Goal: Information Seeking & Learning: Learn about a topic

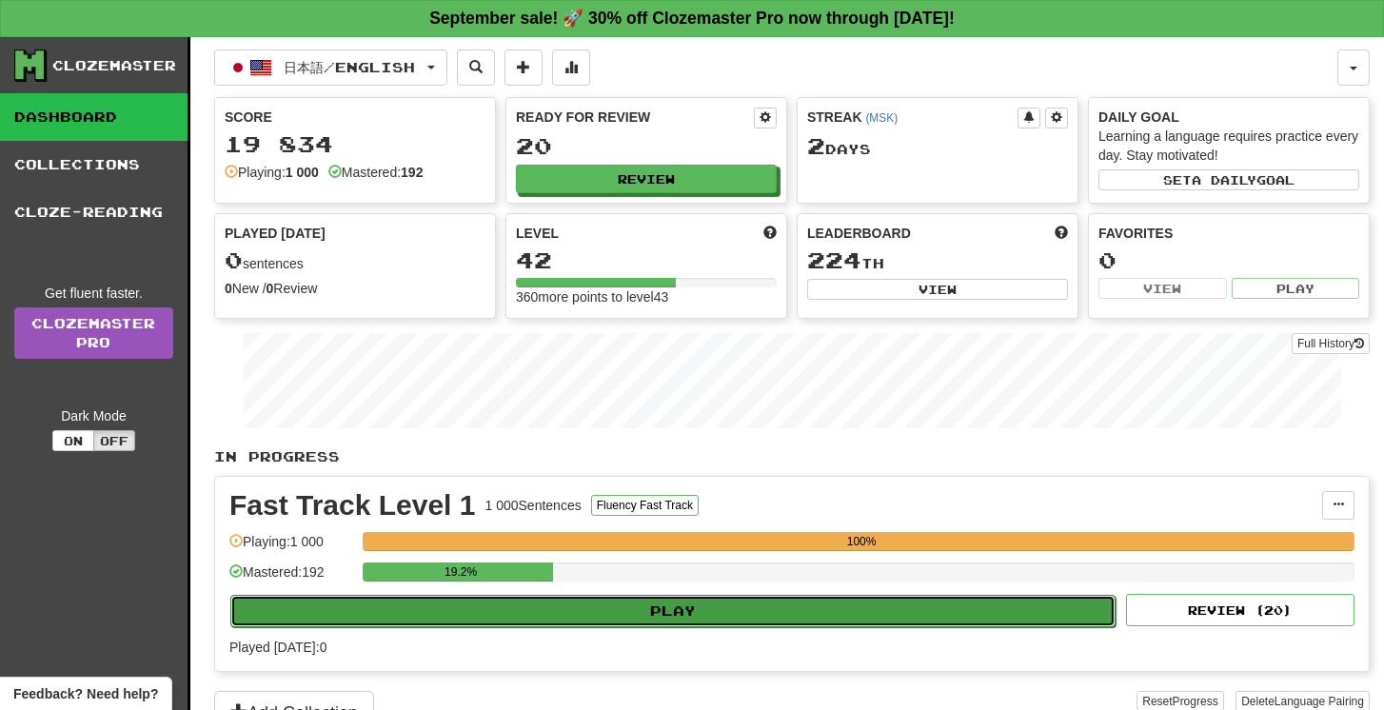
click at [641, 595] on button "Play" at bounding box center [672, 611] width 885 height 32
select select "**"
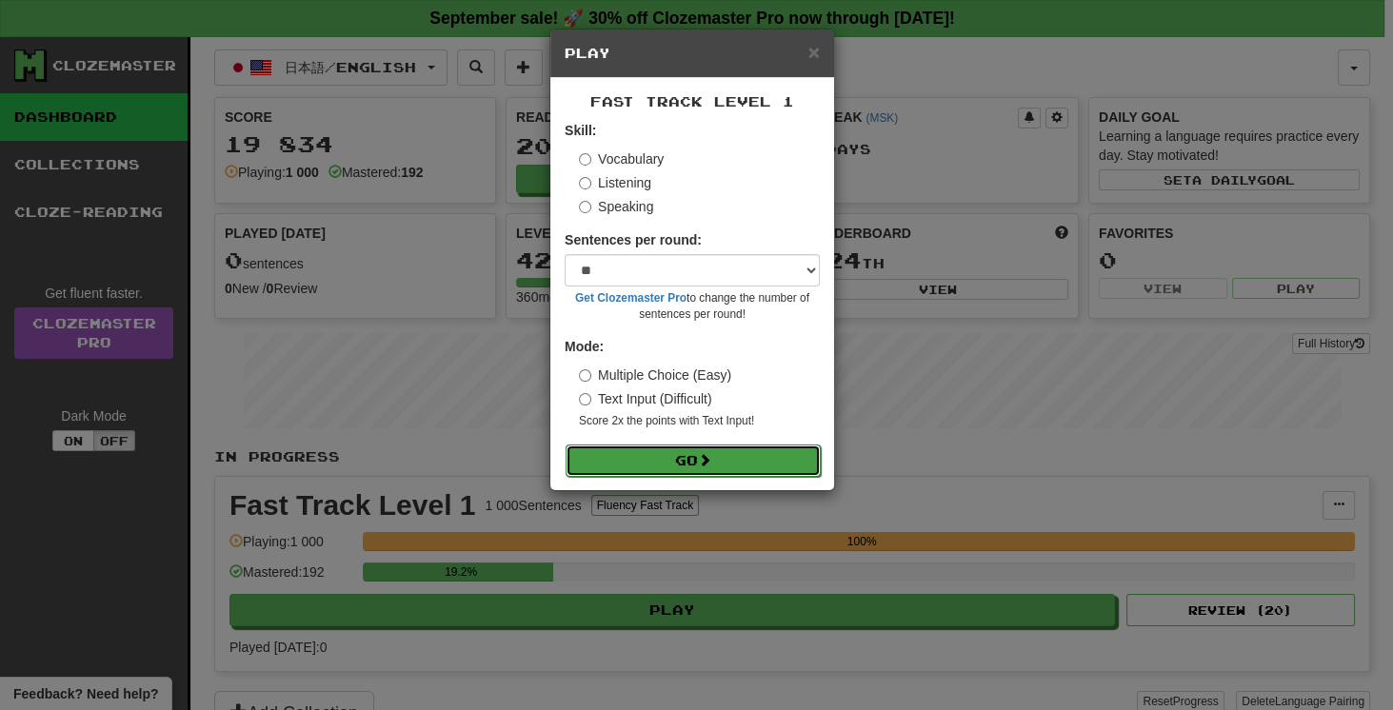
click at [692, 448] on button "Go" at bounding box center [693, 461] width 255 height 32
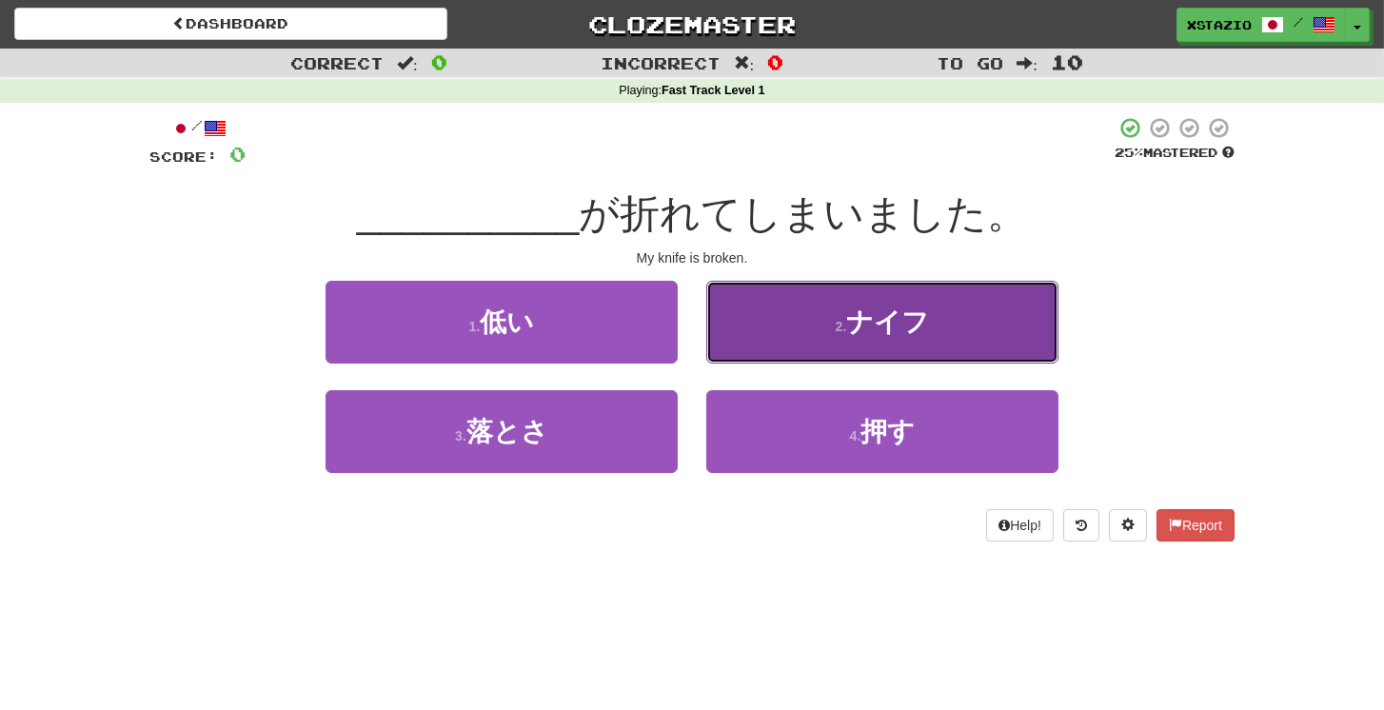
click at [912, 335] on span "ナイフ" at bounding box center [887, 323] width 83 height 30
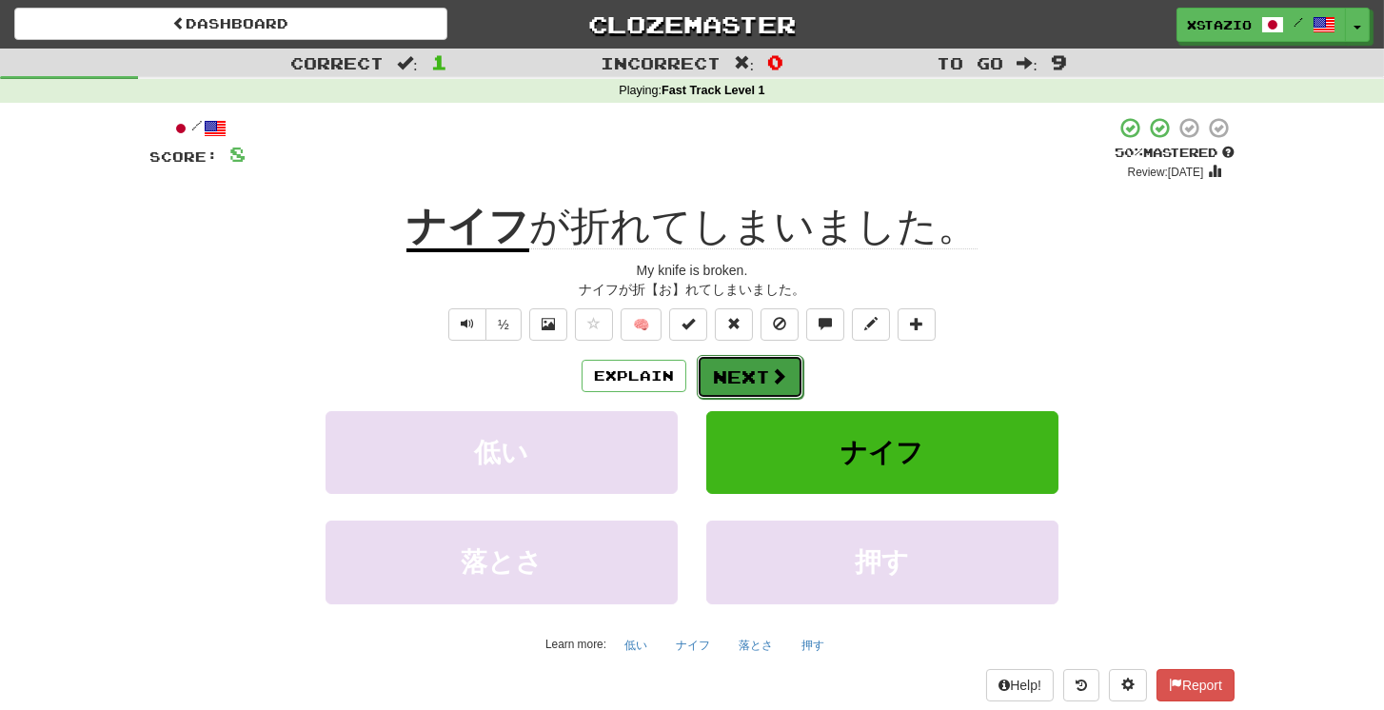
click at [760, 377] on button "Next" at bounding box center [750, 377] width 107 height 44
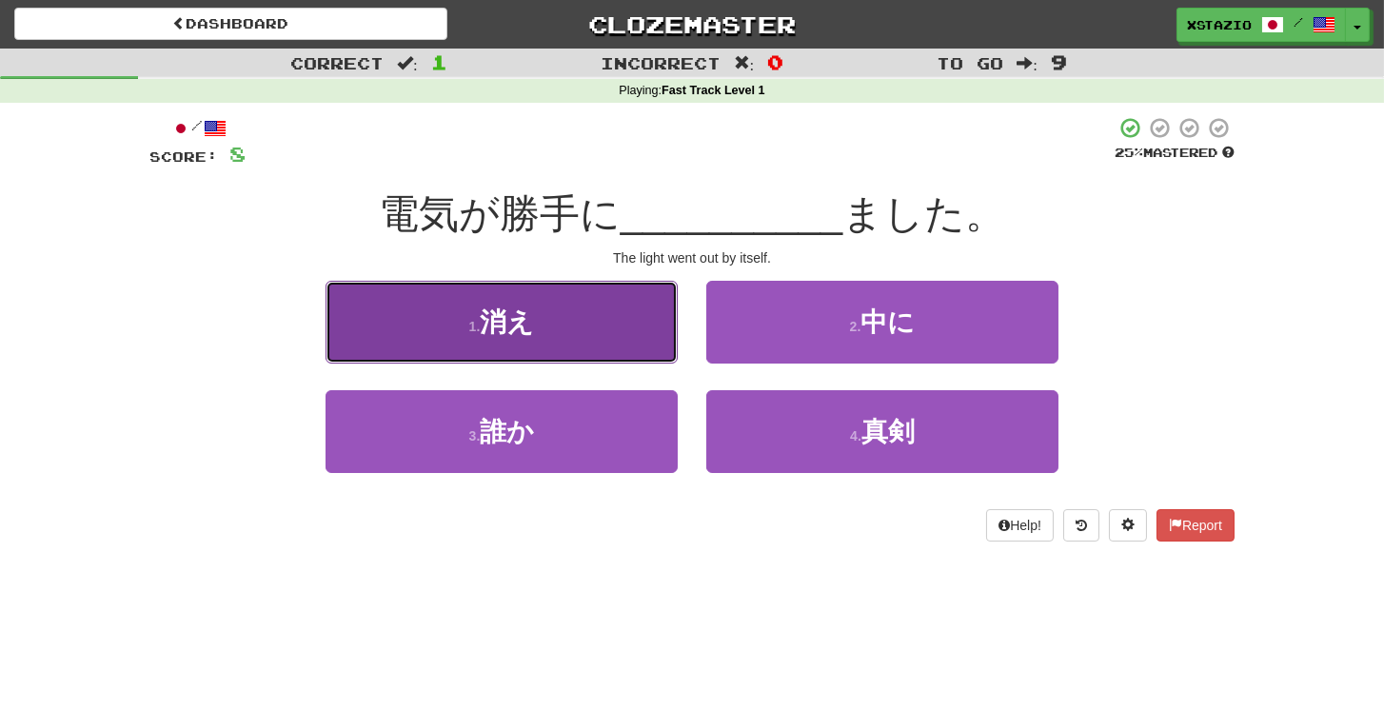
click at [574, 314] on button "1 . 消え" at bounding box center [502, 322] width 352 height 83
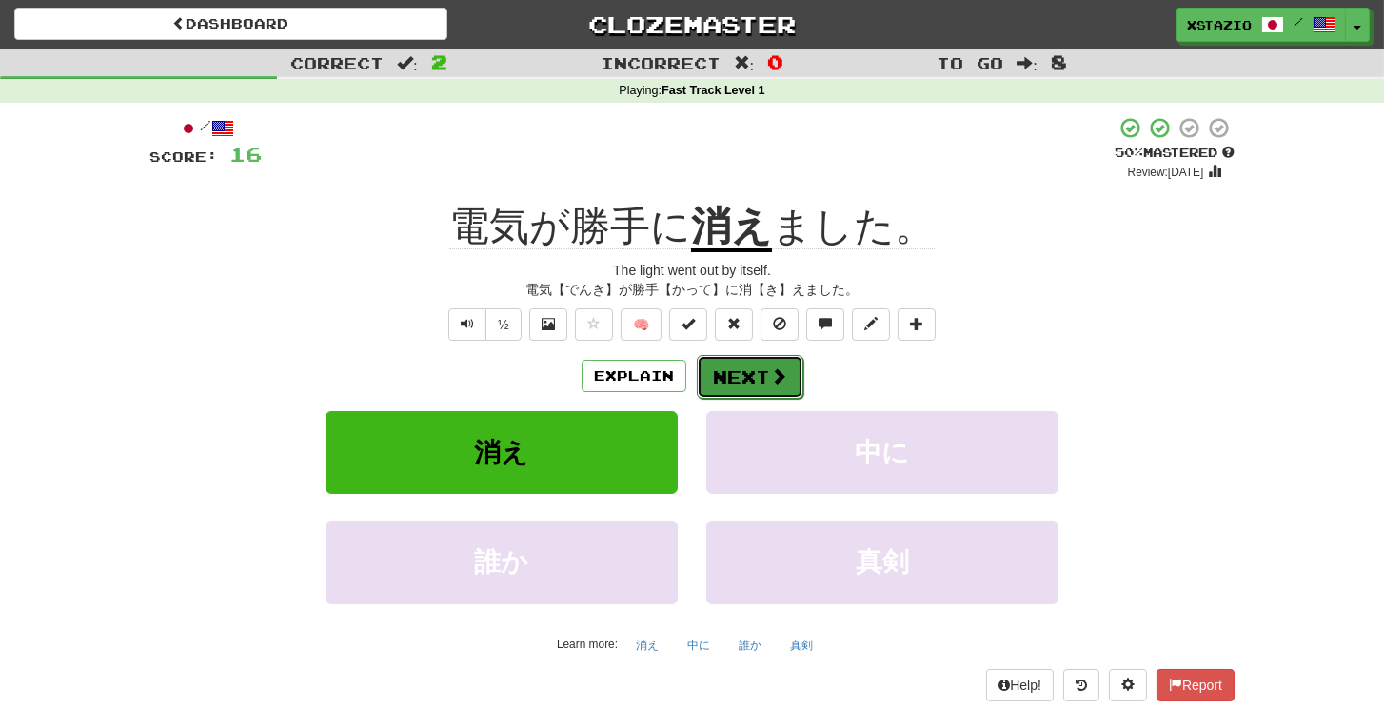
click at [770, 374] on span at bounding box center [778, 376] width 17 height 17
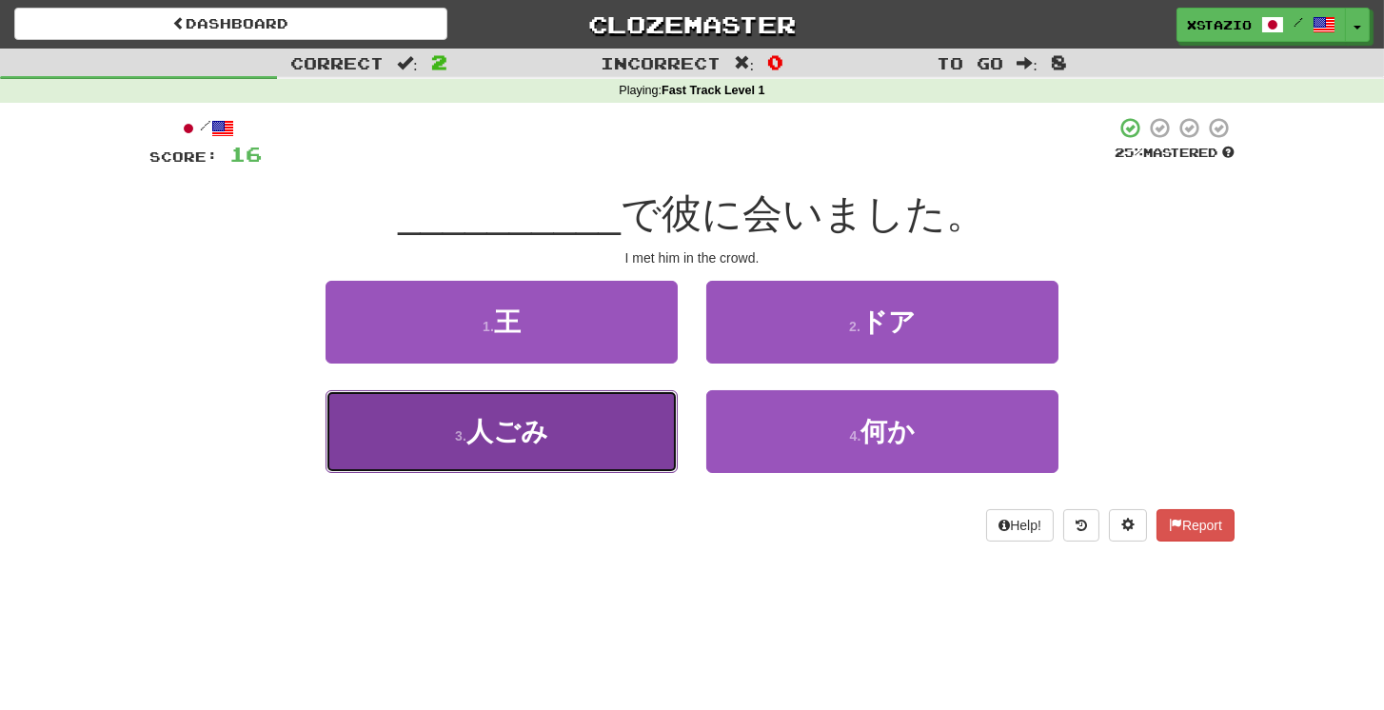
click at [612, 427] on button "3 . 人ごみ" at bounding box center [502, 431] width 352 height 83
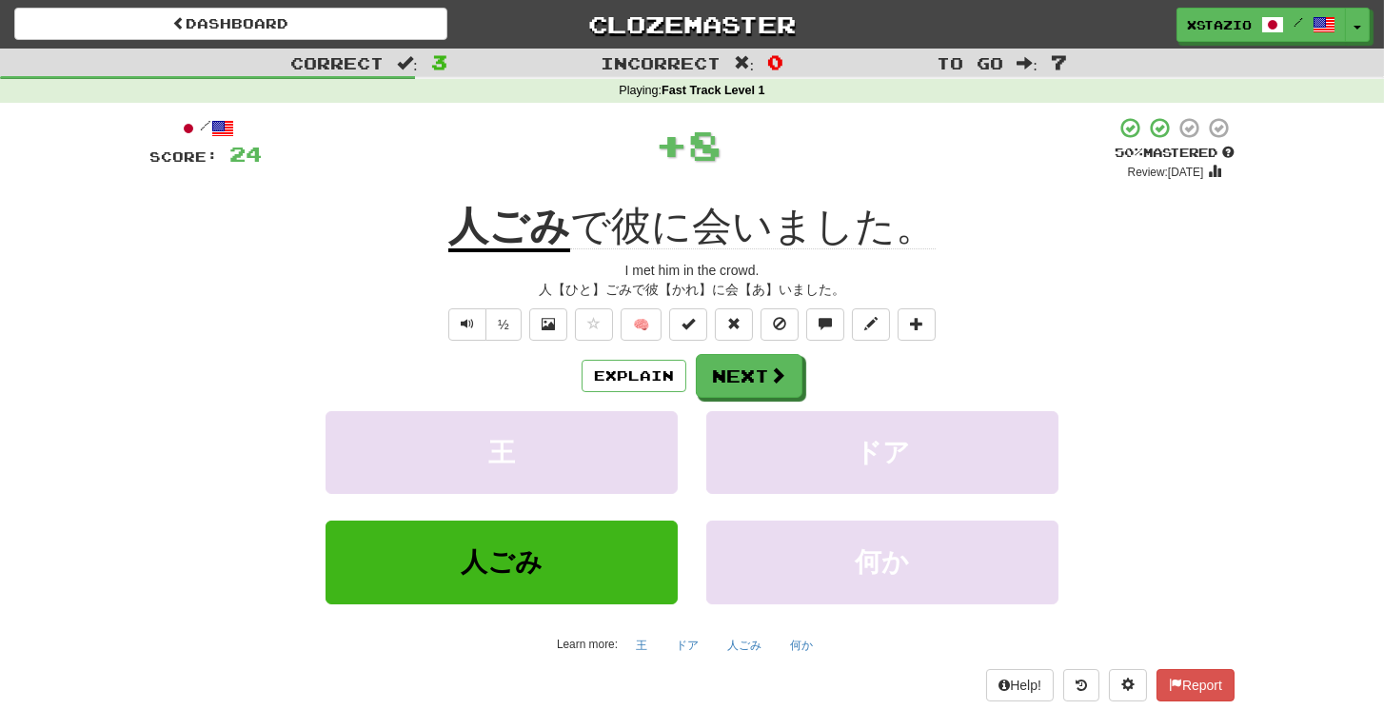
click at [443, 321] on div "½ 🧠" at bounding box center [691, 324] width 1085 height 32
click at [465, 319] on span "Text-to-speech controls" at bounding box center [467, 323] width 13 height 13
click at [753, 371] on button "Next" at bounding box center [750, 377] width 107 height 44
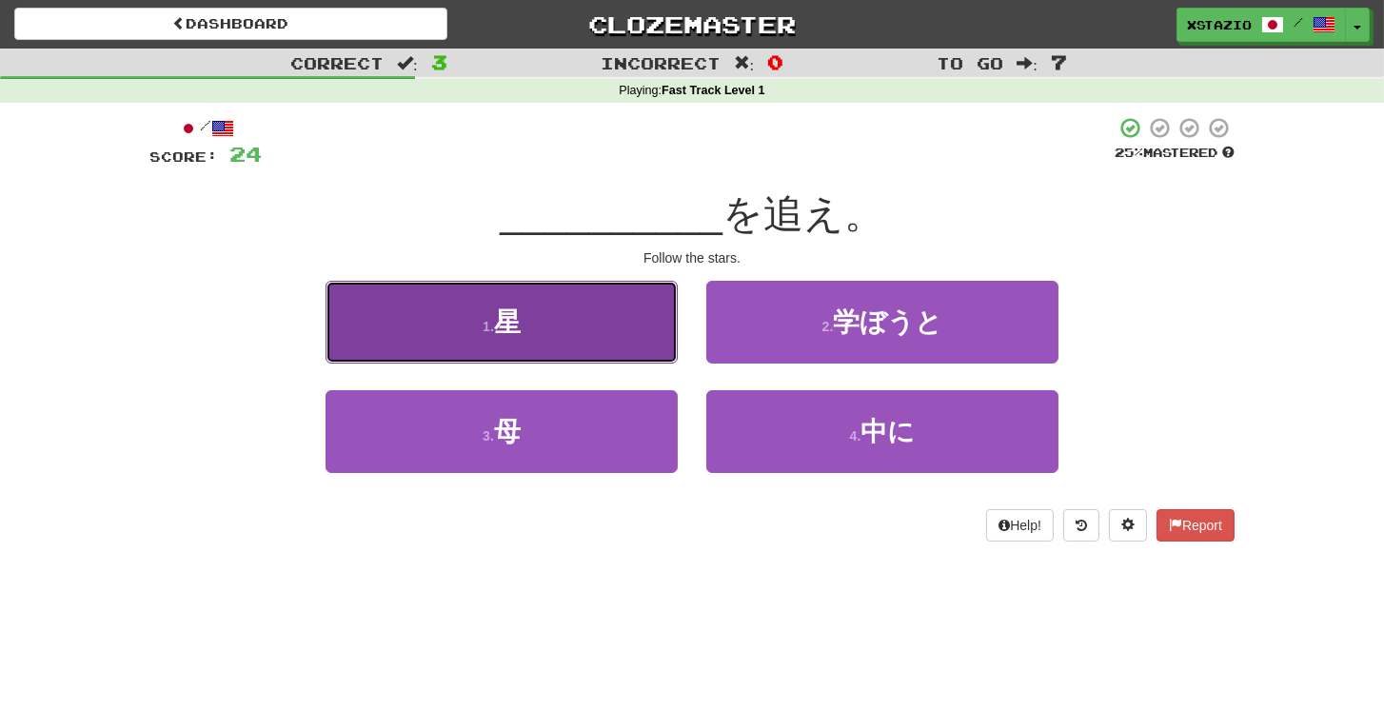
click at [598, 338] on button "1 . 星" at bounding box center [502, 322] width 352 height 83
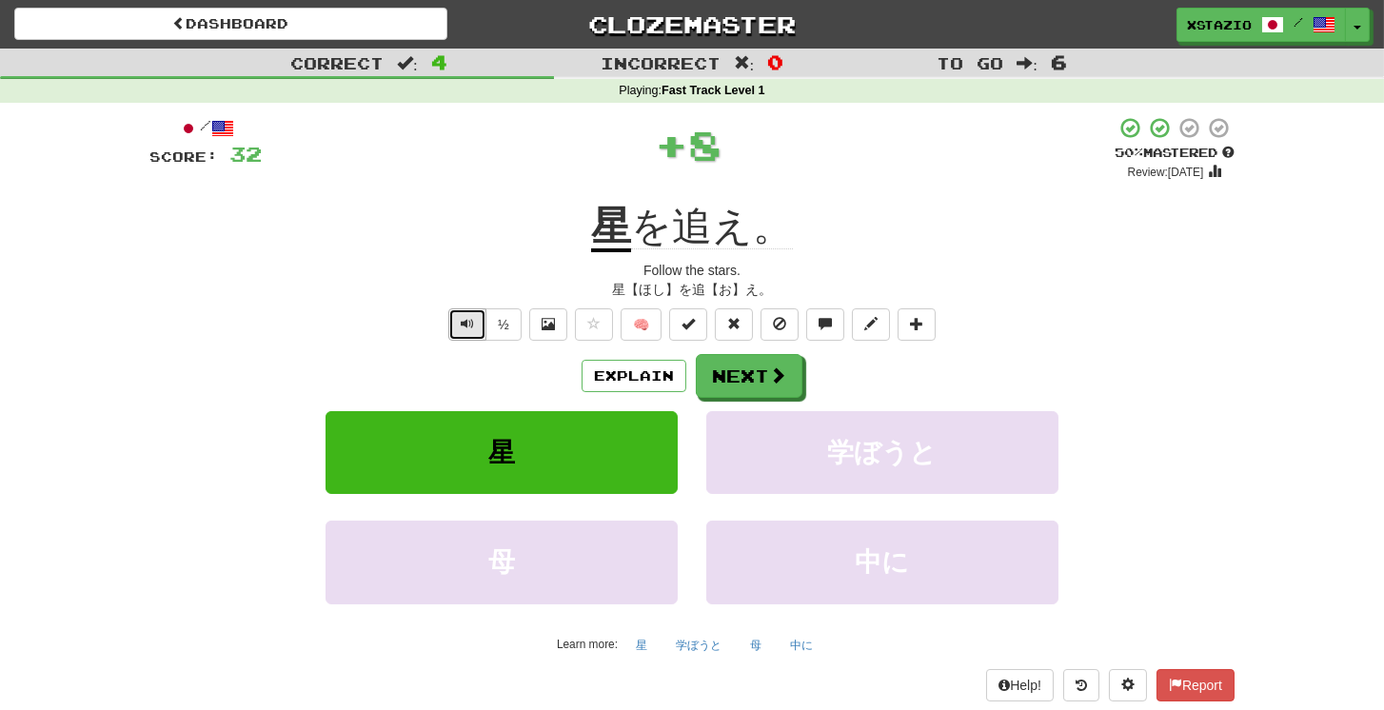
click at [473, 323] on span "Text-to-speech controls" at bounding box center [467, 323] width 13 height 13
click at [726, 363] on button "Next" at bounding box center [750, 377] width 107 height 44
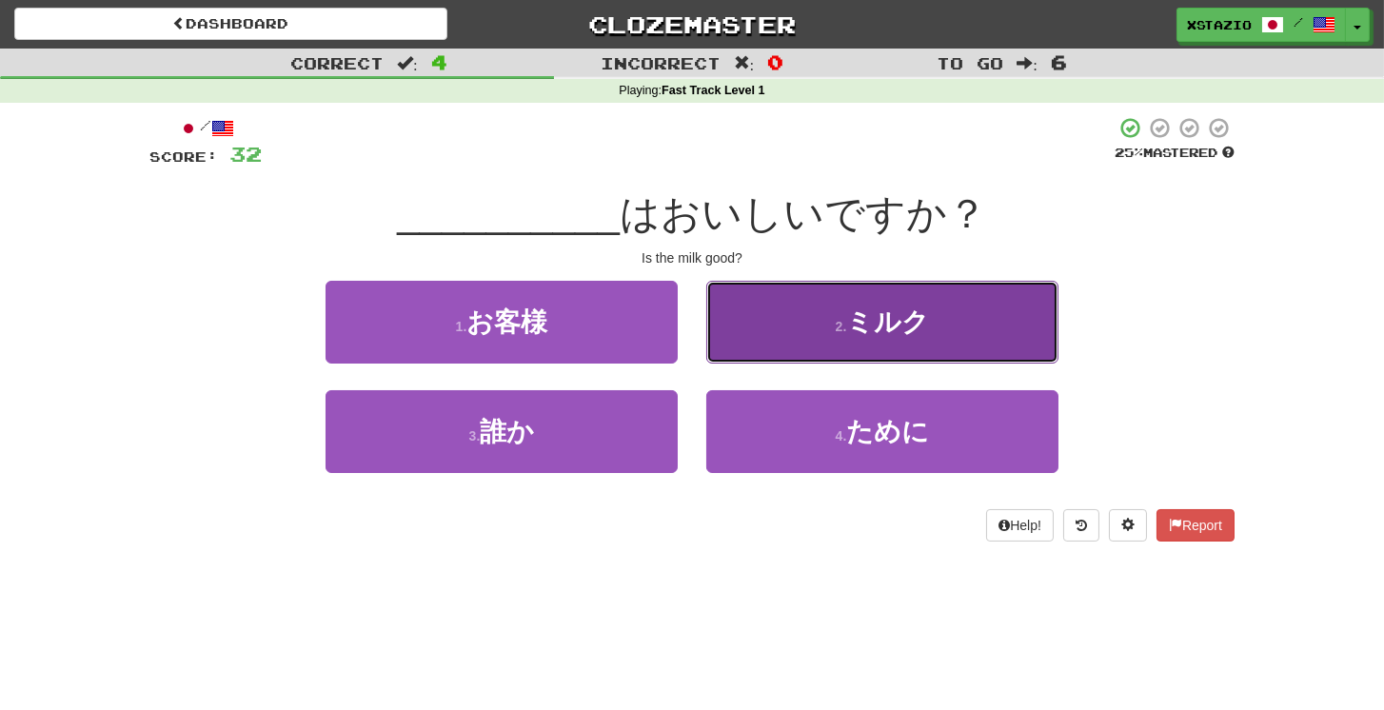
click at [843, 337] on button "2 . ミルク" at bounding box center [882, 322] width 352 height 83
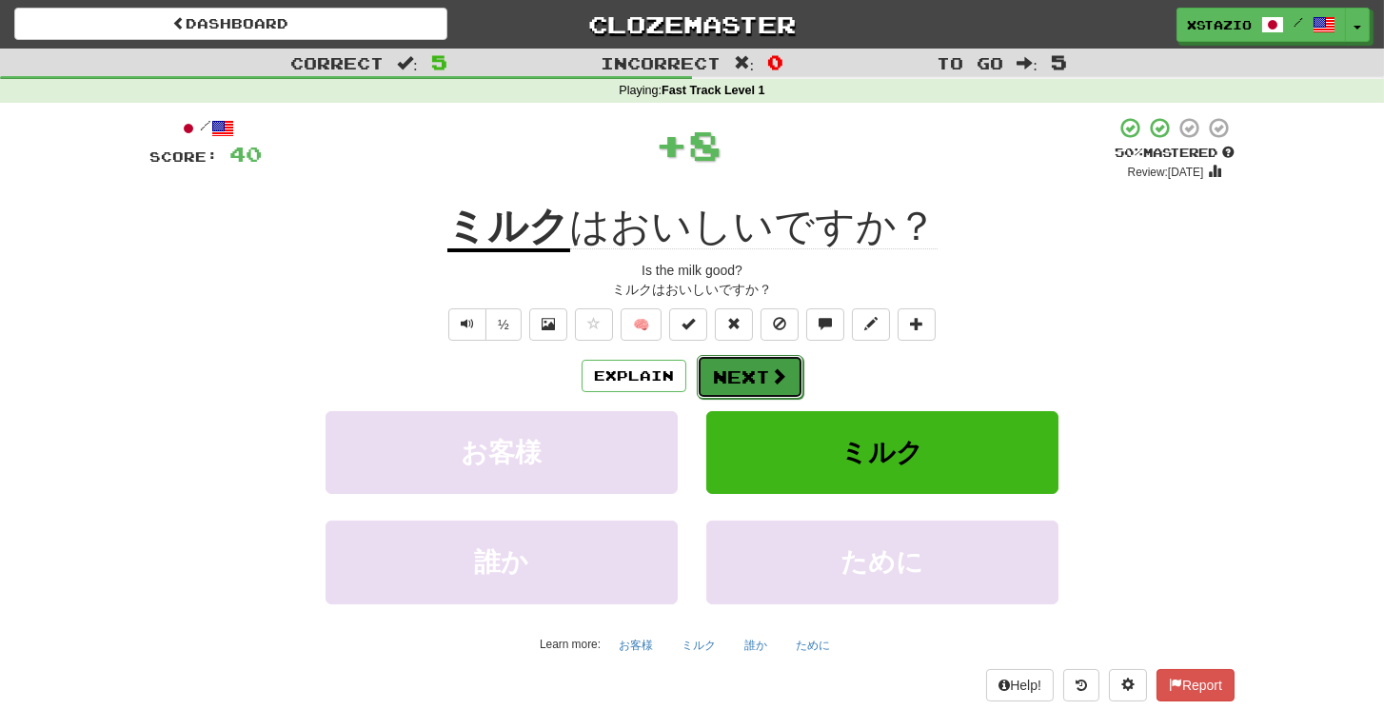
click at [738, 375] on button "Next" at bounding box center [750, 377] width 107 height 44
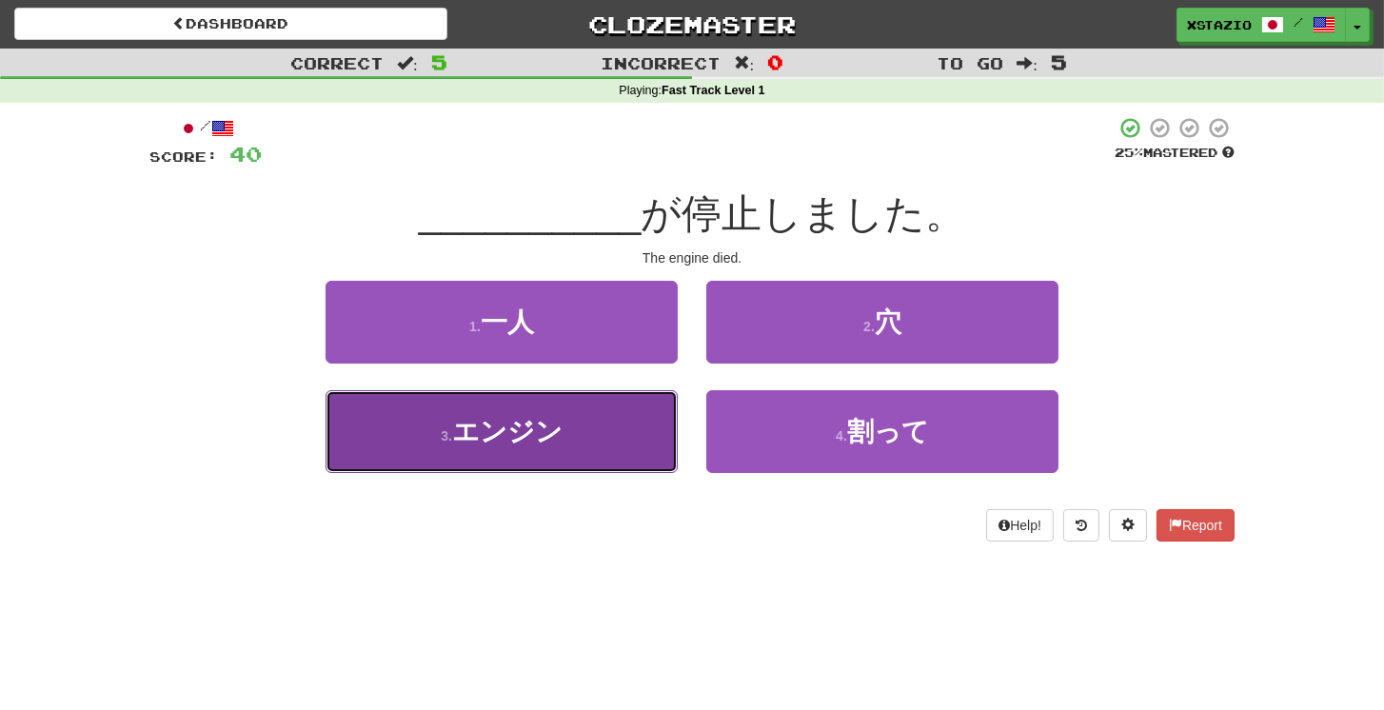
click at [588, 443] on button "3 . エンジン" at bounding box center [502, 431] width 352 height 83
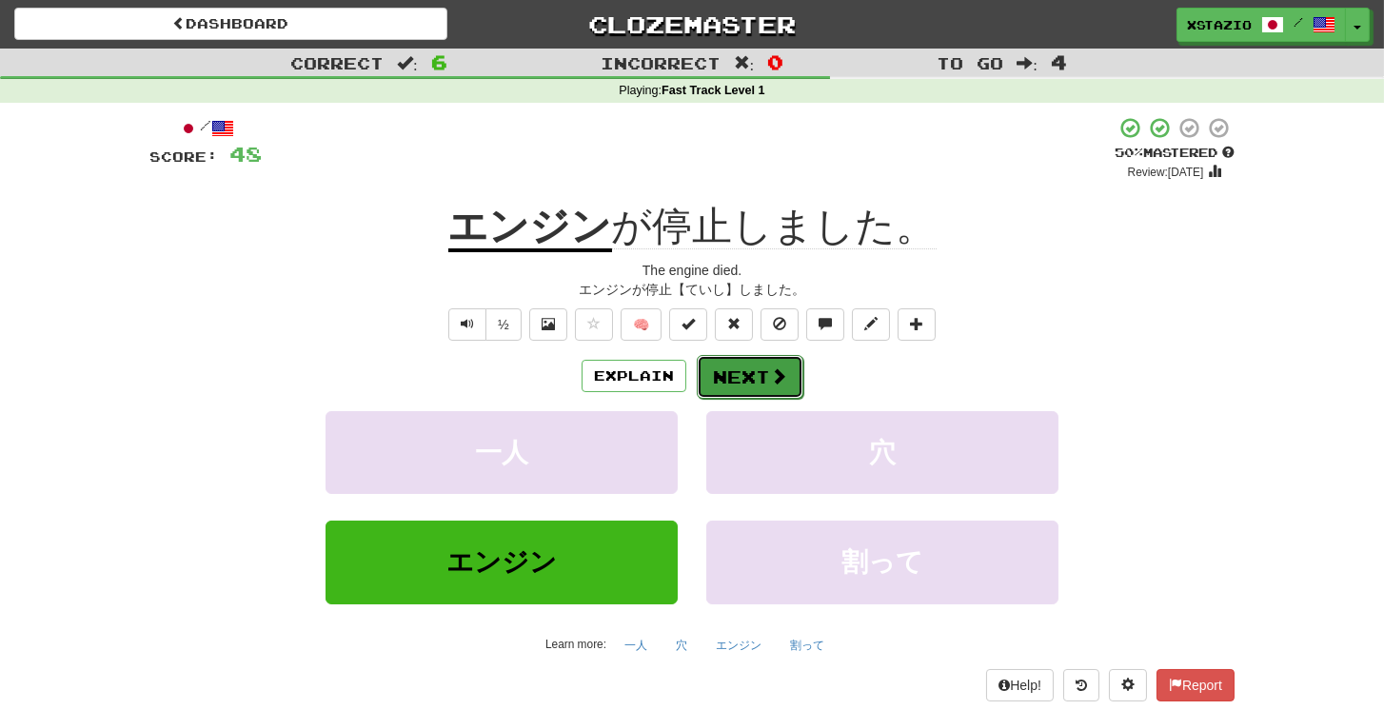
click at [746, 379] on button "Next" at bounding box center [750, 377] width 107 height 44
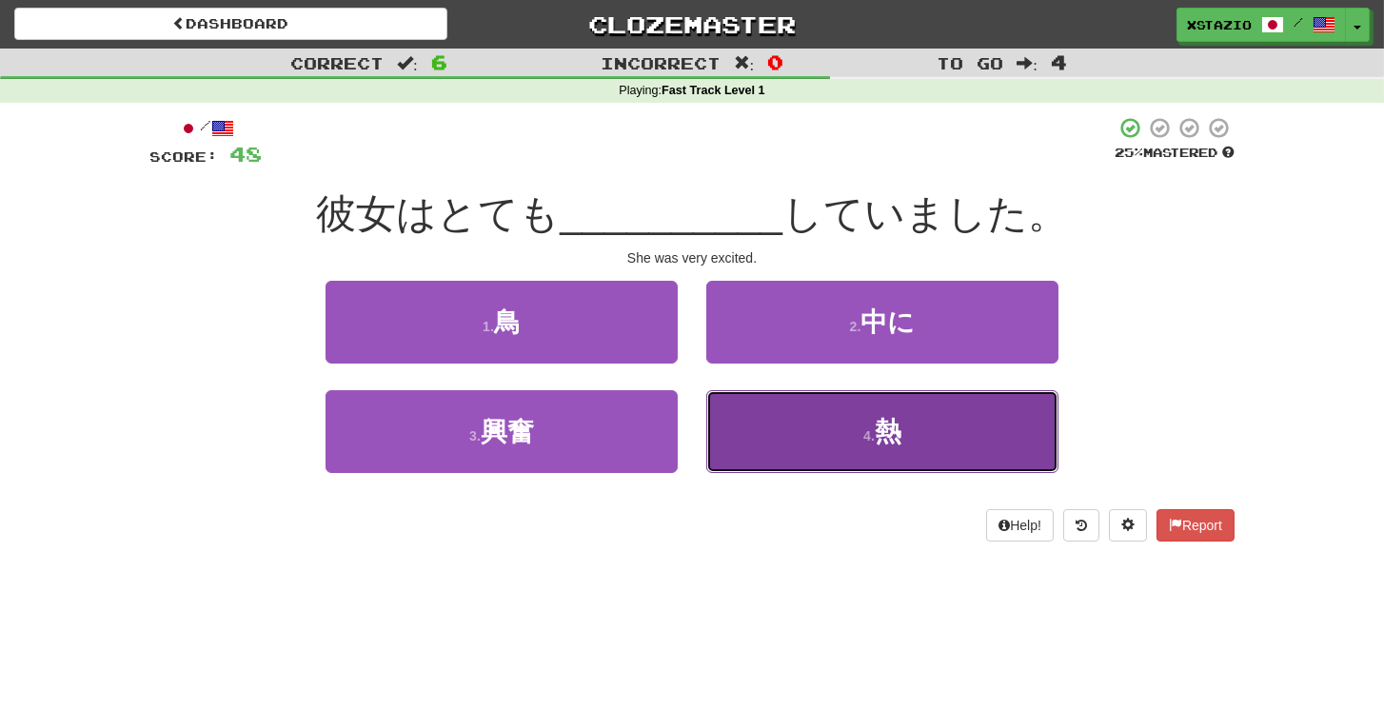
click at [845, 418] on button "4 . 熱" at bounding box center [882, 431] width 352 height 83
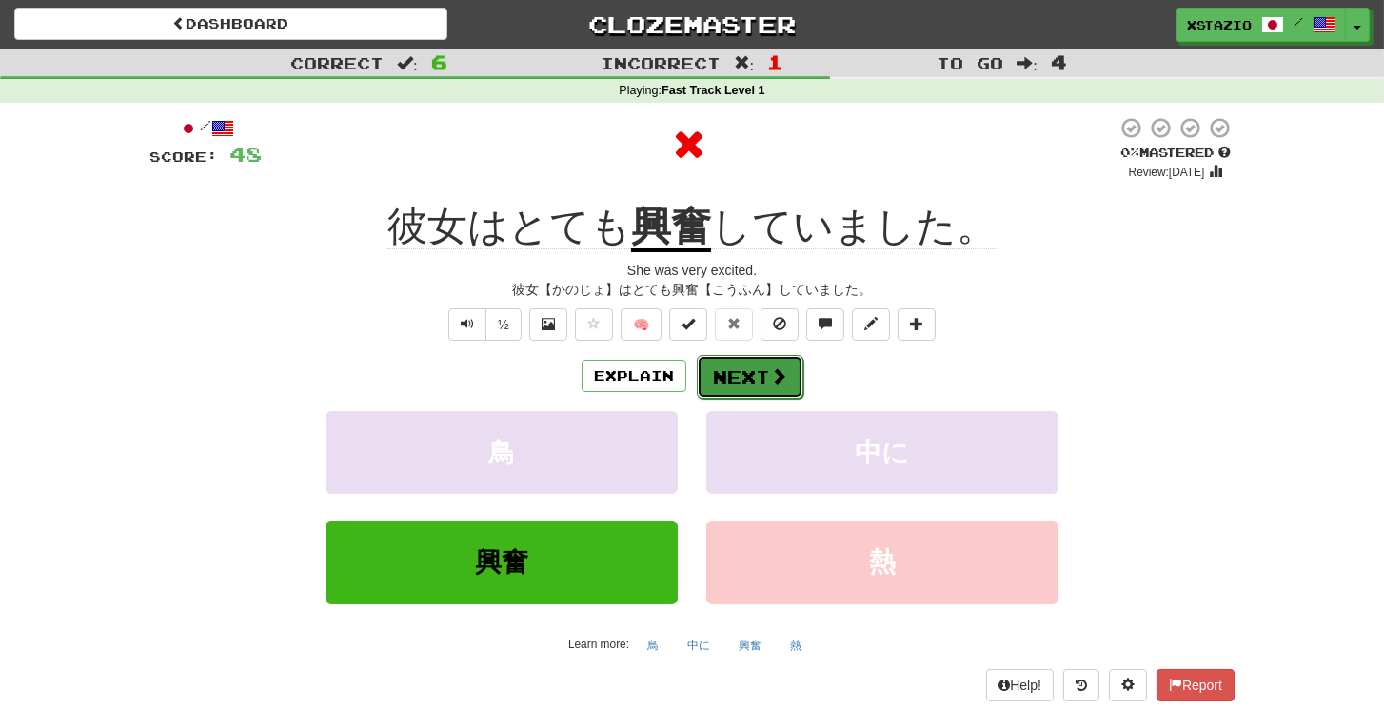
click at [743, 375] on button "Next" at bounding box center [750, 377] width 107 height 44
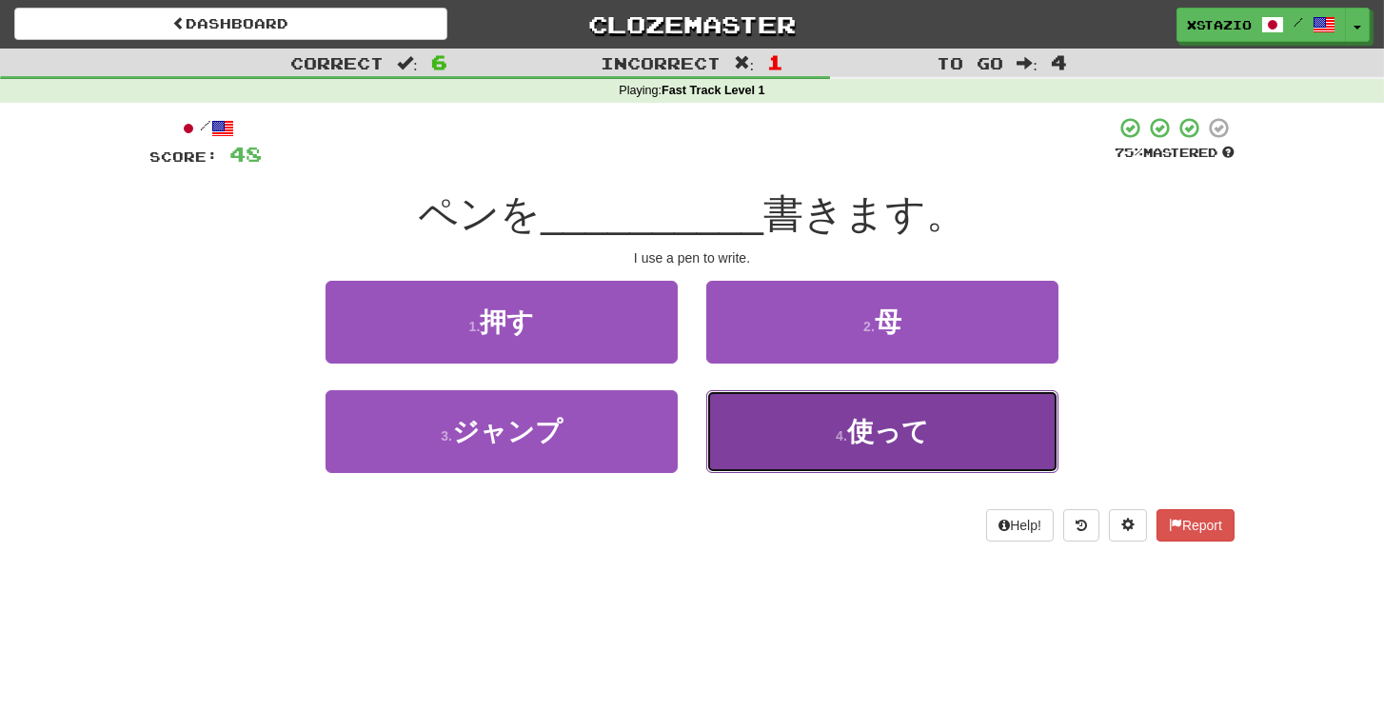
click at [917, 429] on span "使って" at bounding box center [888, 432] width 82 height 30
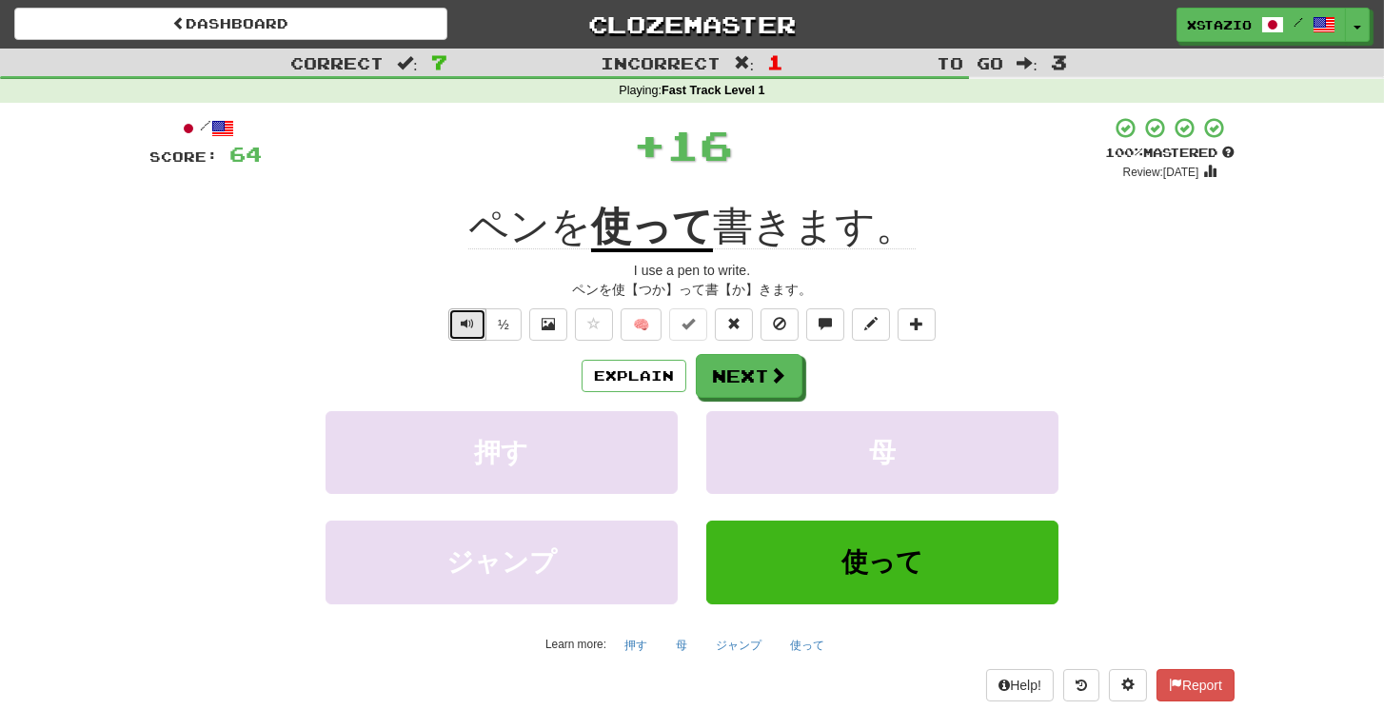
click at [468, 319] on span "Text-to-speech controls" at bounding box center [467, 323] width 13 height 13
click at [778, 371] on span at bounding box center [778, 376] width 17 height 17
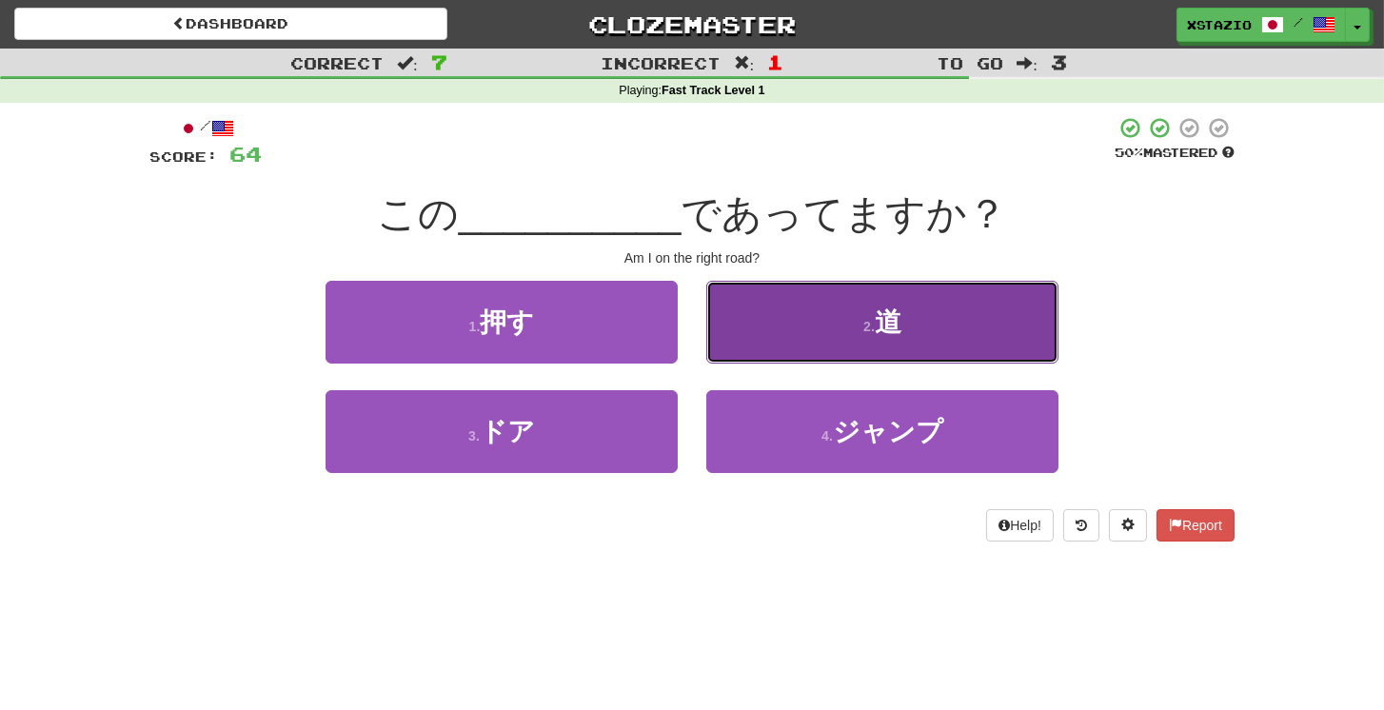
click at [878, 319] on span "道" at bounding box center [888, 323] width 27 height 30
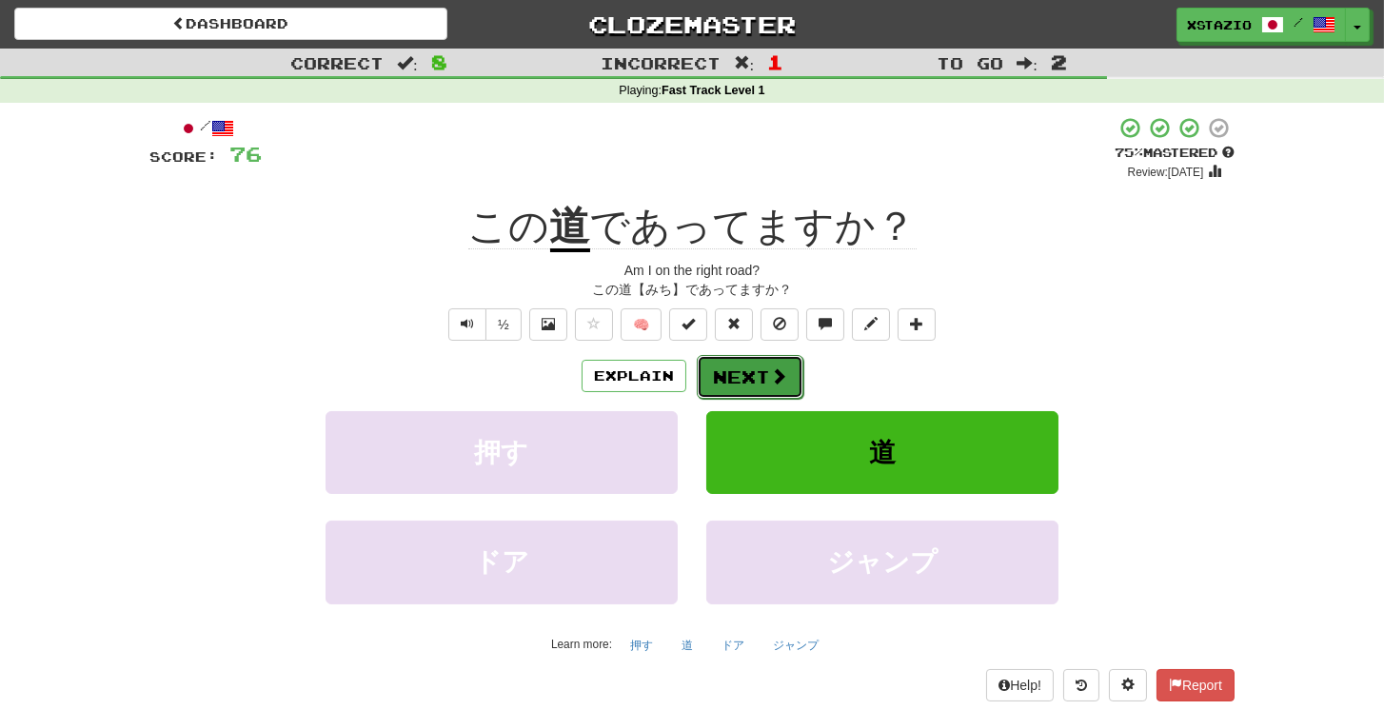
click at [752, 376] on button "Next" at bounding box center [750, 377] width 107 height 44
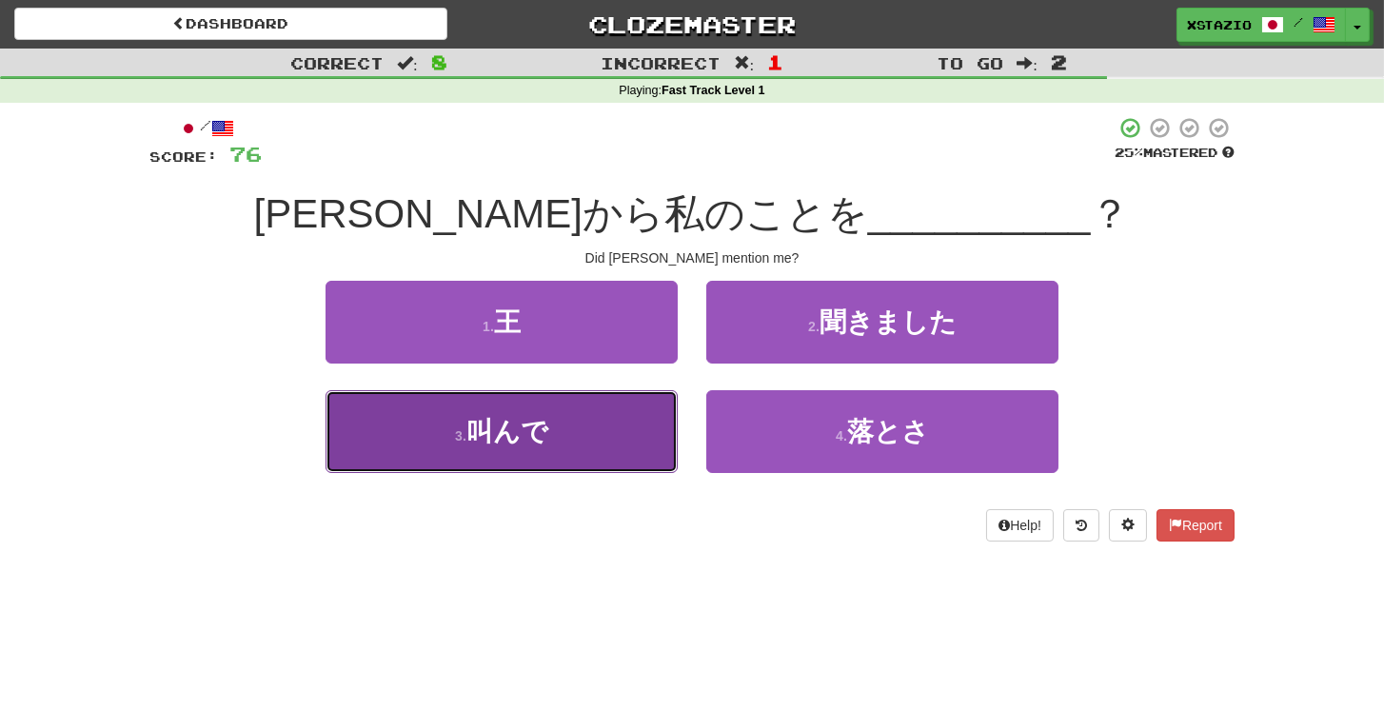
click at [618, 433] on button "3 . 叫んで" at bounding box center [502, 431] width 352 height 83
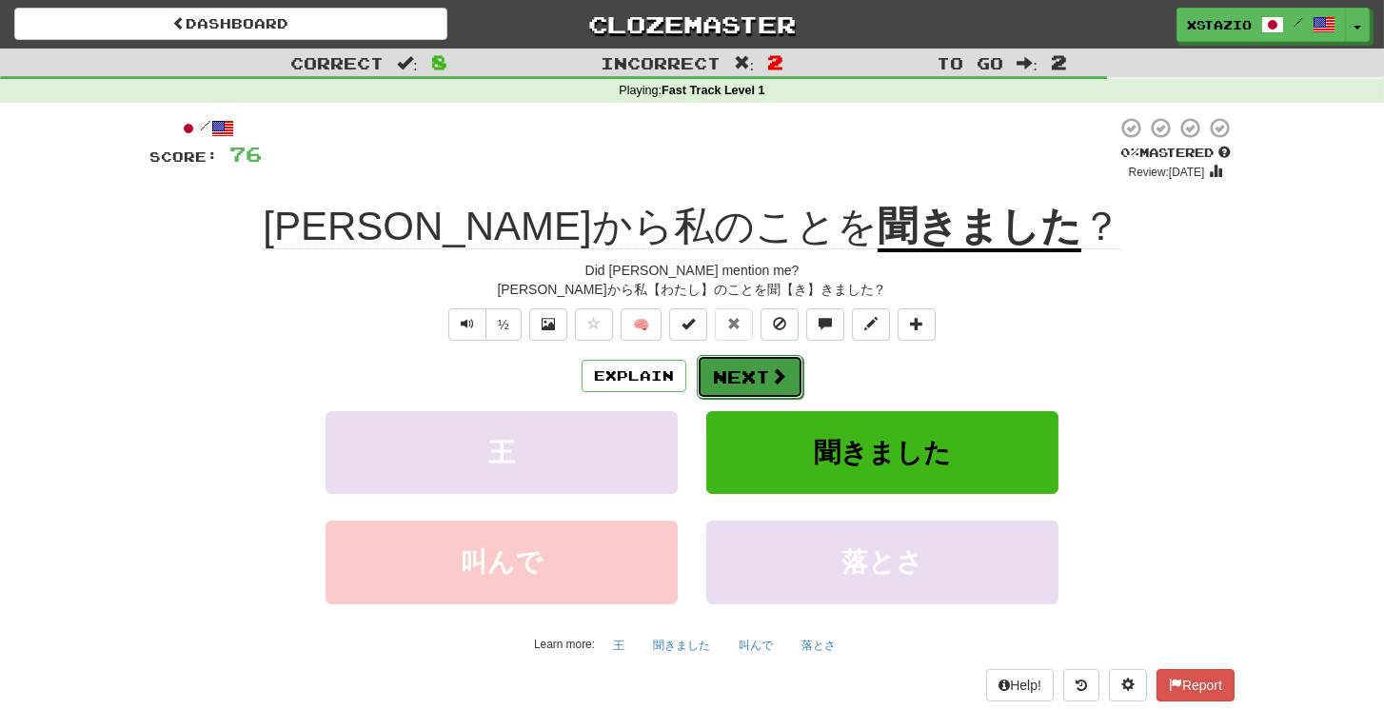
click at [771, 383] on span at bounding box center [778, 376] width 17 height 17
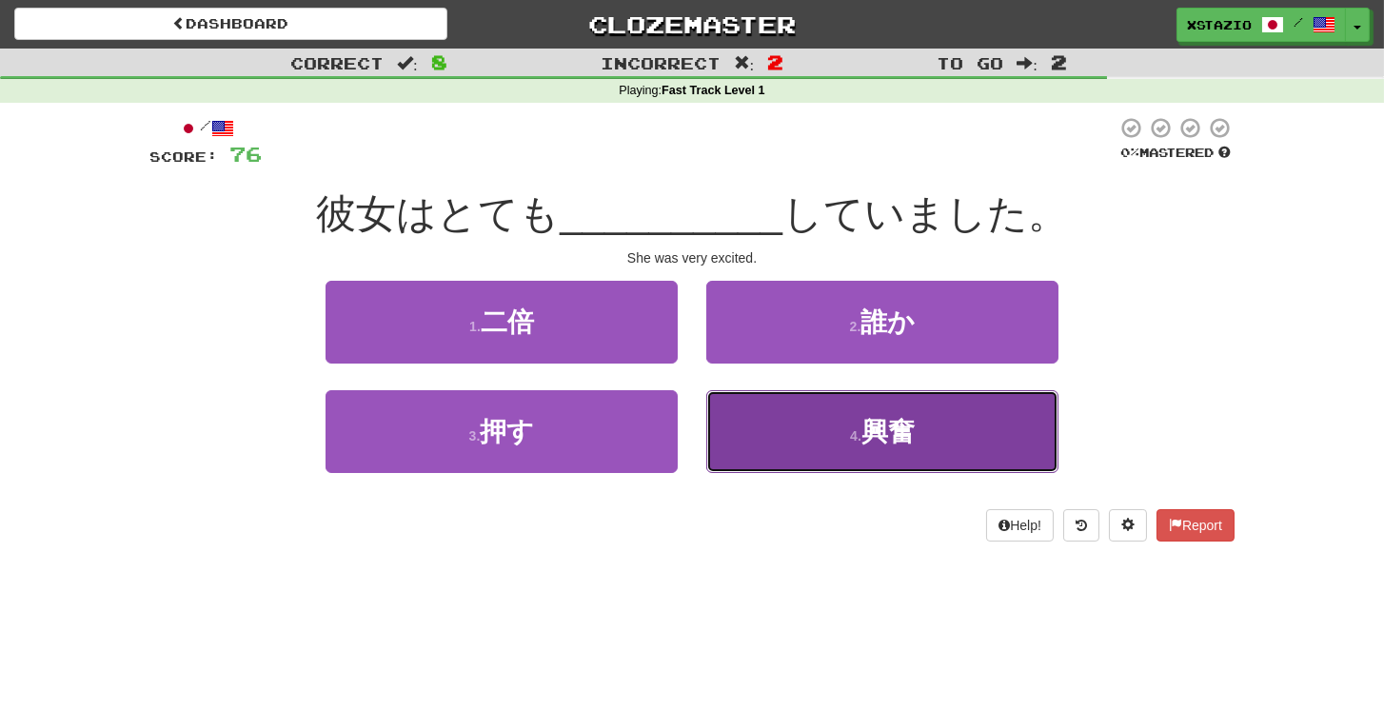
click at [878, 449] on button "4 . 興奮" at bounding box center [882, 431] width 352 height 83
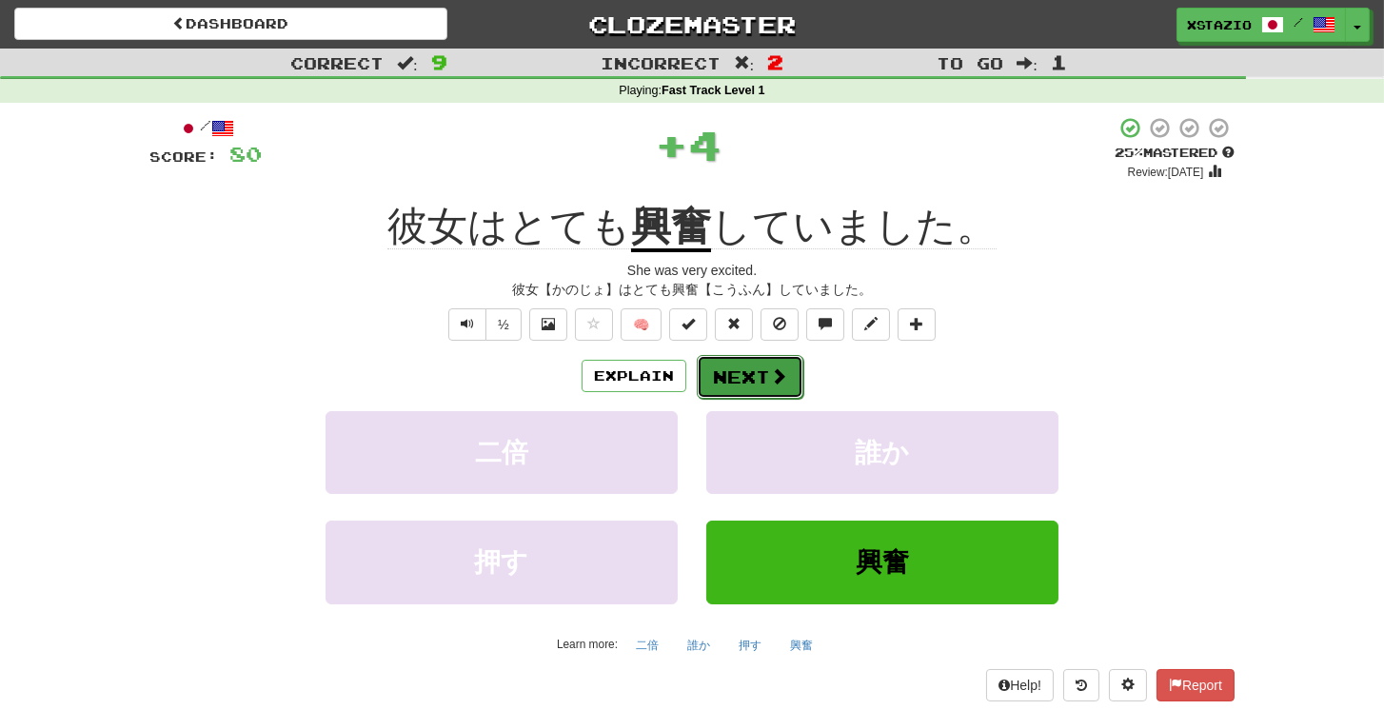
click at [730, 365] on button "Next" at bounding box center [750, 377] width 107 height 44
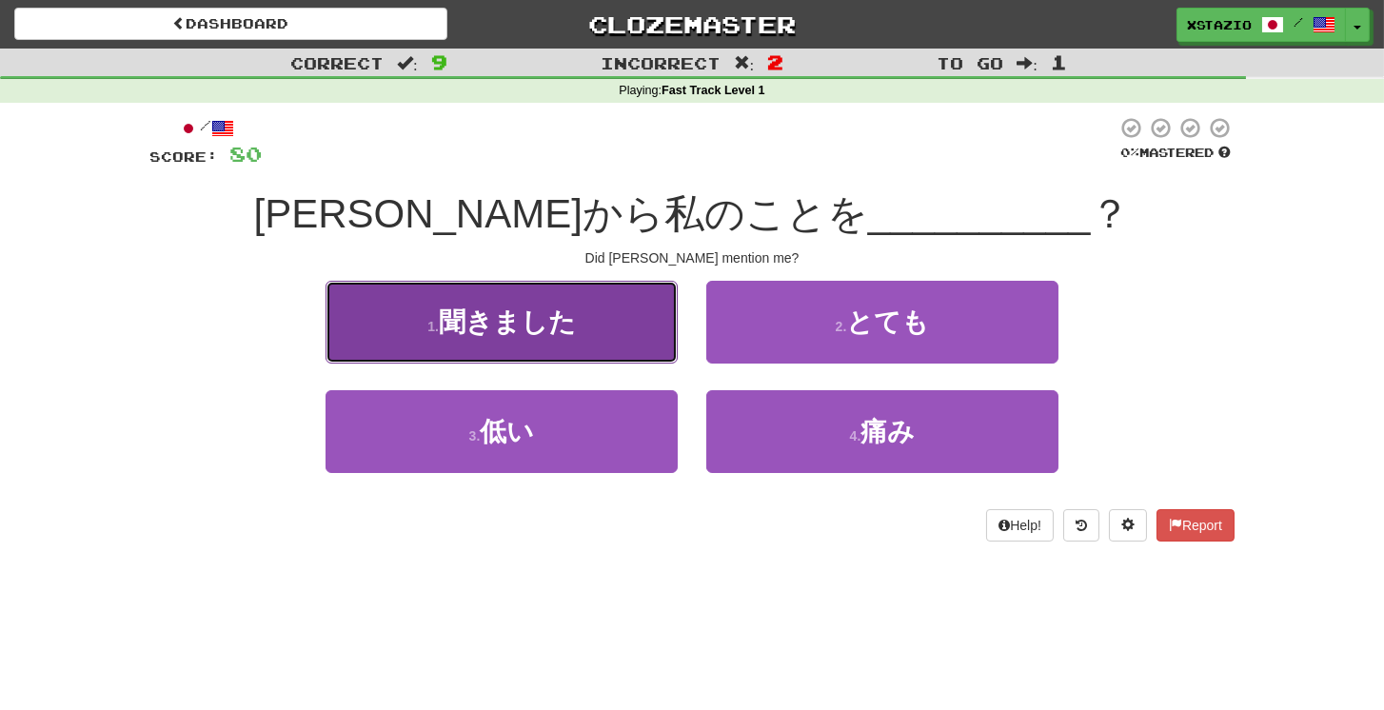
click at [596, 325] on button "1 . 聞きました" at bounding box center [502, 322] width 352 height 83
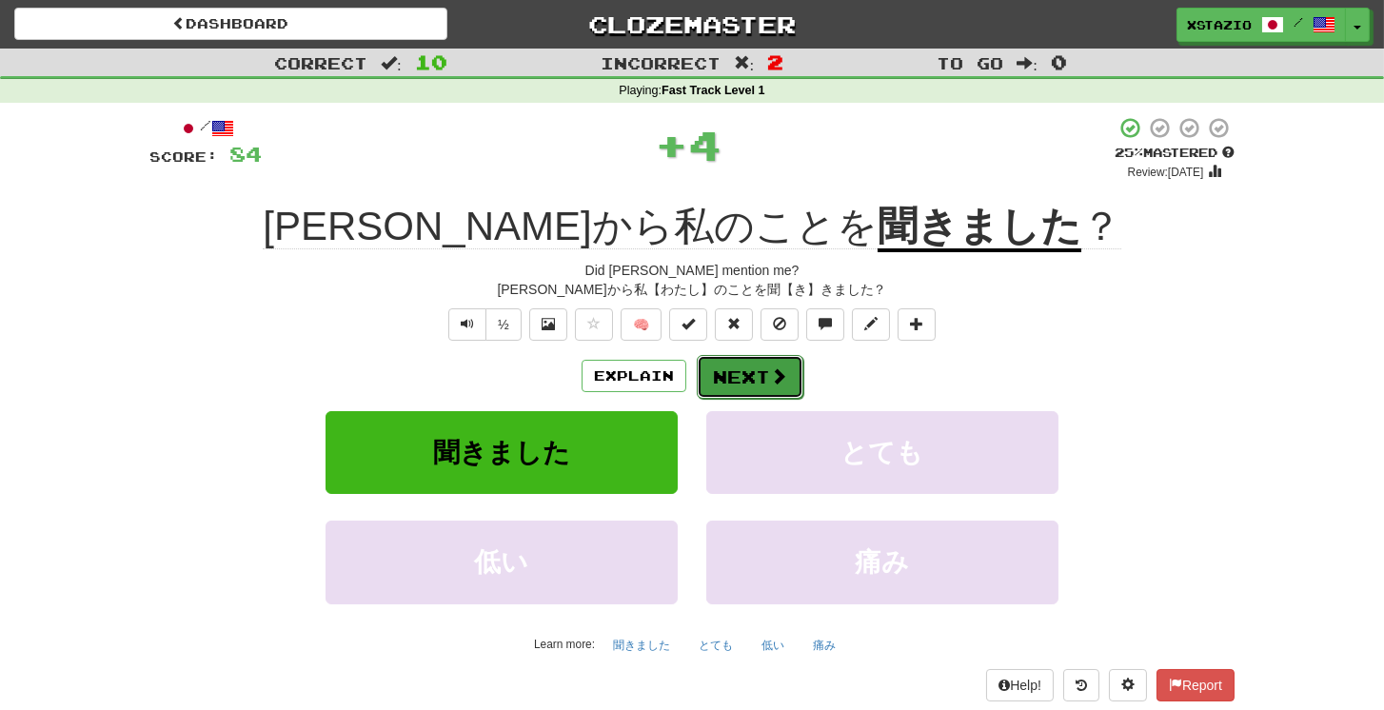
click at [767, 377] on button "Next" at bounding box center [750, 377] width 107 height 44
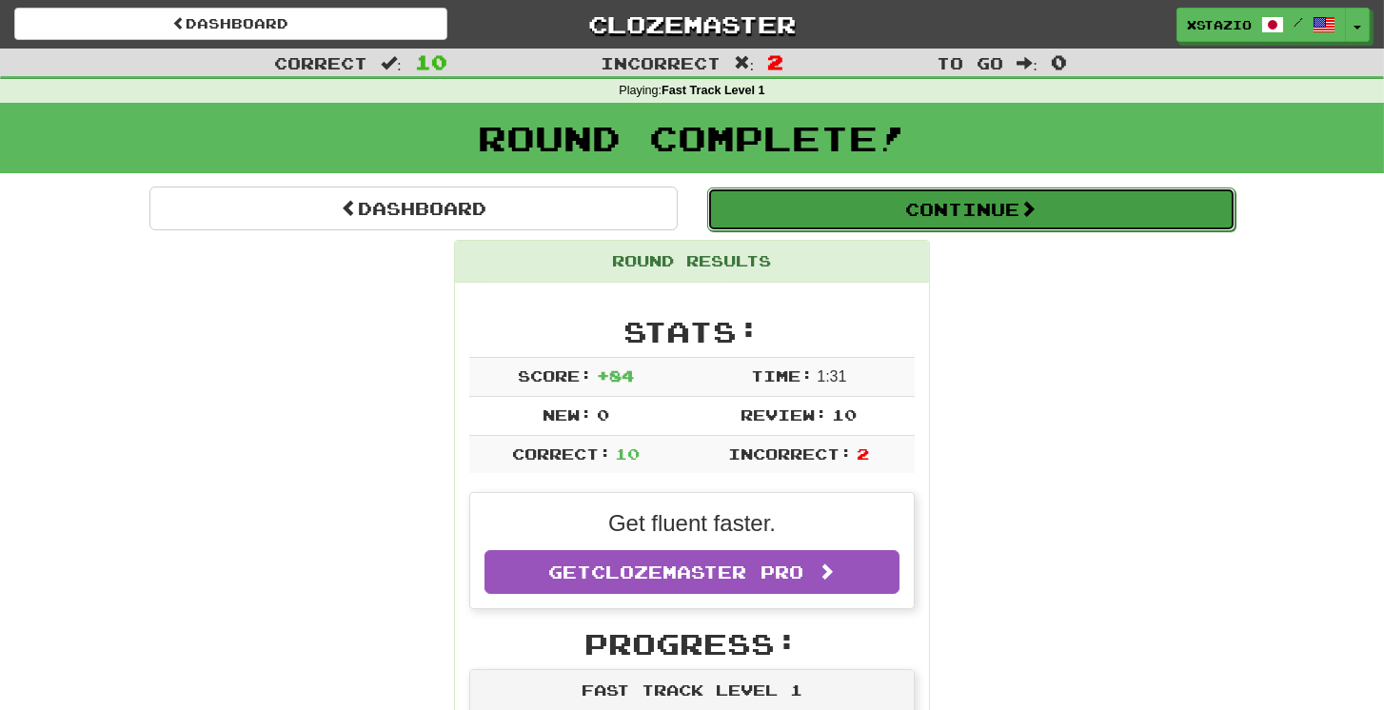
click at [978, 229] on button "Continue" at bounding box center [971, 210] width 528 height 44
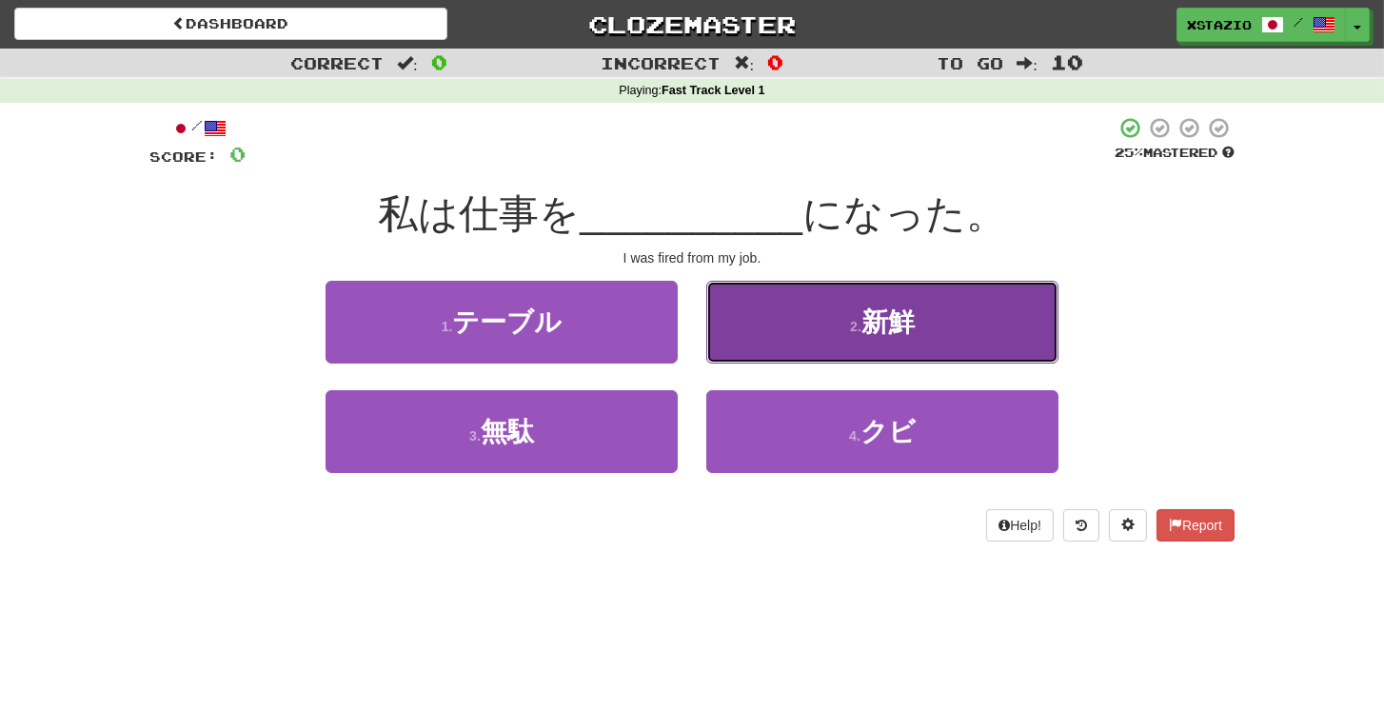
click at [954, 324] on button "2 . 新鮮" at bounding box center [882, 322] width 352 height 83
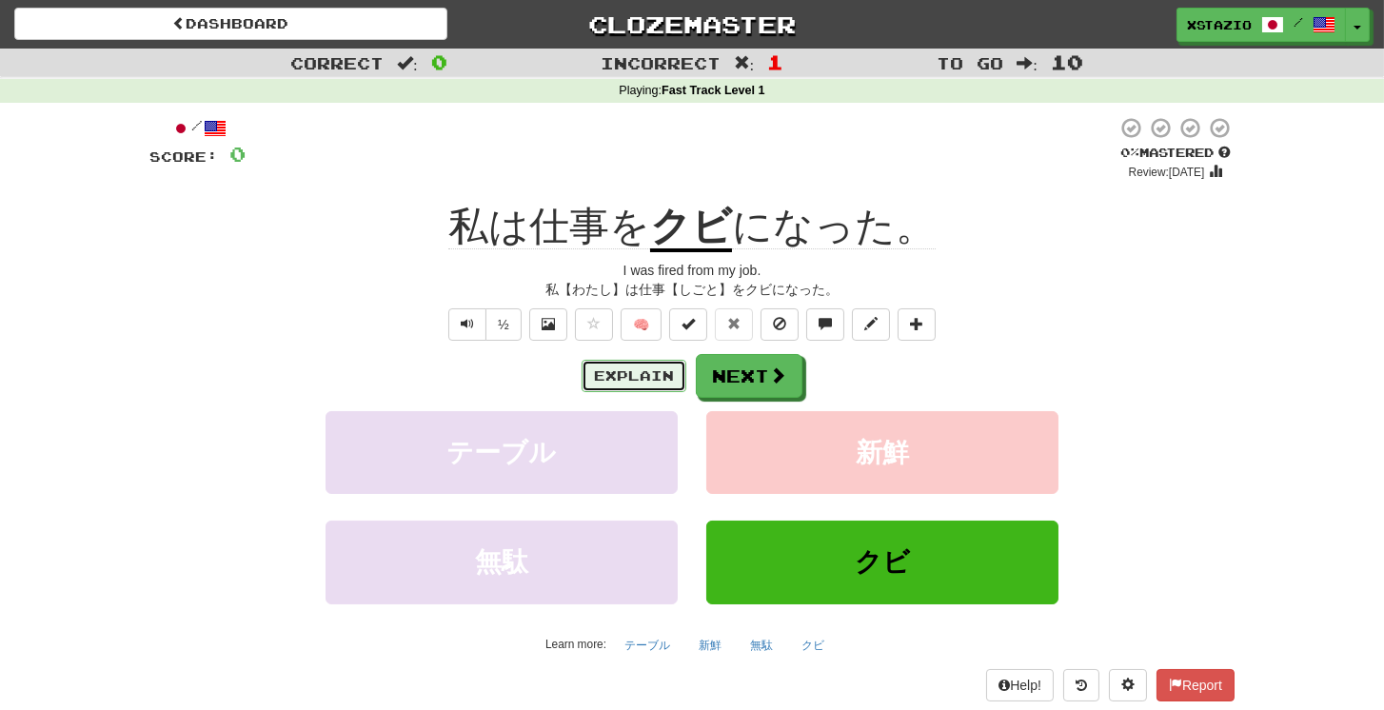
click at [632, 380] on button "Explain" at bounding box center [634, 376] width 105 height 32
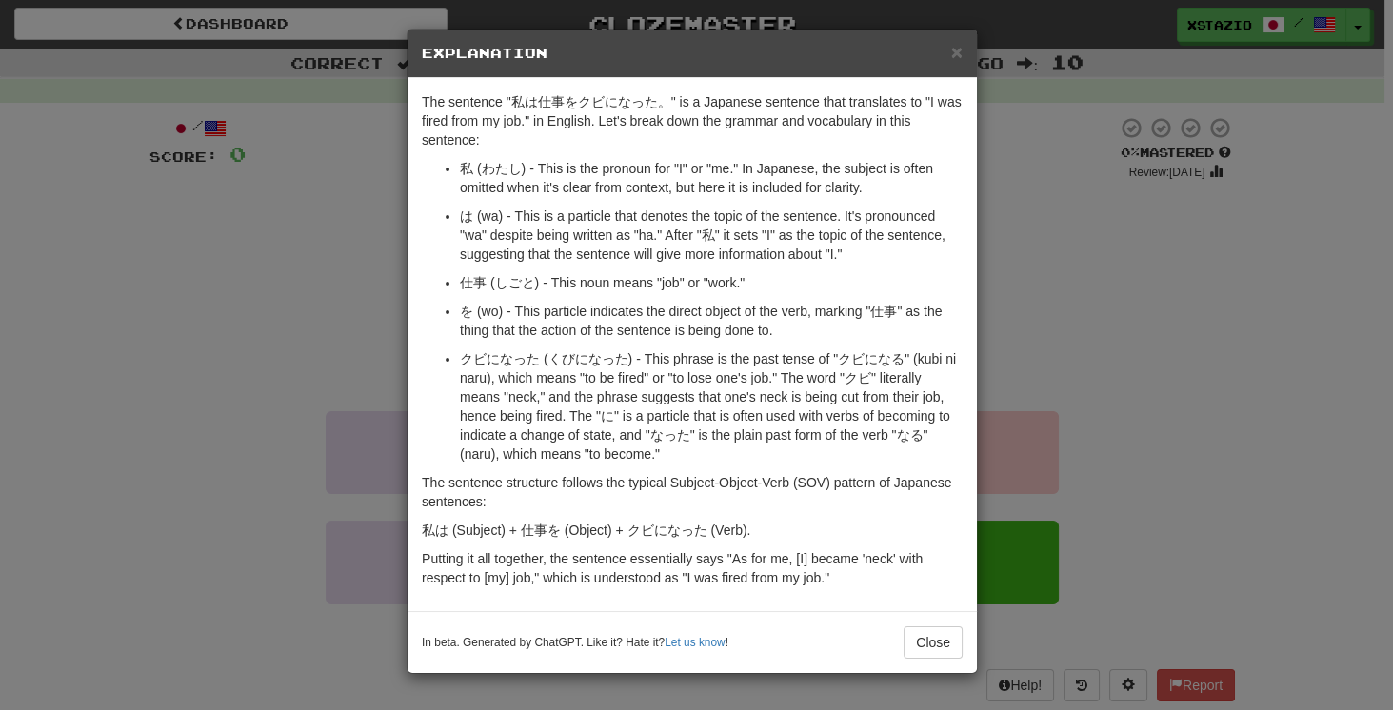
click at [1091, 319] on div "× Explanation The sentence "私は仕事をクビになった。" is a Japanese sentence that translate…" at bounding box center [696, 355] width 1393 height 710
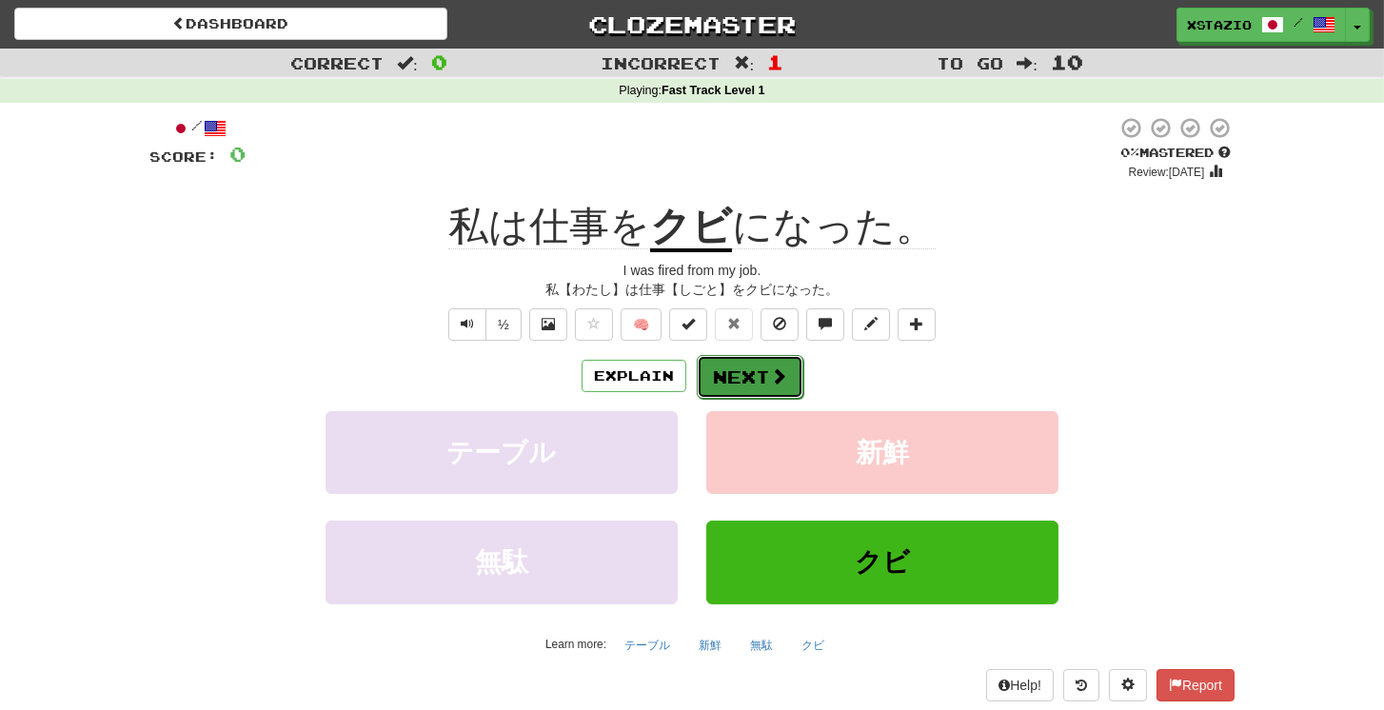
click at [785, 383] on button "Next" at bounding box center [750, 377] width 107 height 44
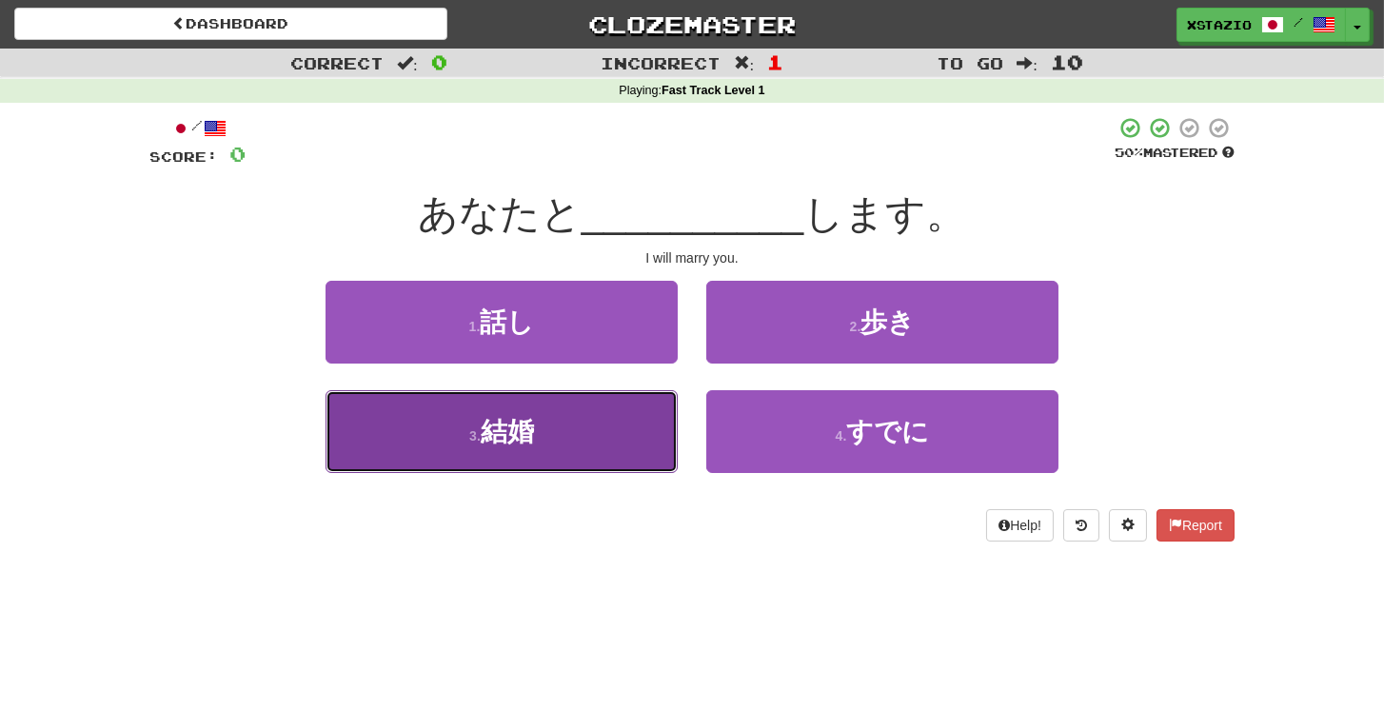
click at [554, 426] on button "3 . 結婚" at bounding box center [502, 431] width 352 height 83
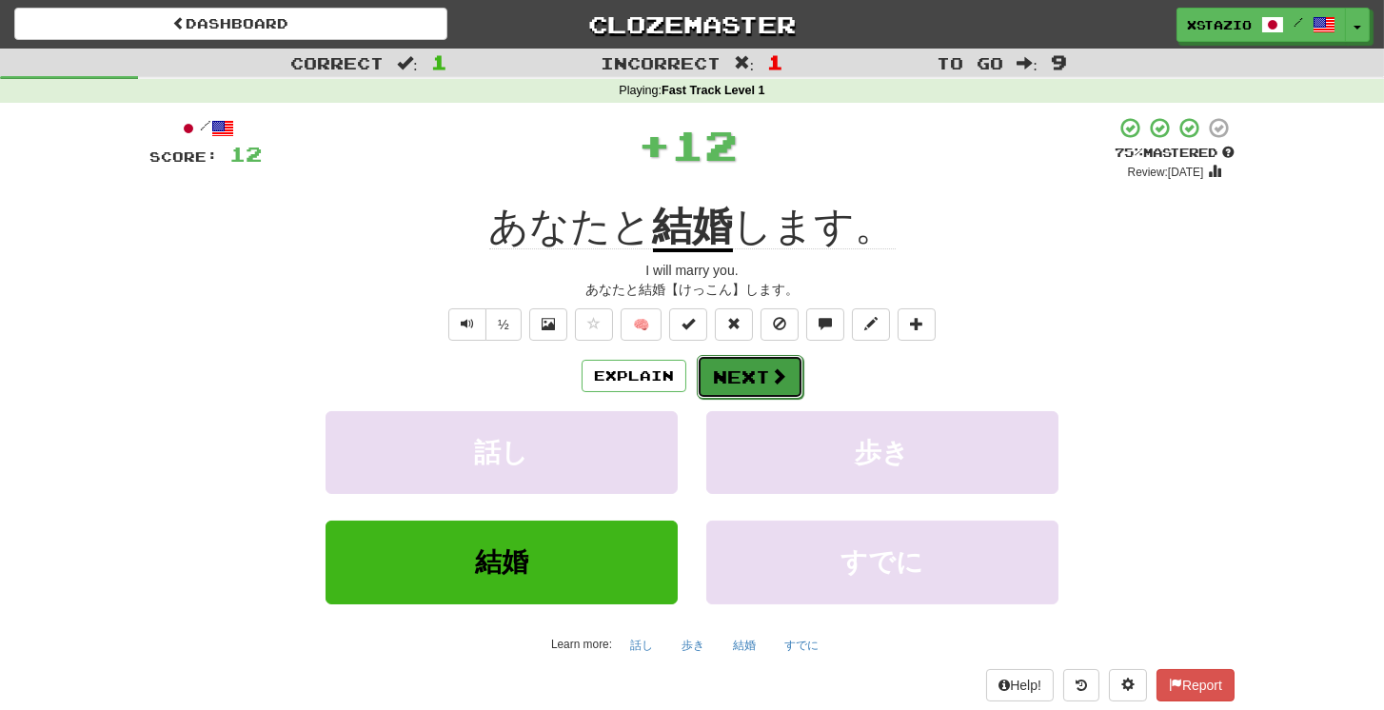
click at [784, 380] on span at bounding box center [778, 376] width 17 height 17
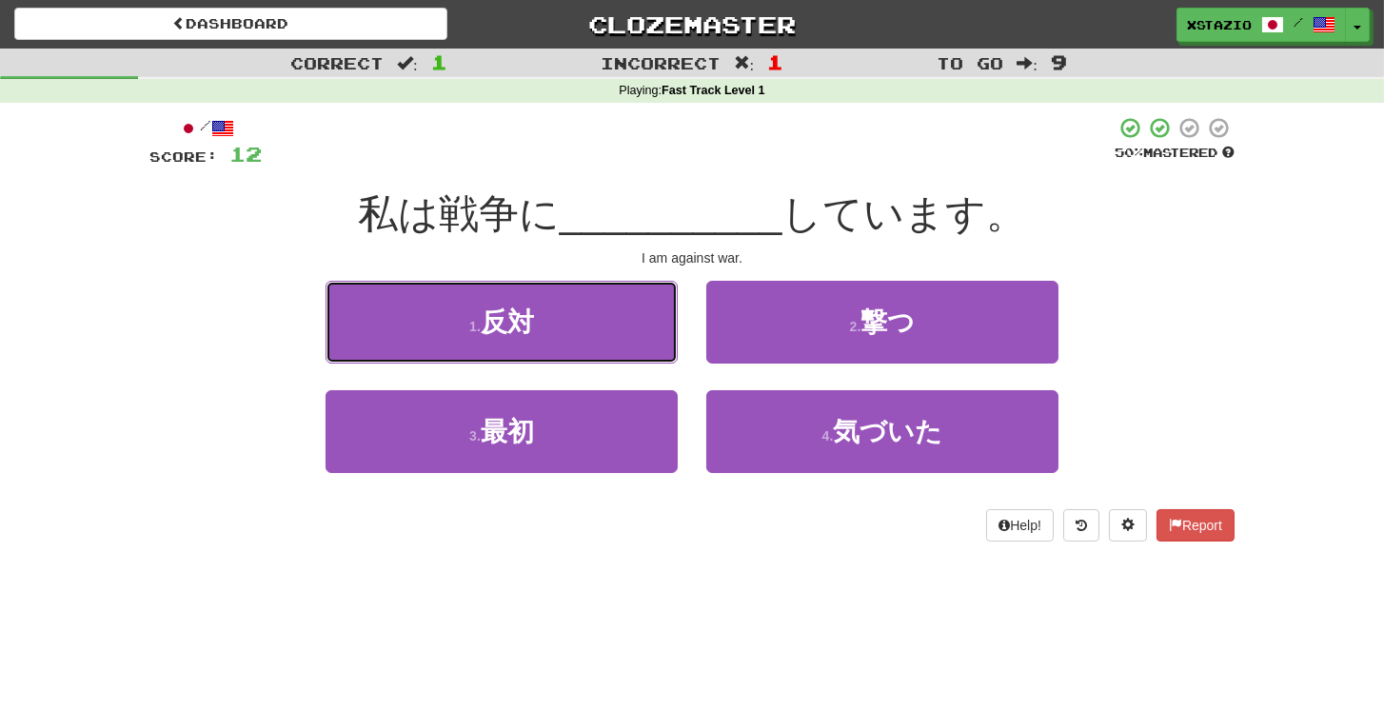
click at [527, 329] on span "反対" at bounding box center [507, 323] width 53 height 30
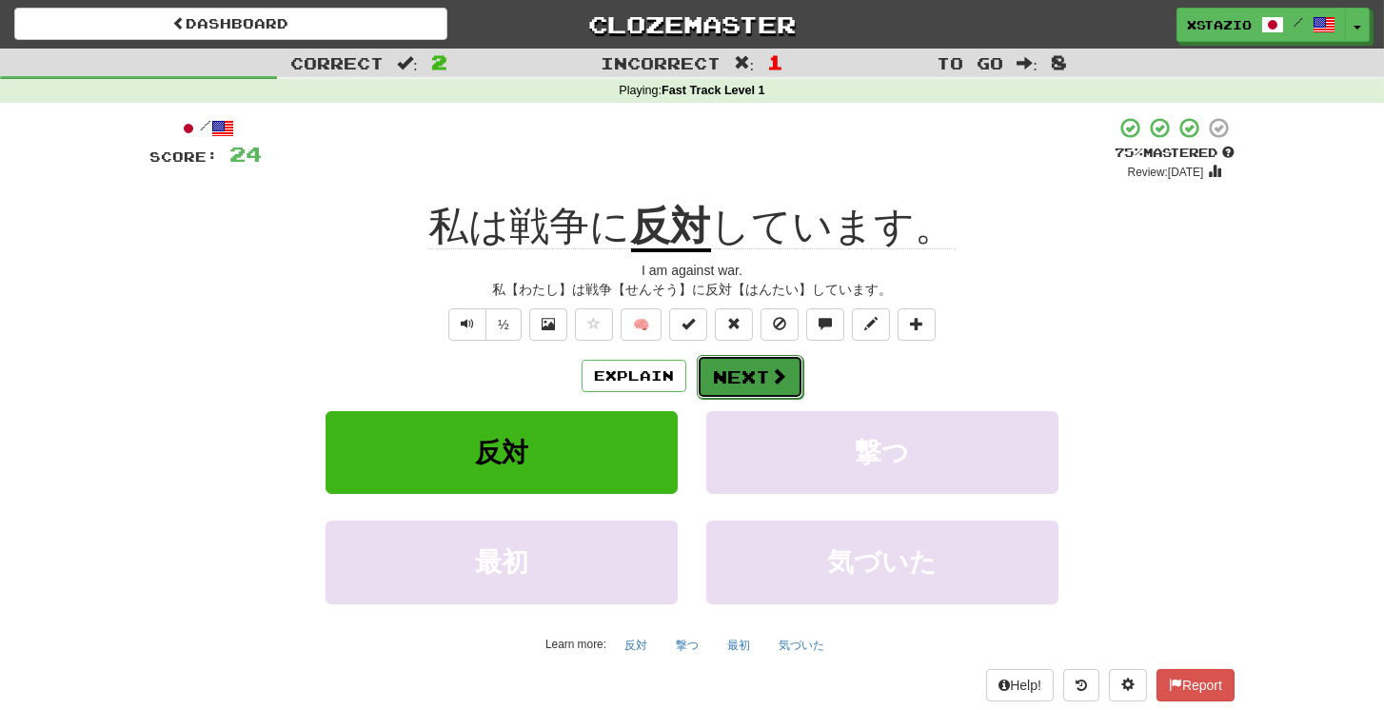
click at [753, 379] on button "Next" at bounding box center [750, 377] width 107 height 44
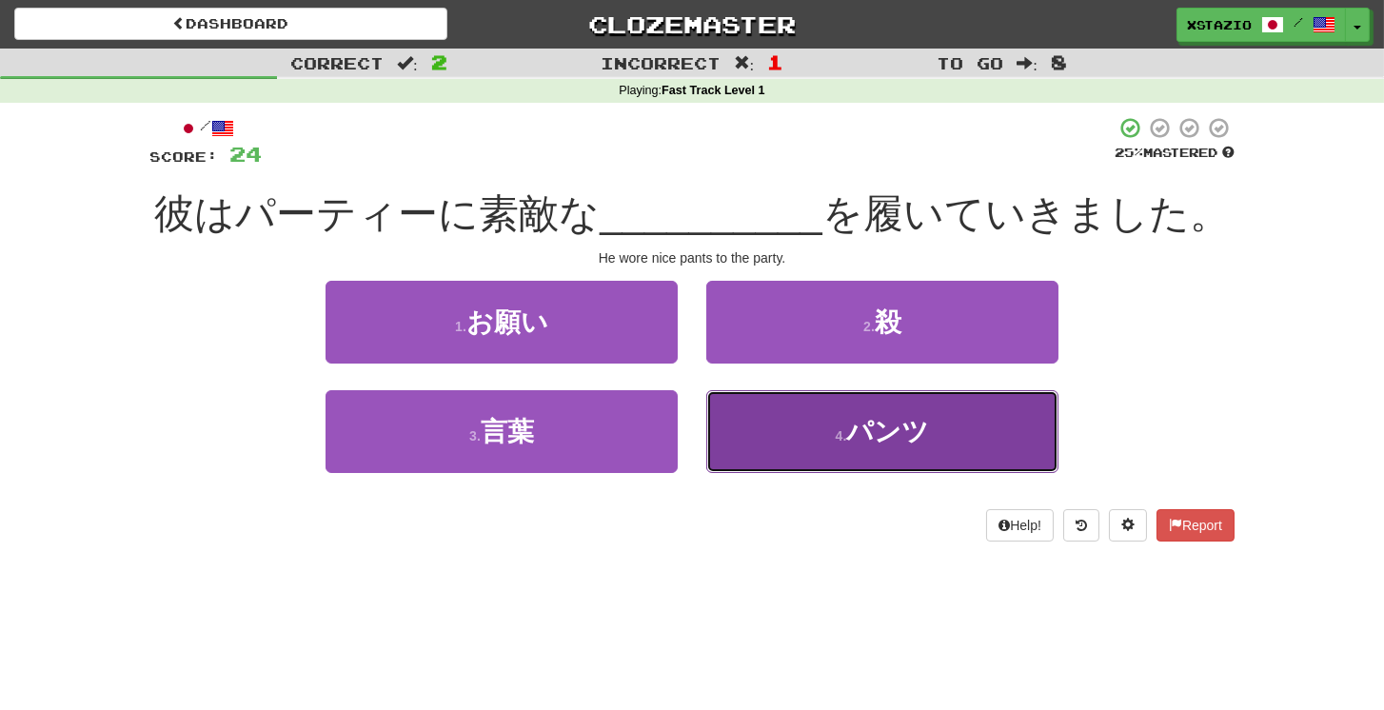
click at [893, 439] on span "パンツ" at bounding box center [887, 432] width 83 height 30
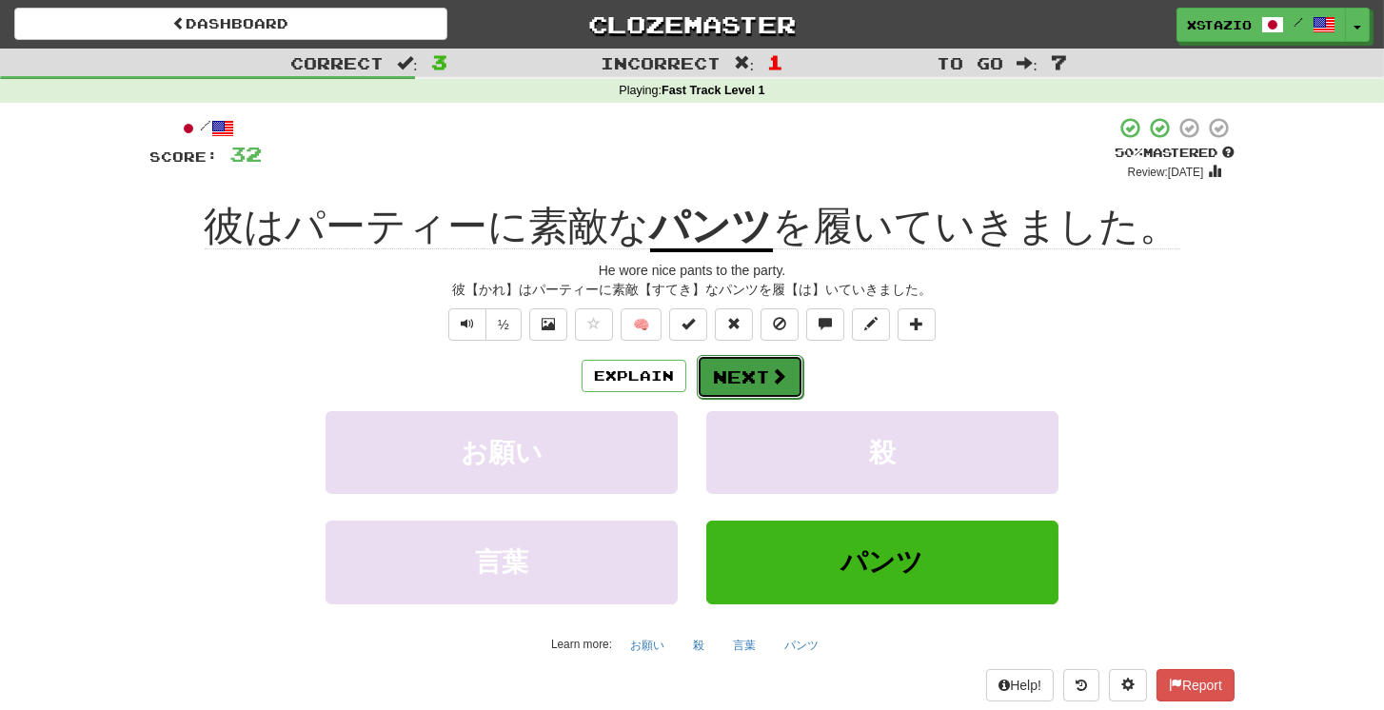
click at [770, 378] on span at bounding box center [778, 376] width 17 height 17
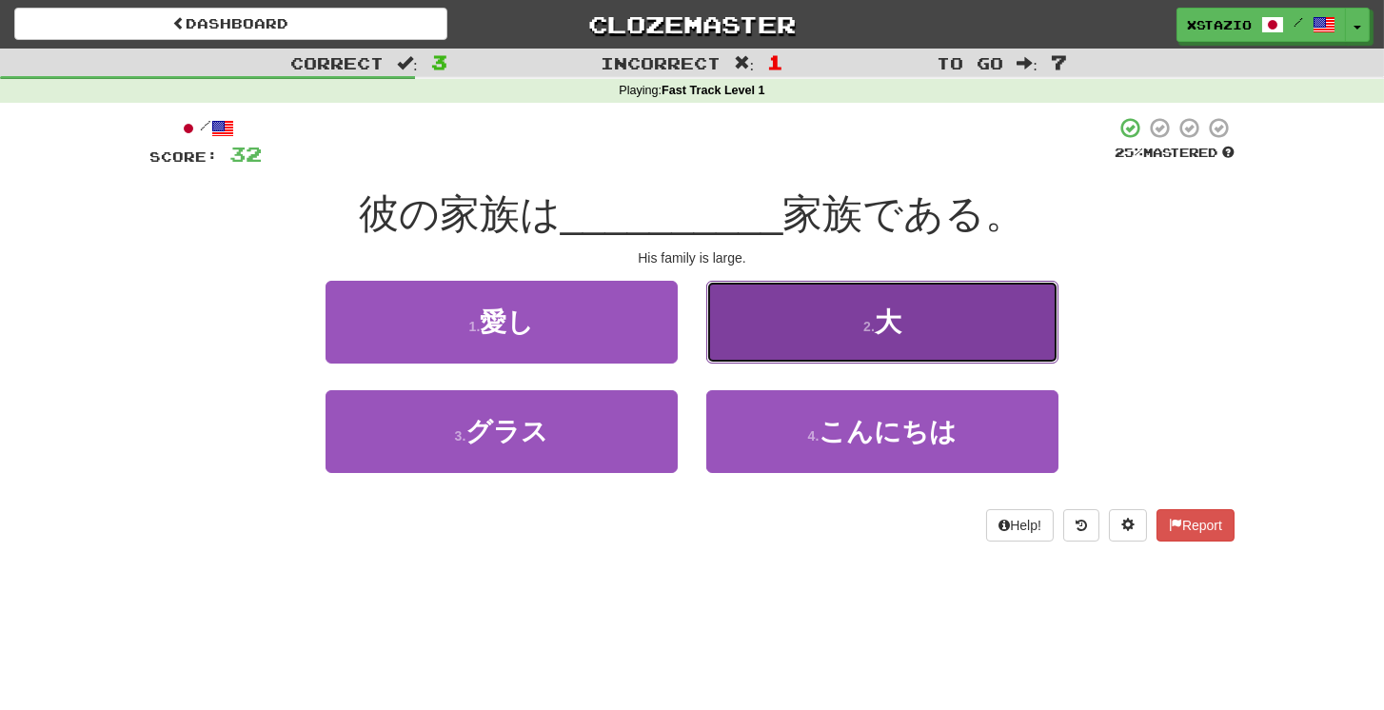
click at [874, 327] on small "2 ." at bounding box center [869, 326] width 11 height 15
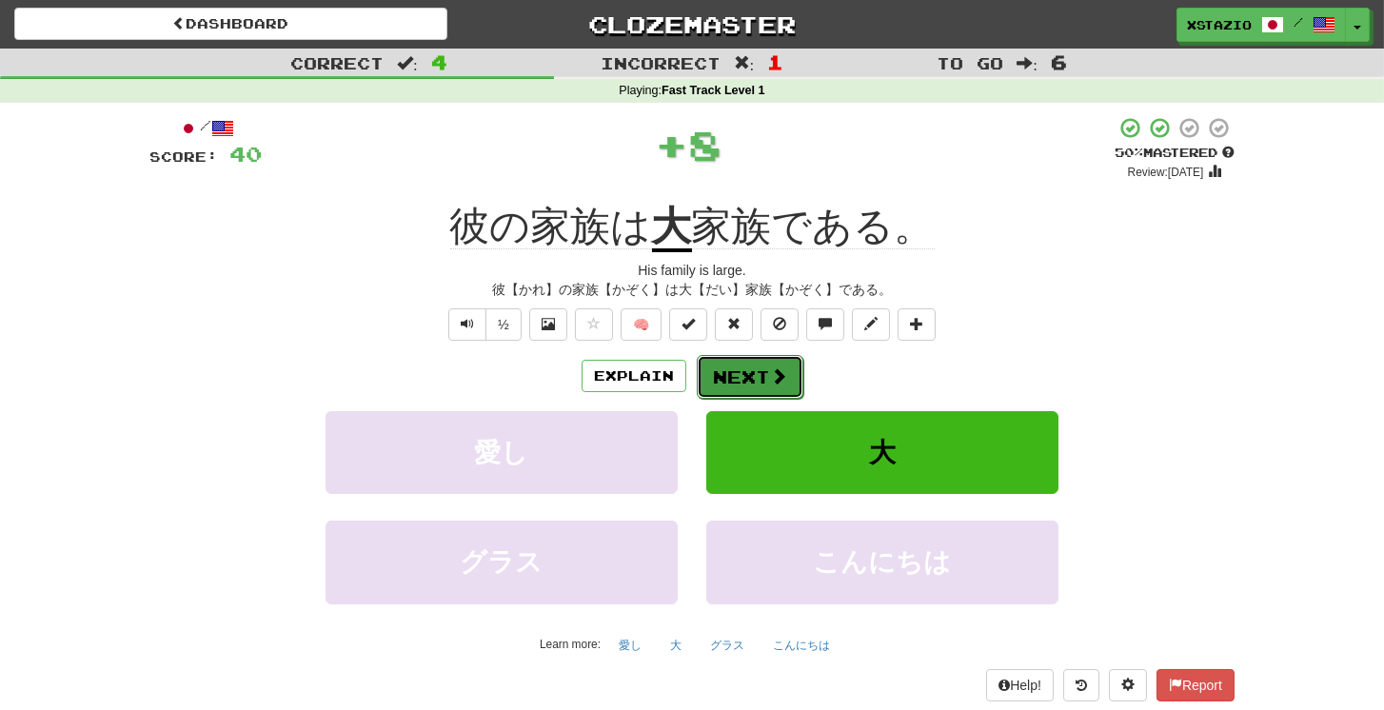
click at [737, 369] on button "Next" at bounding box center [750, 377] width 107 height 44
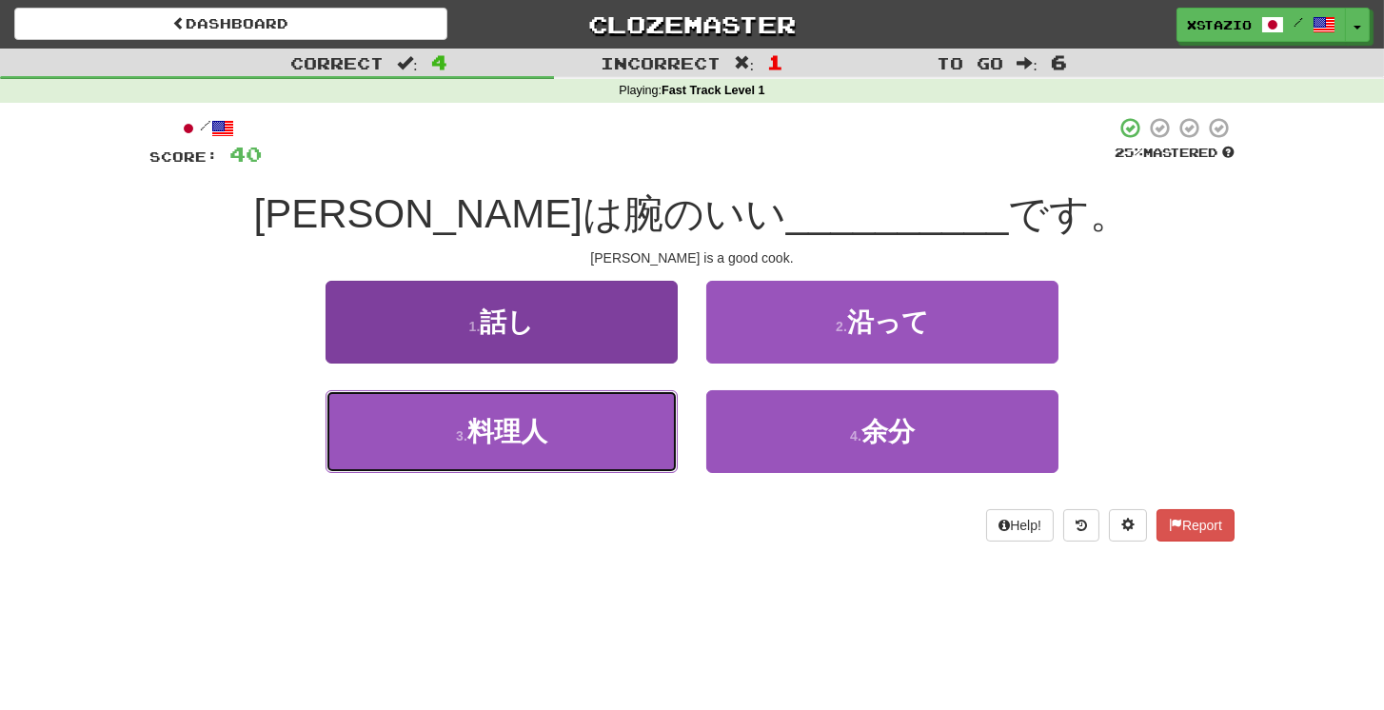
click at [517, 445] on span "料理人" at bounding box center [507, 432] width 80 height 30
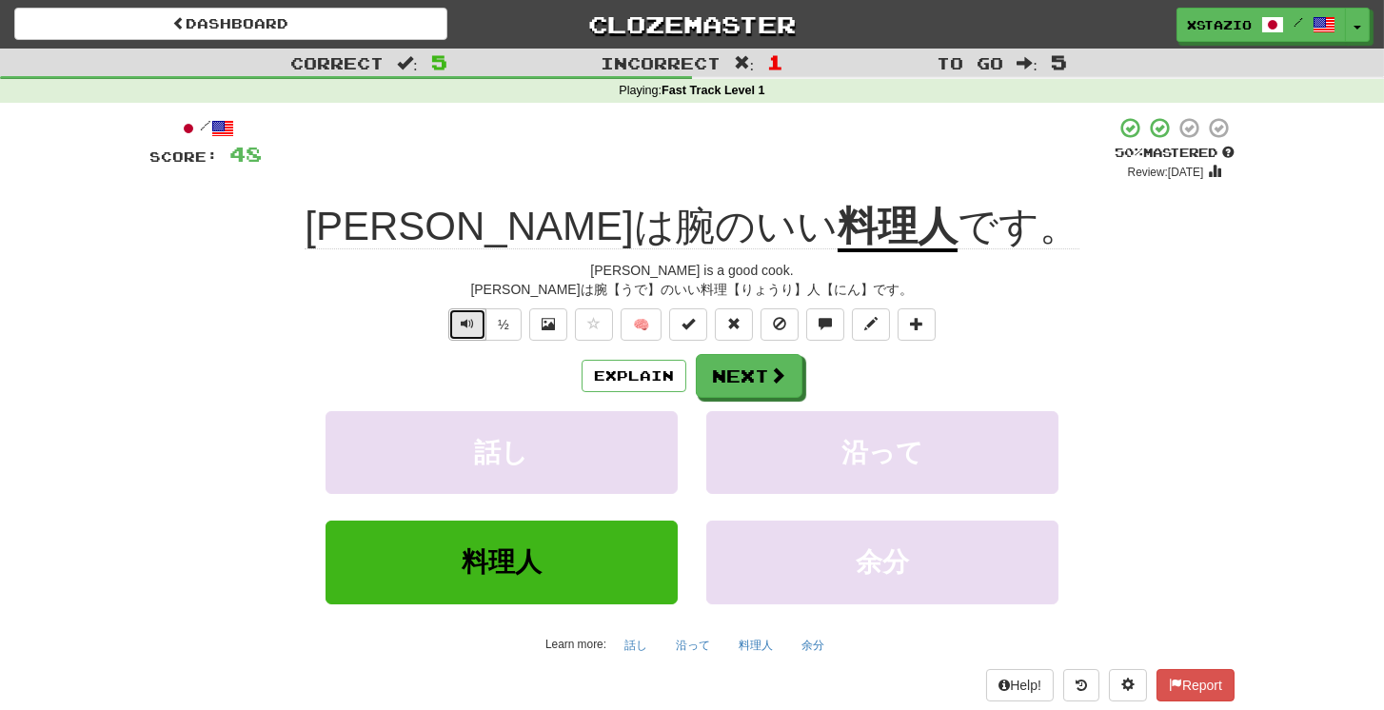
click at [480, 317] on button "Text-to-speech controls" at bounding box center [467, 324] width 38 height 32
click at [754, 368] on button "Next" at bounding box center [750, 377] width 107 height 44
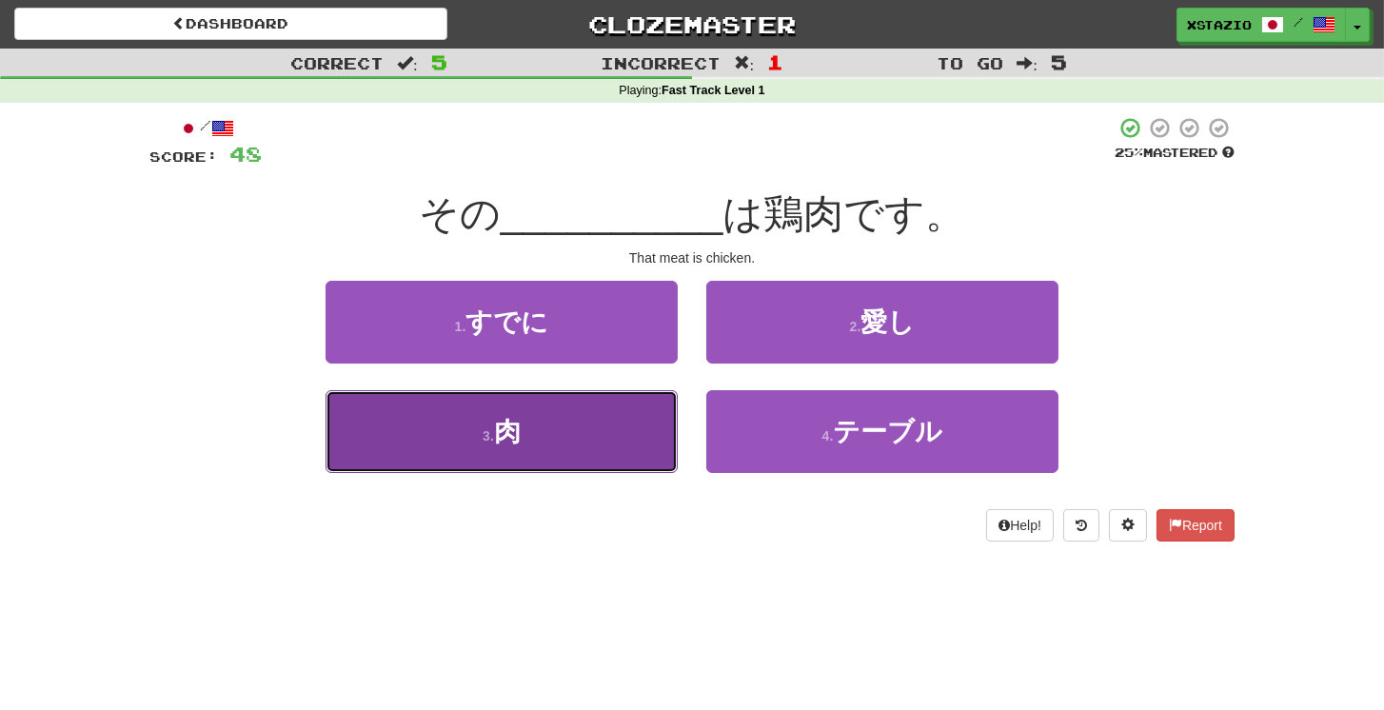
click at [628, 428] on button "3 . 肉" at bounding box center [502, 431] width 352 height 83
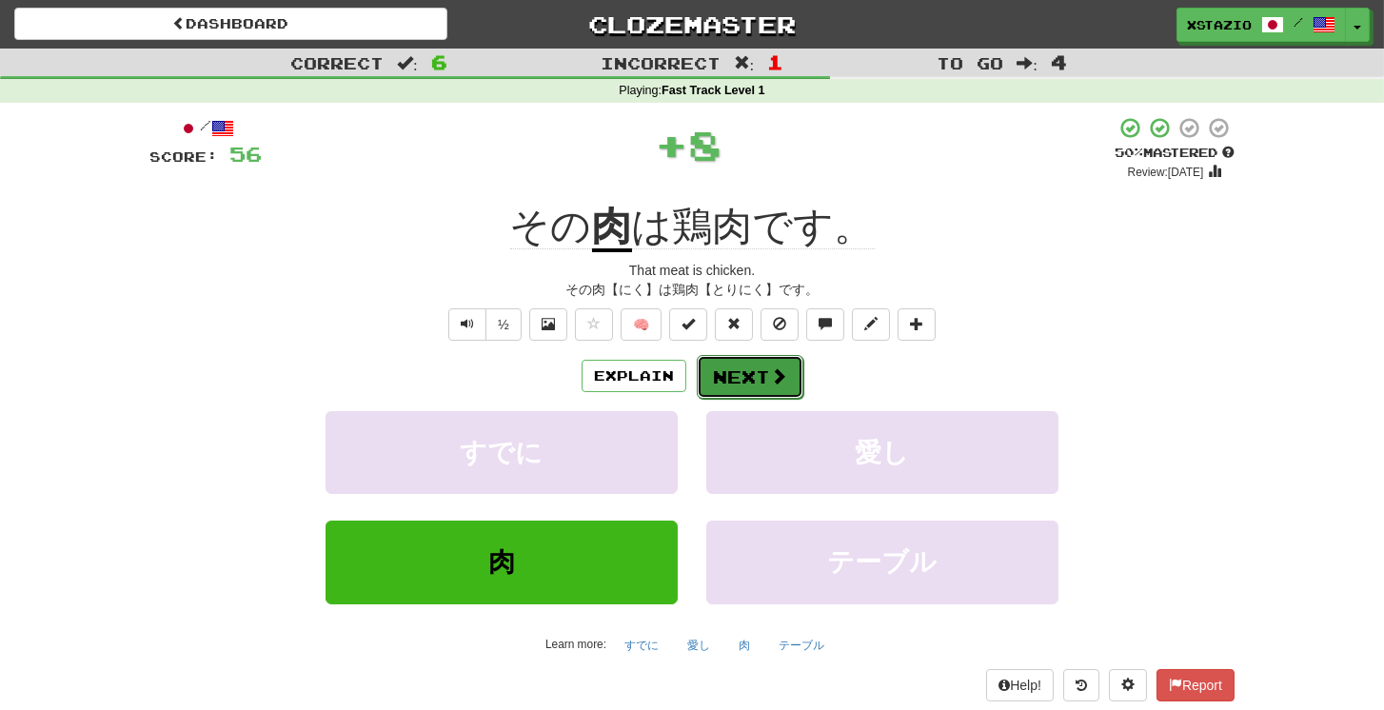
click at [765, 377] on button "Next" at bounding box center [750, 377] width 107 height 44
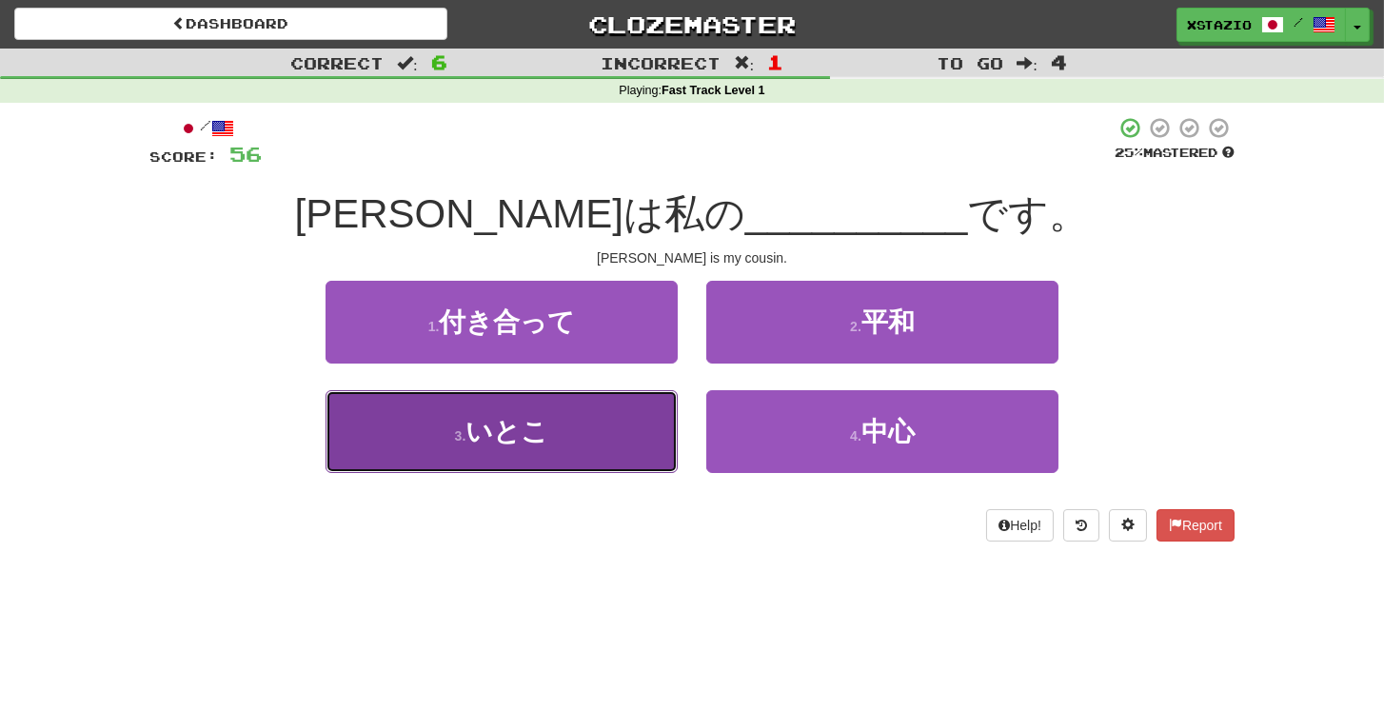
click at [622, 425] on button "3 . いとこ" at bounding box center [502, 431] width 352 height 83
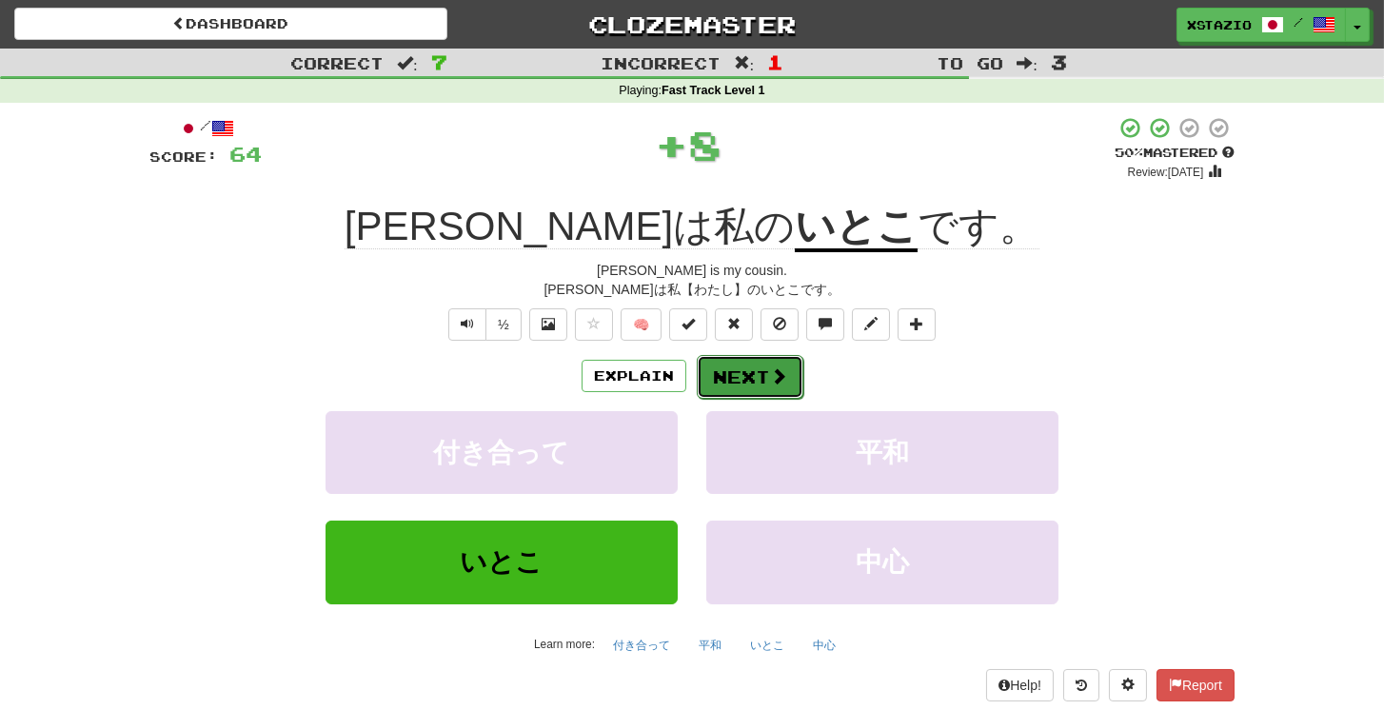
click at [726, 372] on button "Next" at bounding box center [750, 377] width 107 height 44
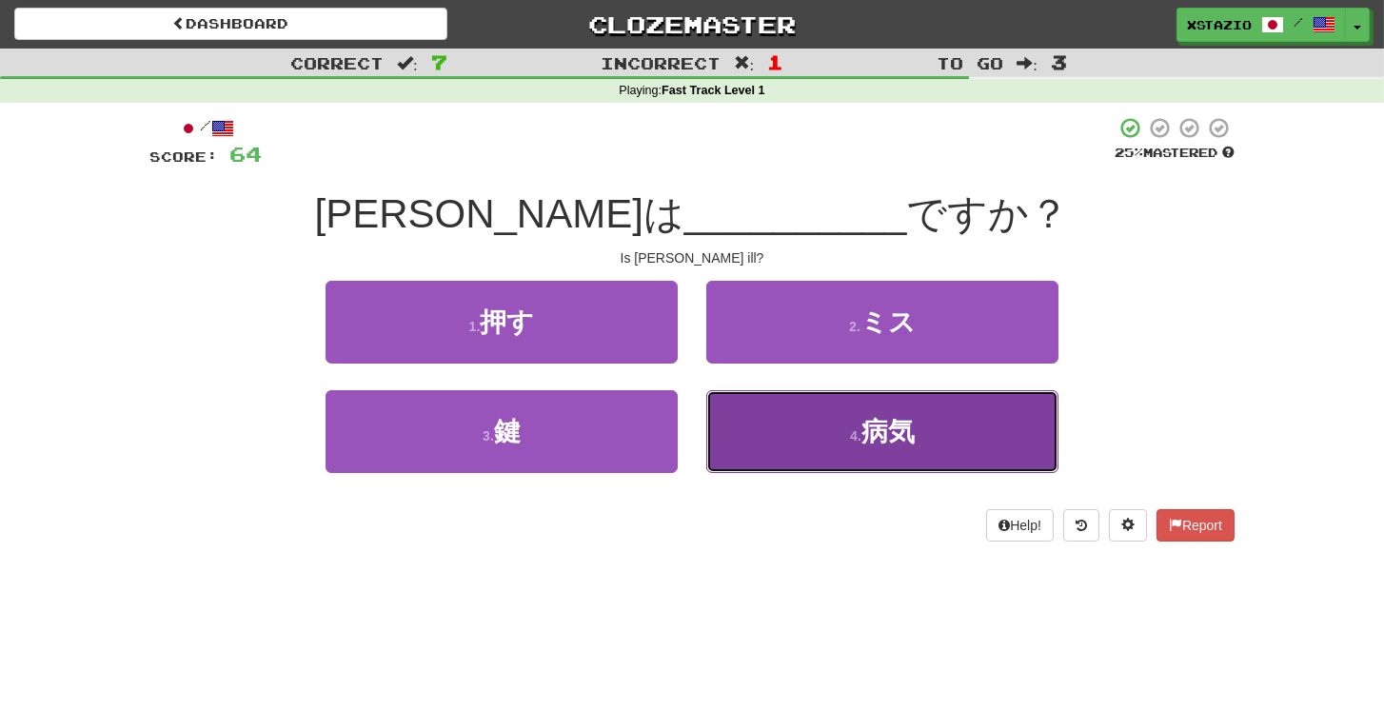
click at [856, 422] on button "4 . 病気" at bounding box center [882, 431] width 352 height 83
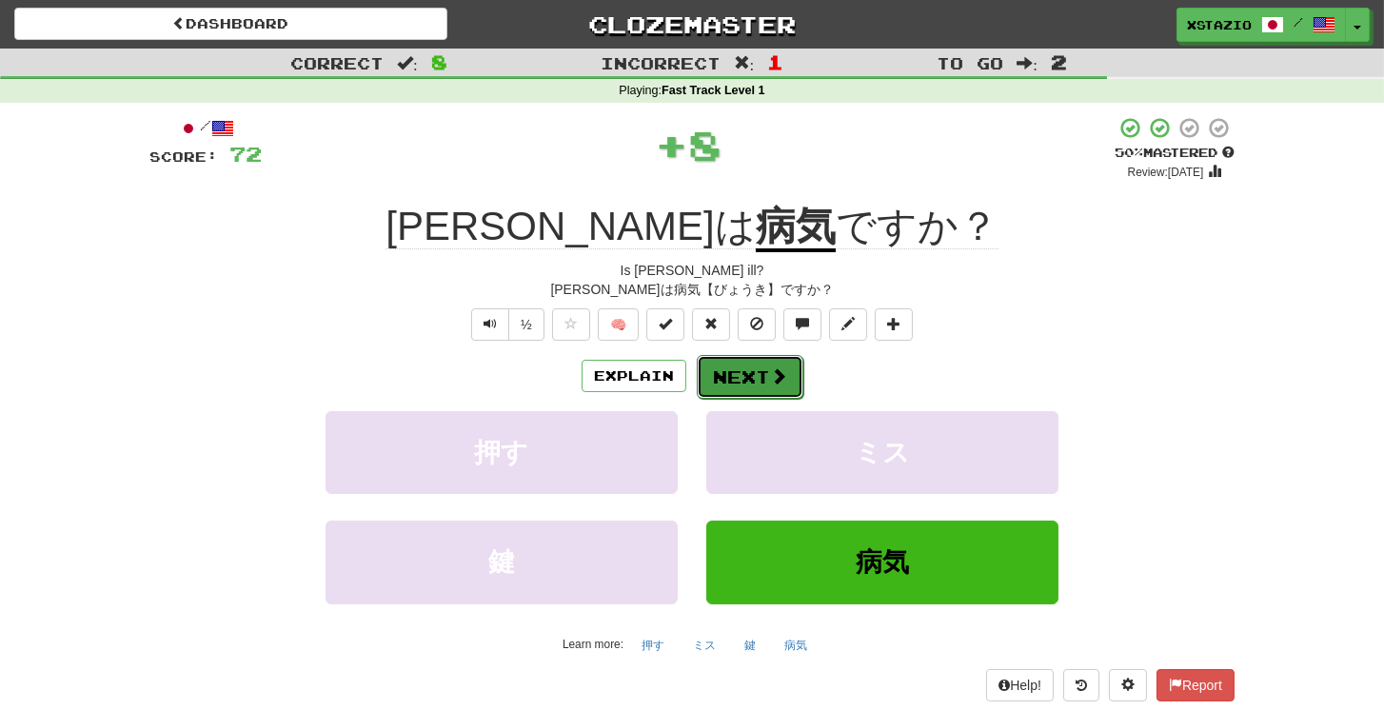
click at [775, 373] on span at bounding box center [778, 376] width 17 height 17
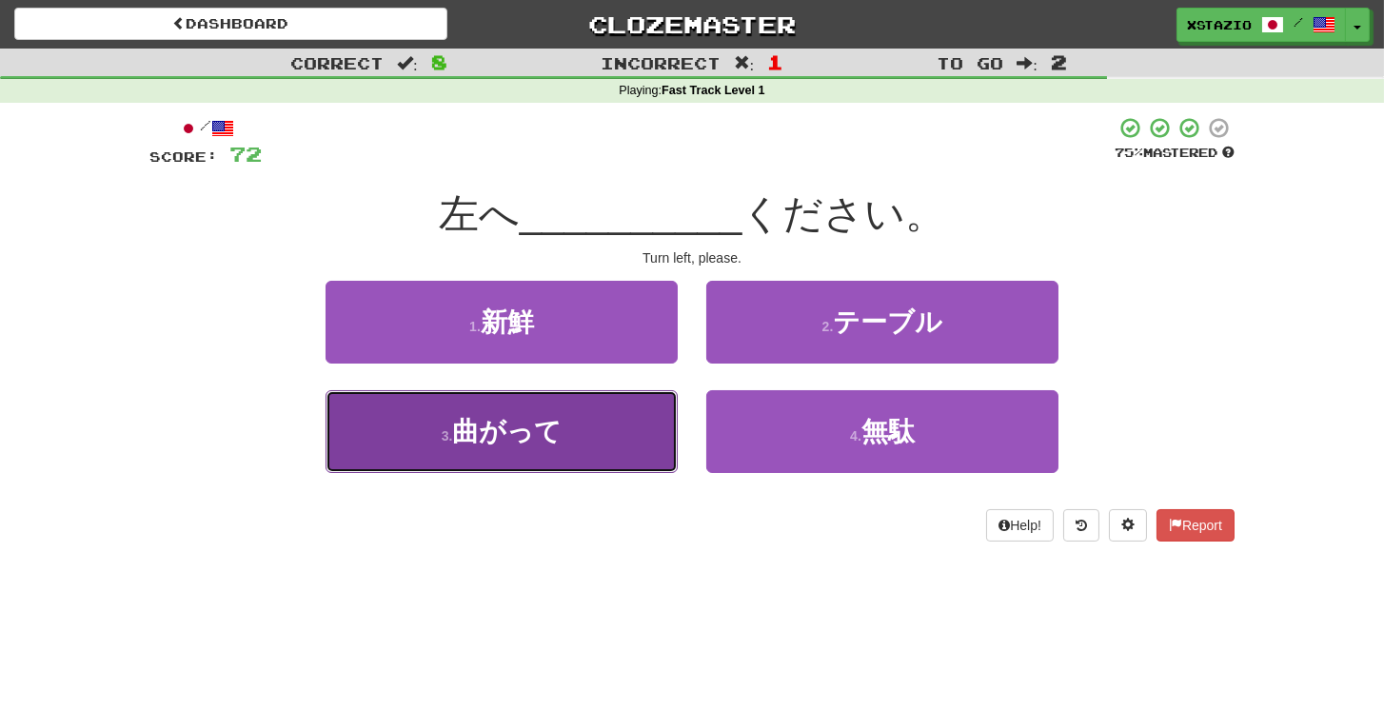
click at [515, 415] on button "3 . 曲がって" at bounding box center [502, 431] width 352 height 83
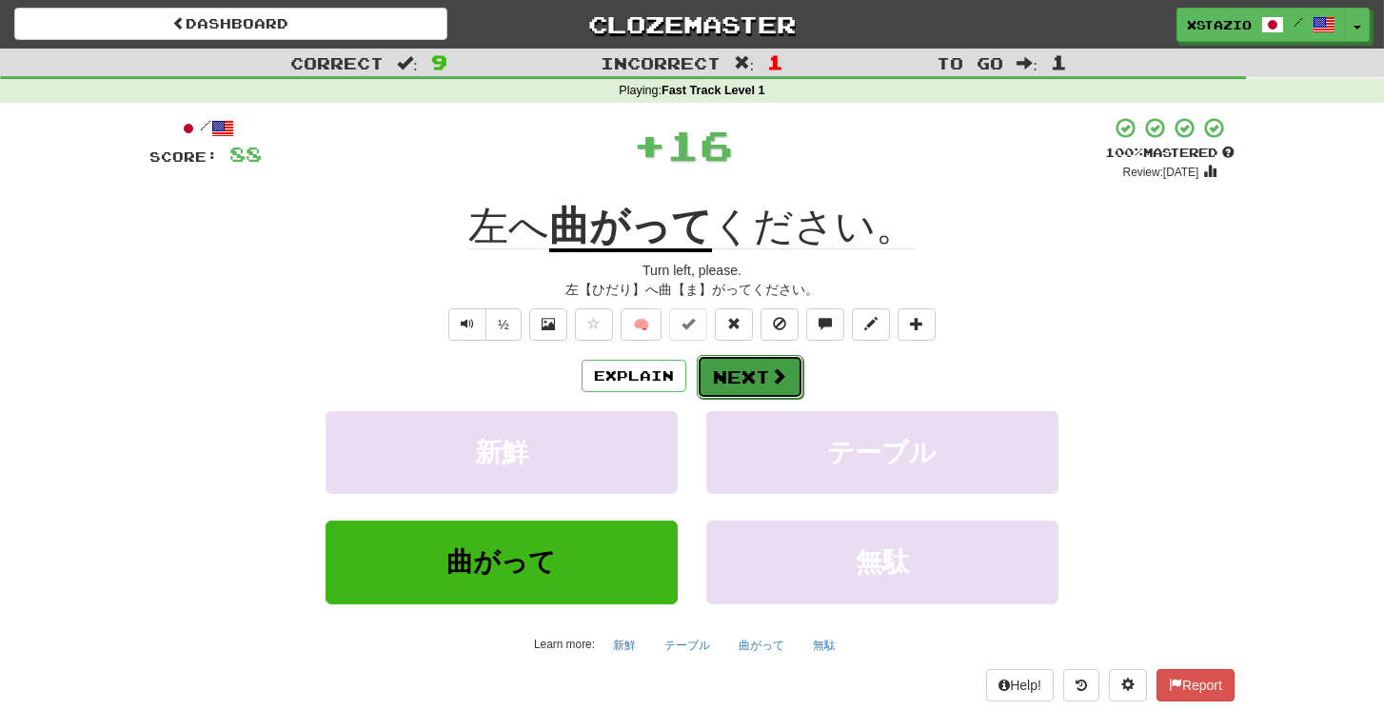
click at [751, 372] on button "Next" at bounding box center [750, 377] width 107 height 44
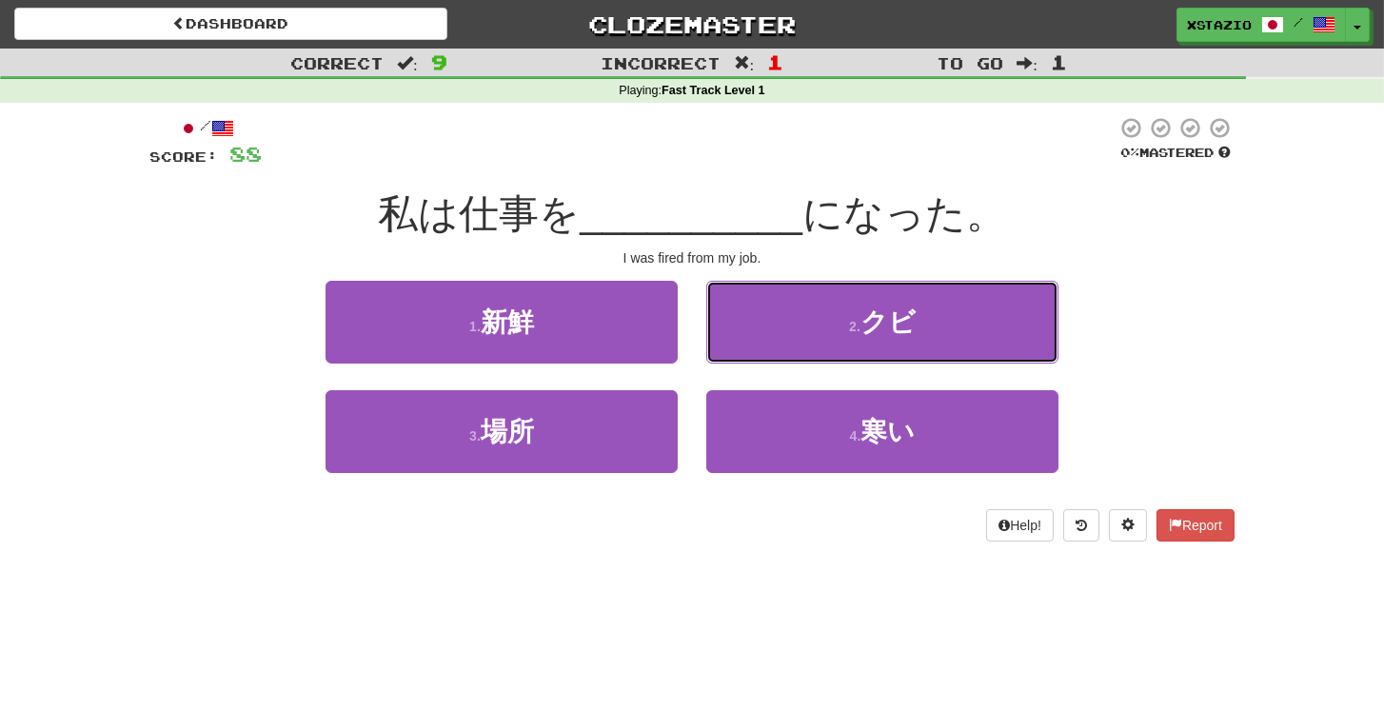
drag, startPoint x: 869, startPoint y: 326, endPoint x: 711, endPoint y: 267, distance: 168.7
click at [869, 327] on span "クビ" at bounding box center [888, 323] width 55 height 30
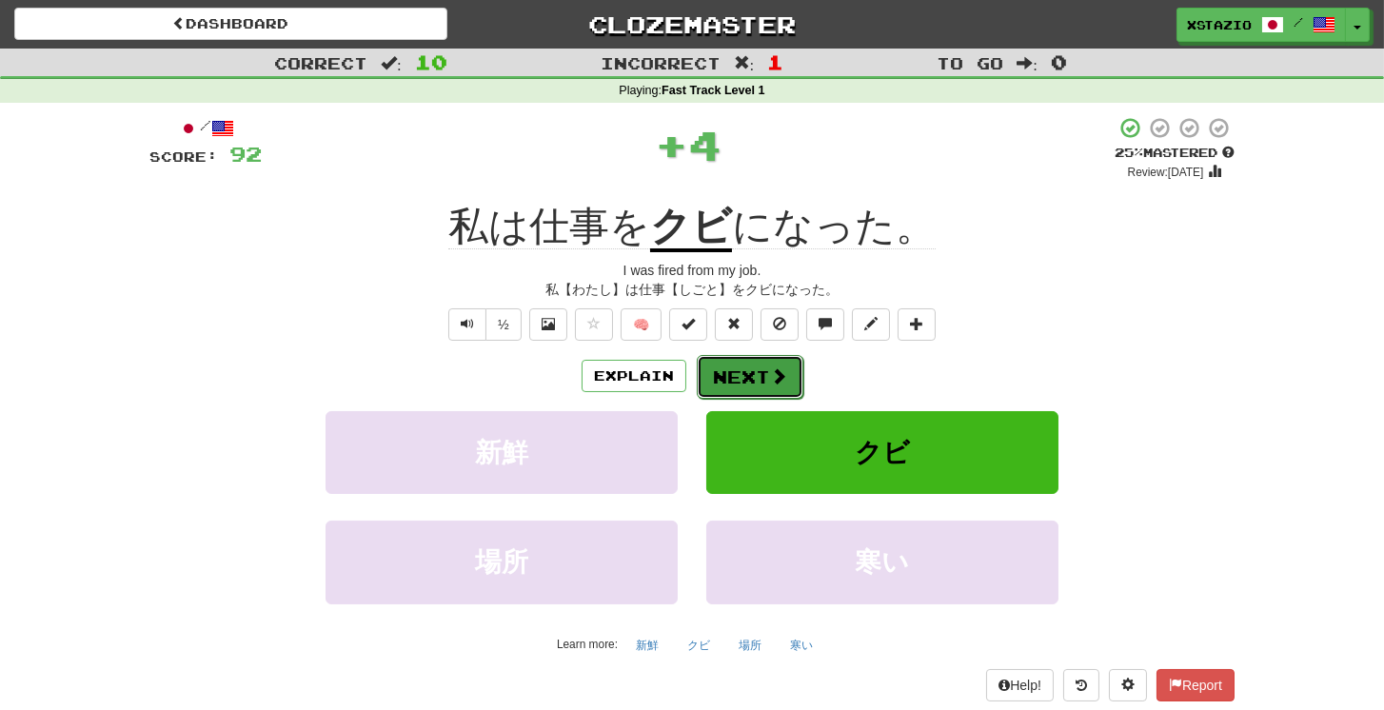
click at [746, 365] on button "Next" at bounding box center [750, 377] width 107 height 44
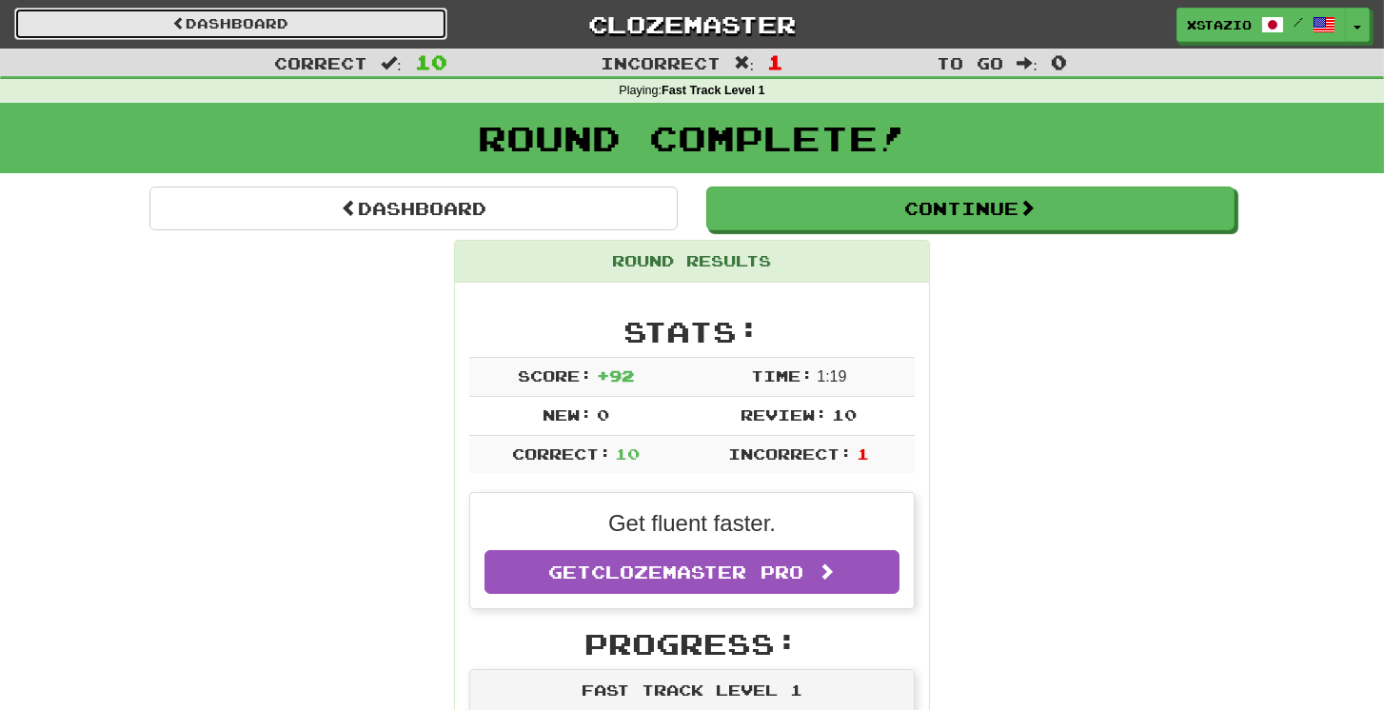
click at [347, 26] on link "Dashboard" at bounding box center [230, 24] width 433 height 32
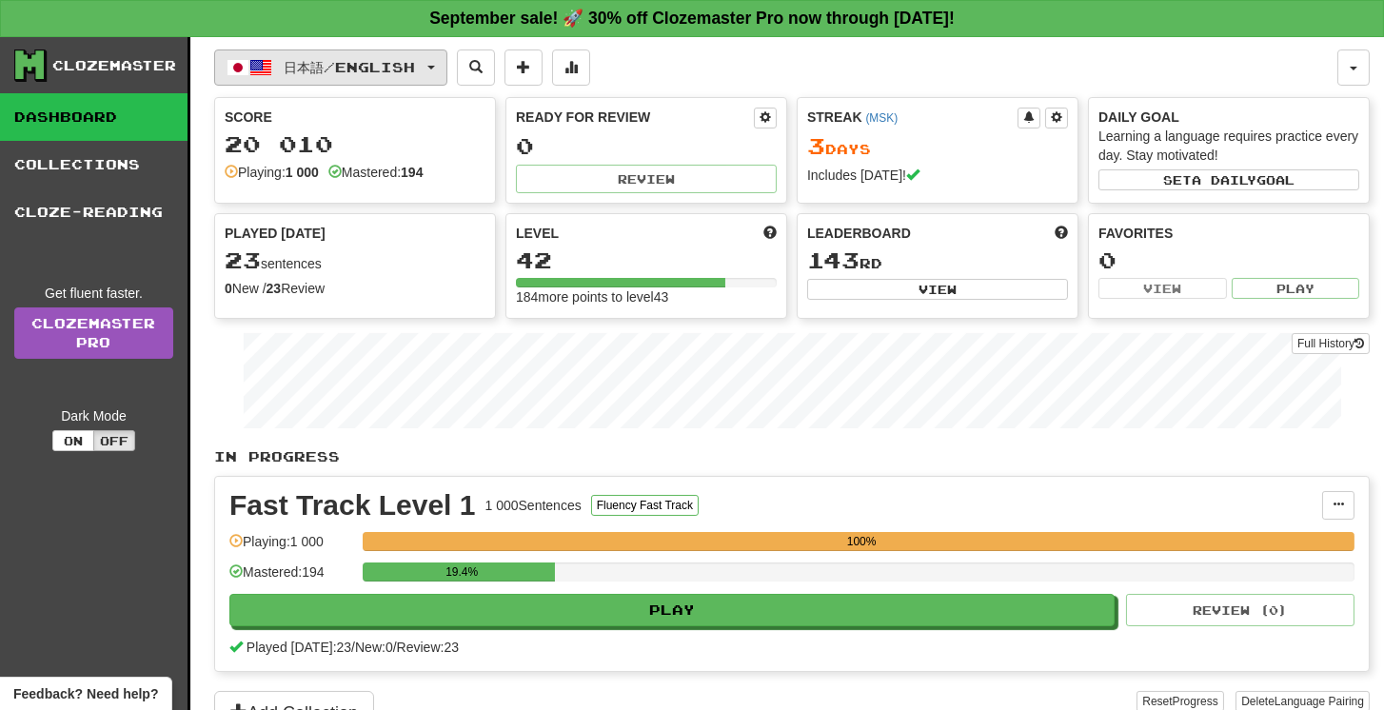
click at [441, 66] on button "日本語 / English" at bounding box center [330, 68] width 233 height 36
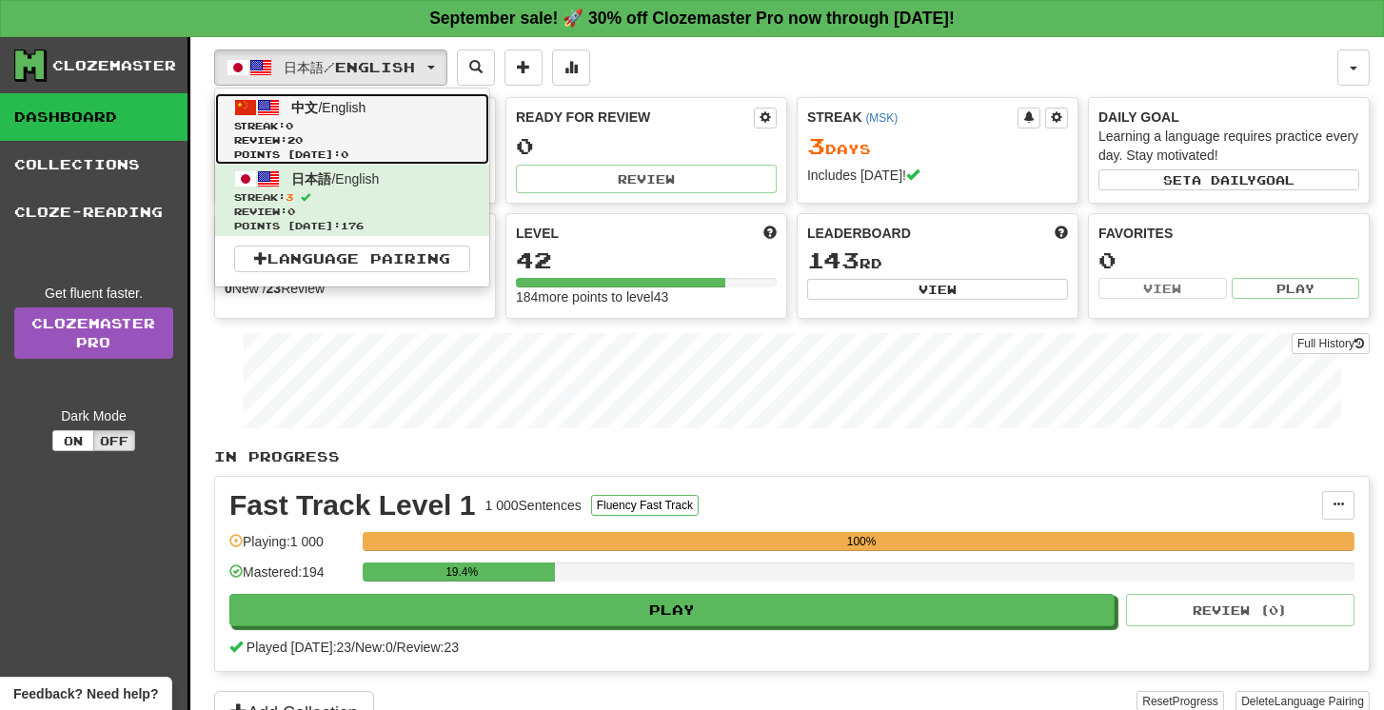
click at [399, 134] on span "Review: 20" at bounding box center [352, 140] width 236 height 14
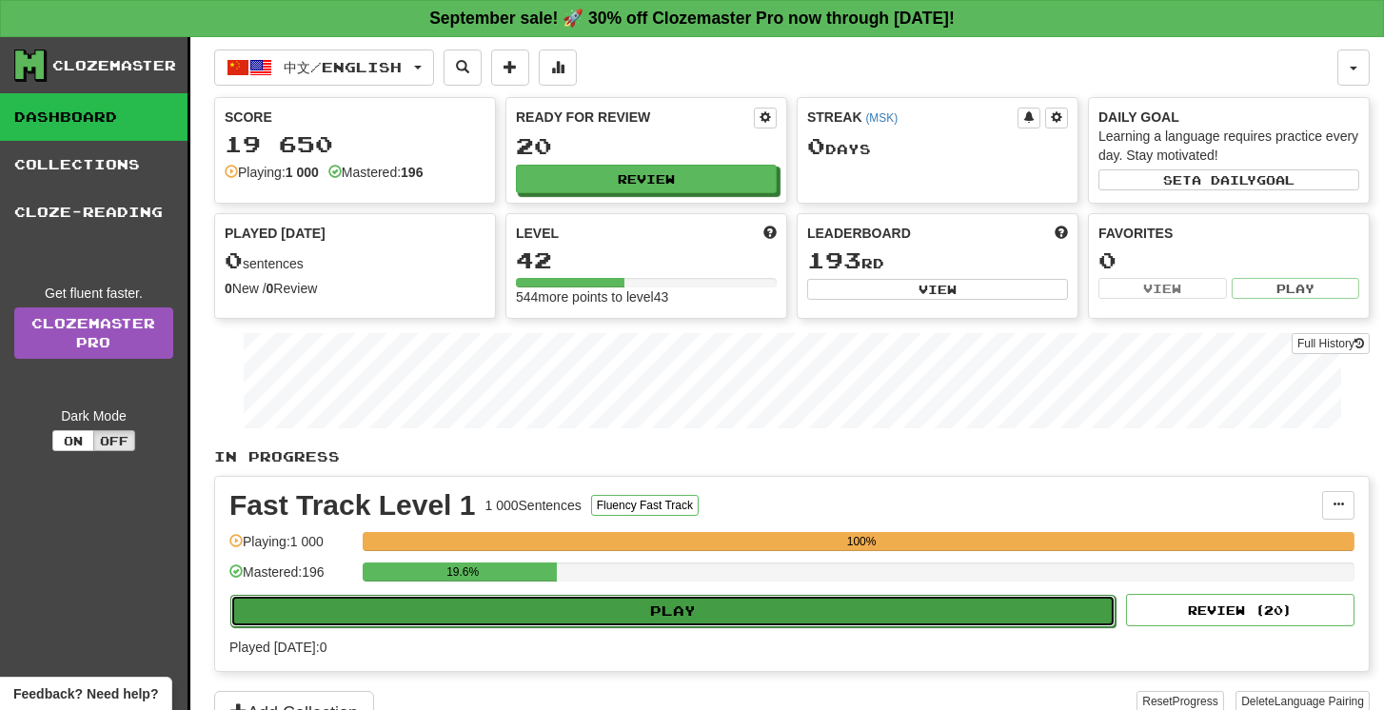
click at [776, 605] on button "Play" at bounding box center [672, 611] width 885 height 32
select select "**"
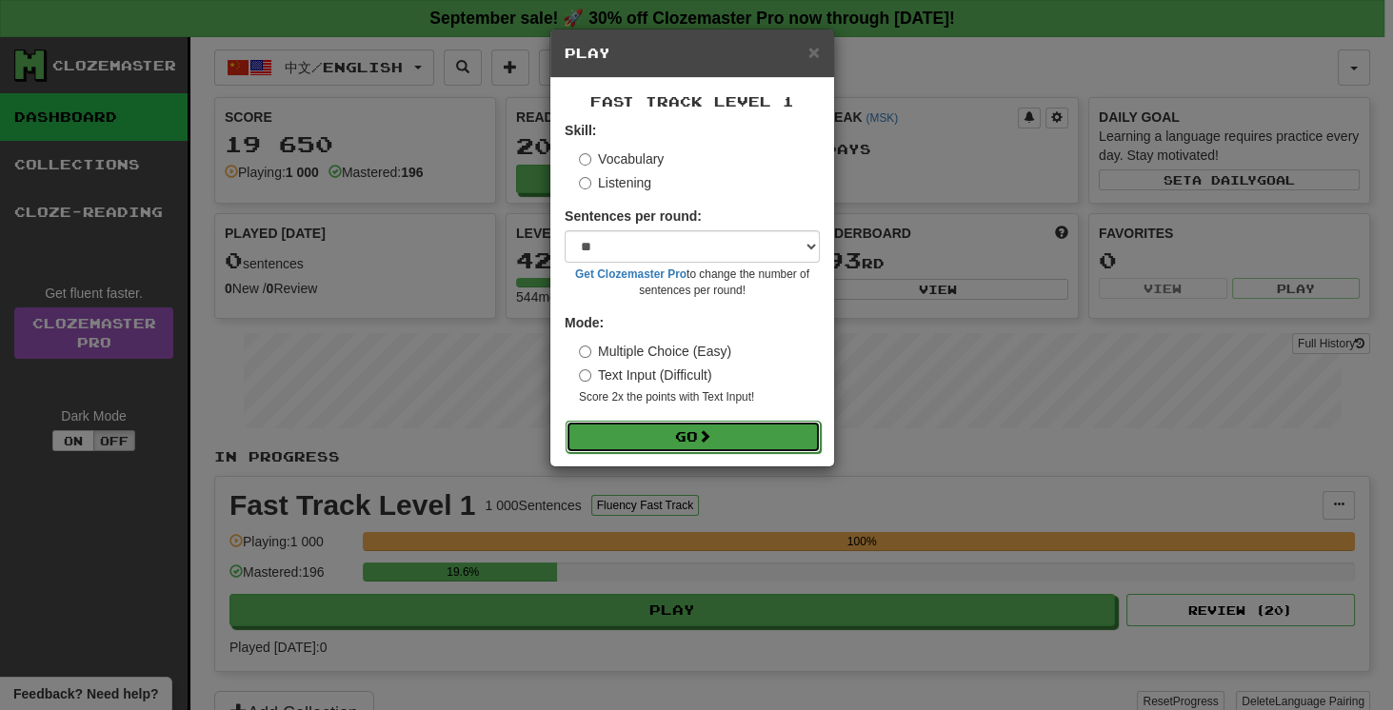
click at [760, 438] on button "Go" at bounding box center [693, 437] width 255 height 32
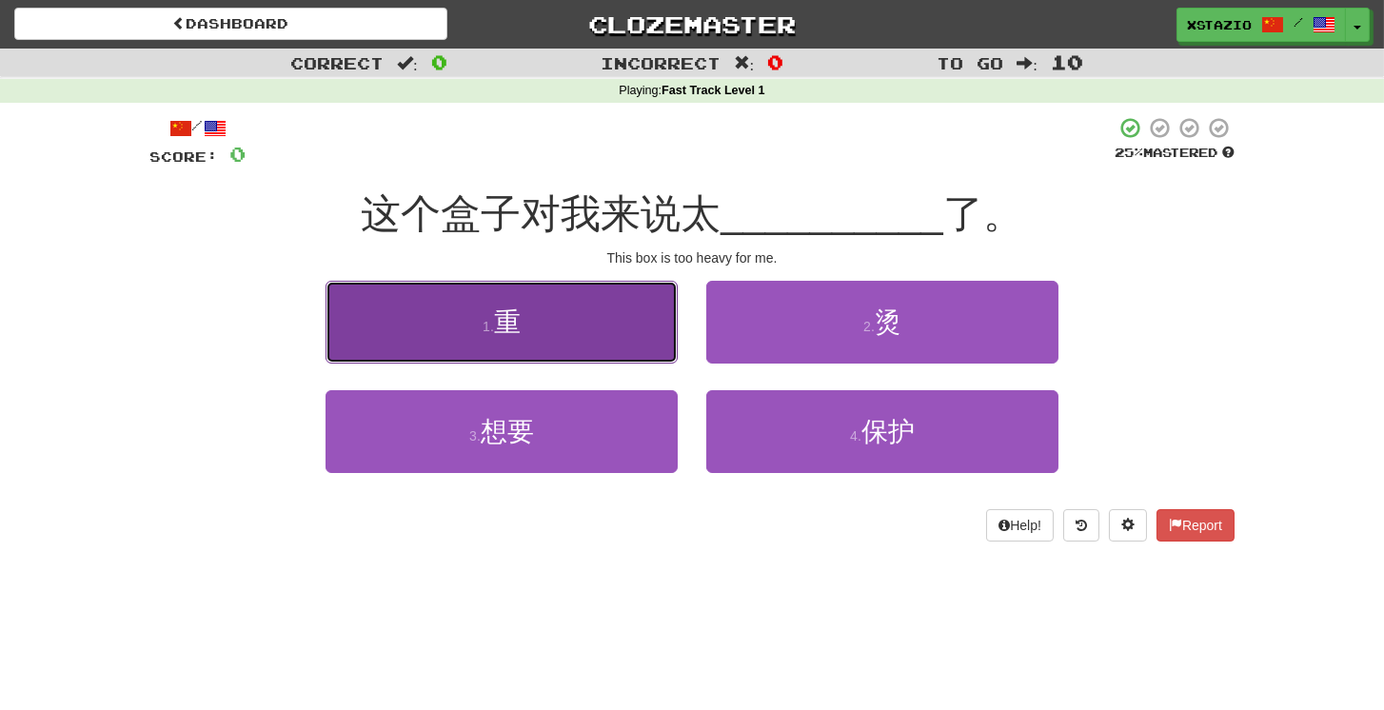
click at [575, 334] on button "1 . 重" at bounding box center [502, 322] width 352 height 83
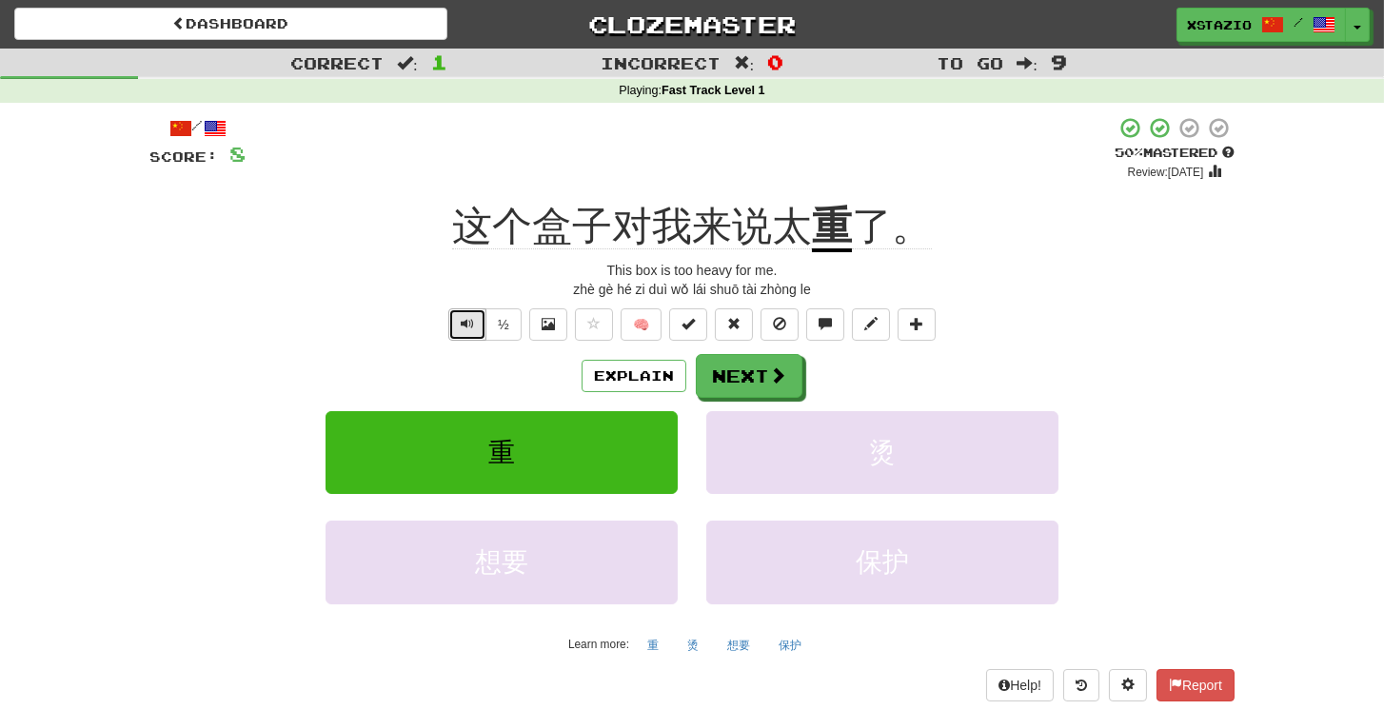
click at [467, 325] on span "Text-to-speech controls" at bounding box center [467, 323] width 13 height 13
click at [466, 322] on span "Text-to-speech controls" at bounding box center [467, 323] width 13 height 13
click at [781, 371] on span at bounding box center [778, 376] width 17 height 17
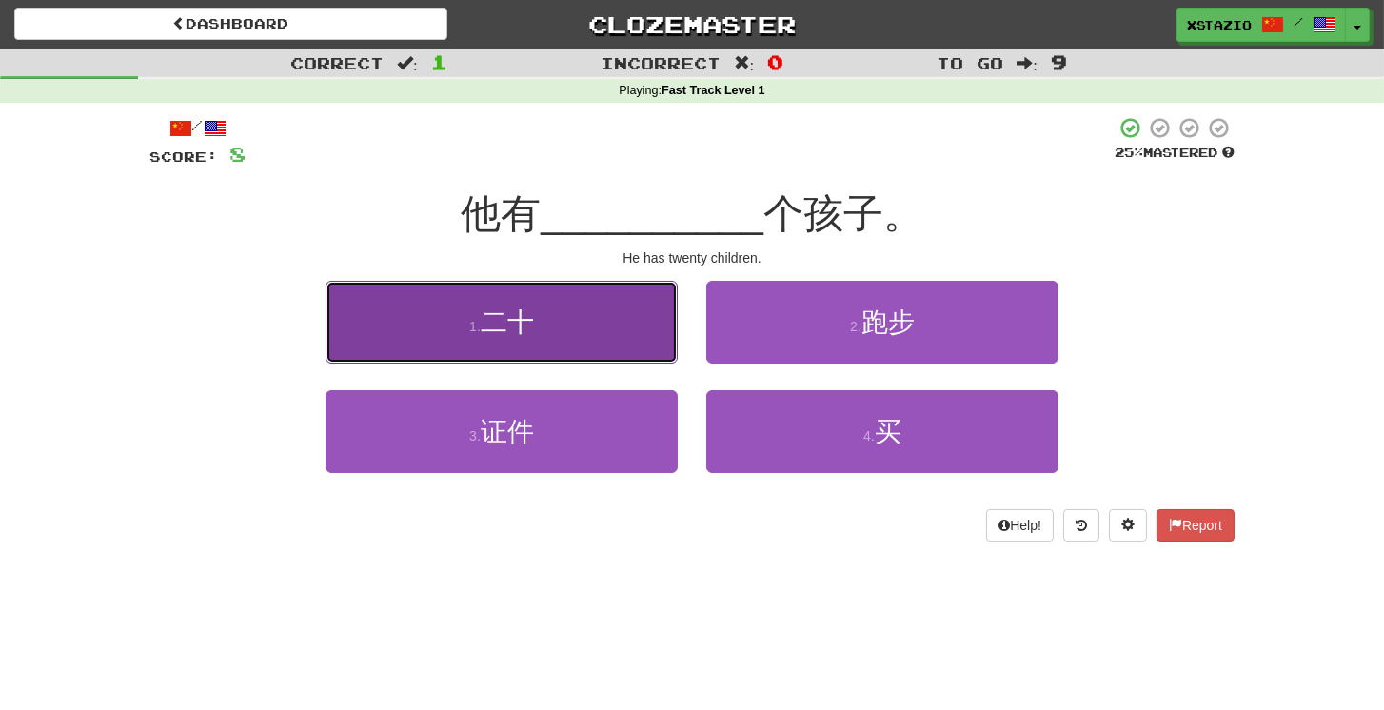
click at [581, 316] on button "1 . 二十" at bounding box center [502, 322] width 352 height 83
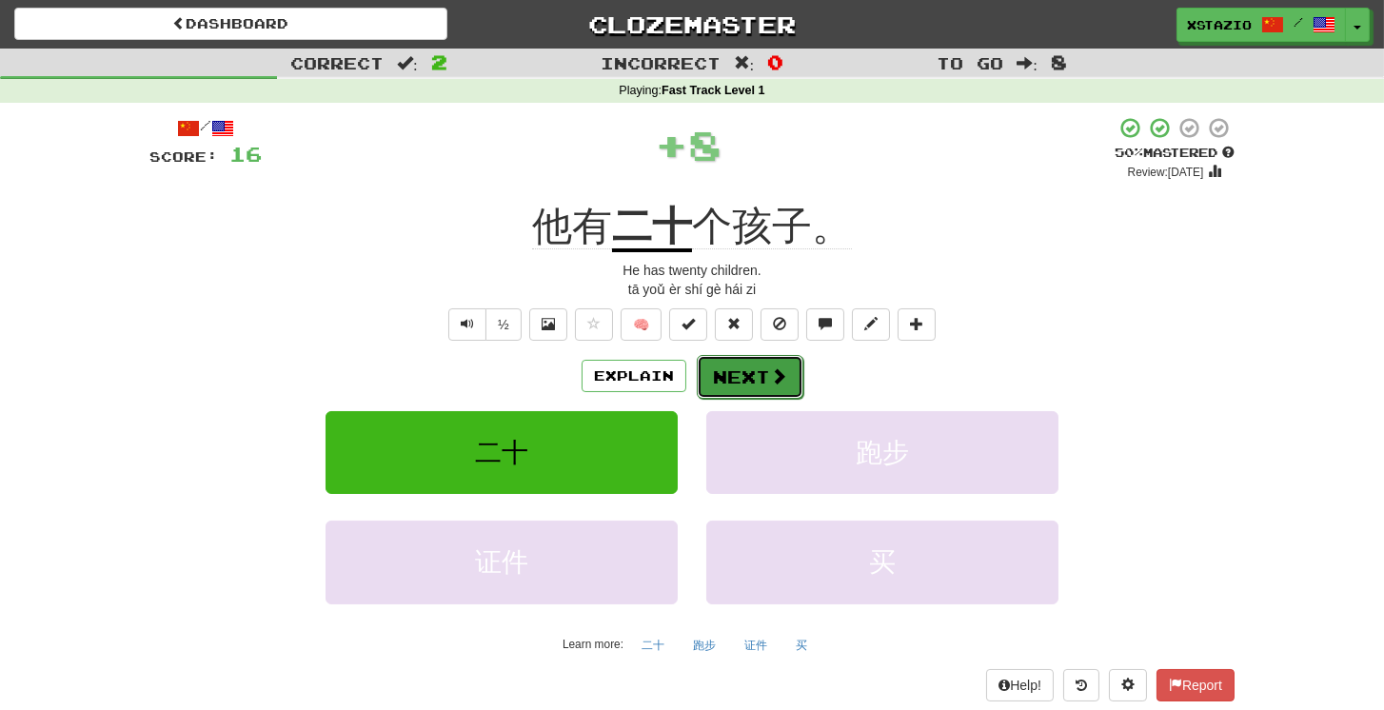
click at [740, 372] on button "Next" at bounding box center [750, 377] width 107 height 44
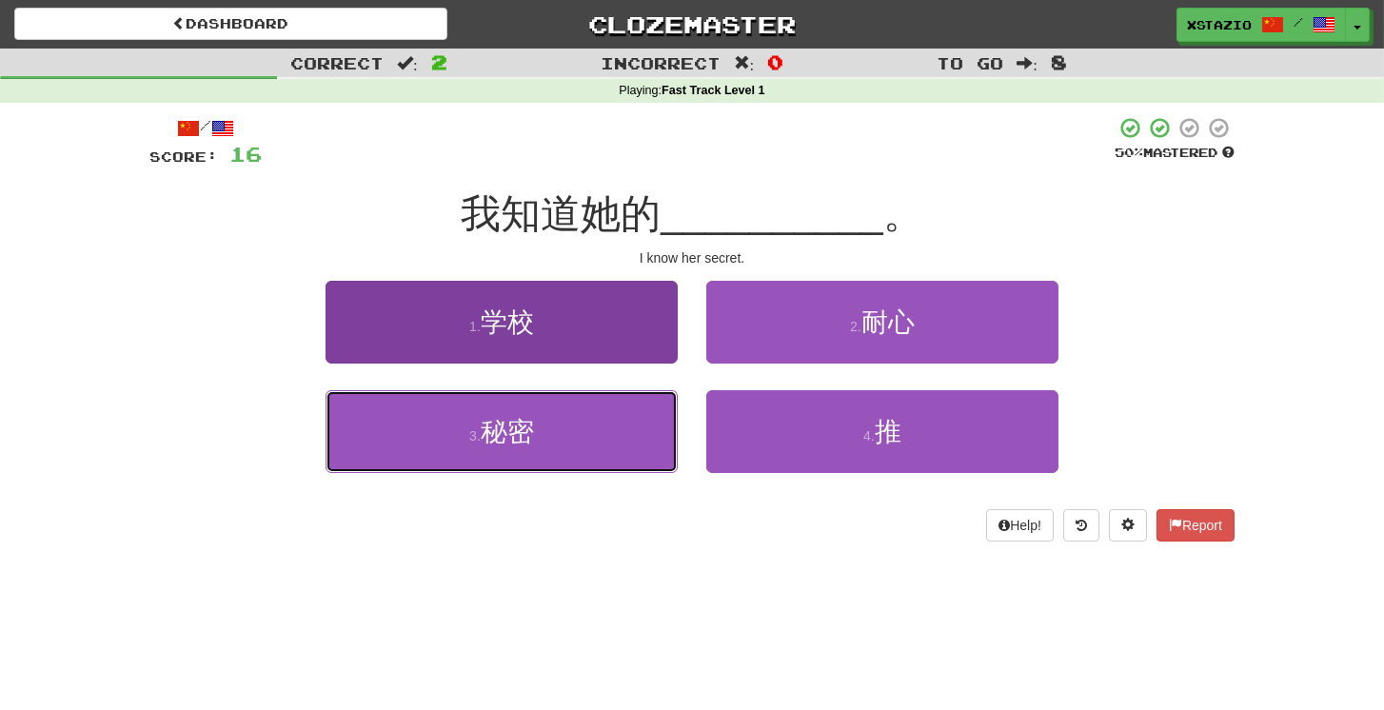
click at [581, 439] on button "3 . 秘密" at bounding box center [502, 431] width 352 height 83
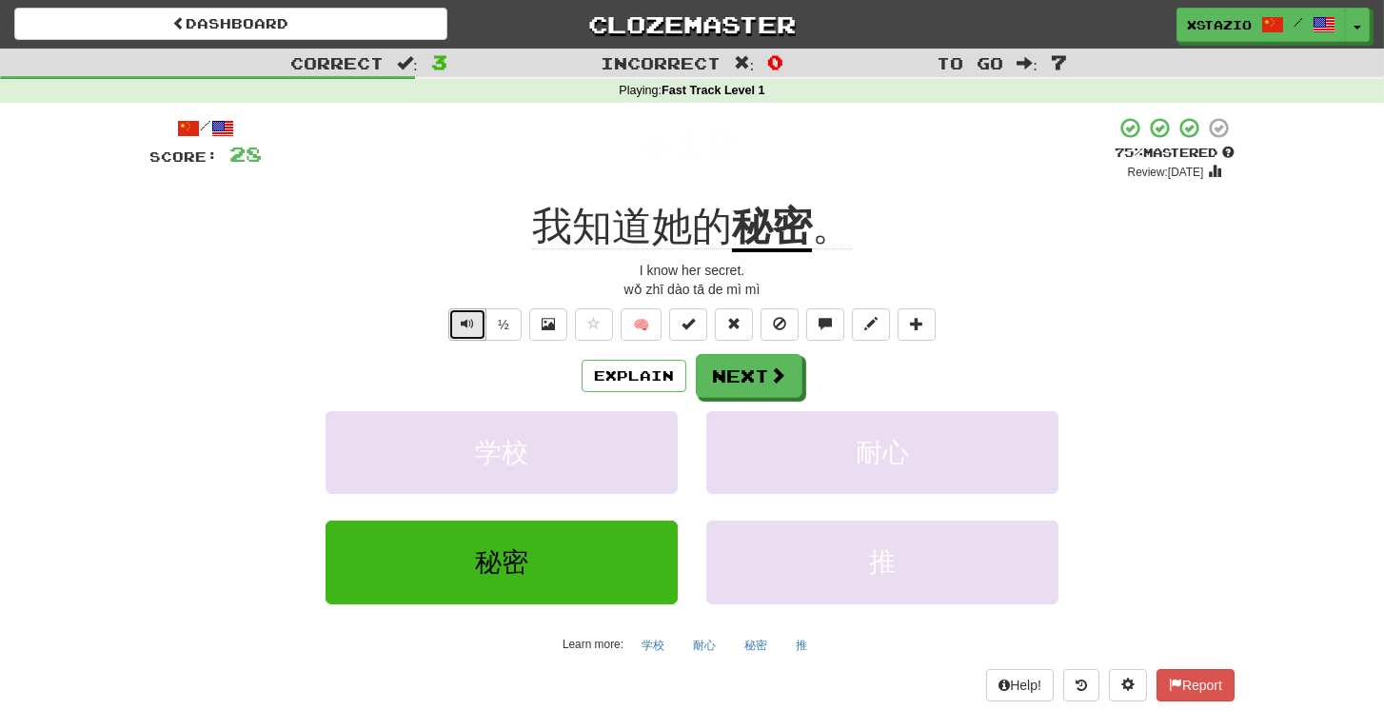
click at [465, 324] on span "Text-to-speech controls" at bounding box center [467, 323] width 13 height 13
click at [750, 379] on button "Next" at bounding box center [750, 377] width 107 height 44
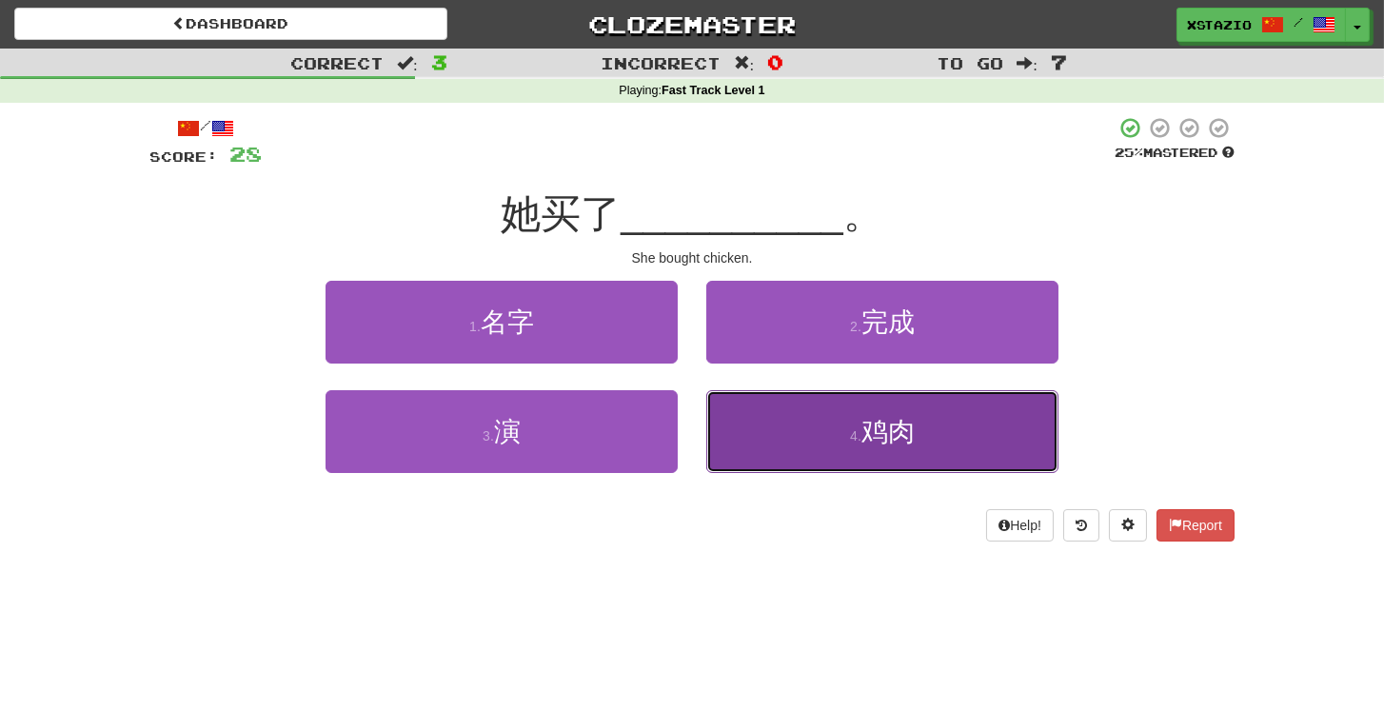
click at [887, 442] on span "鸡肉" at bounding box center [888, 432] width 53 height 30
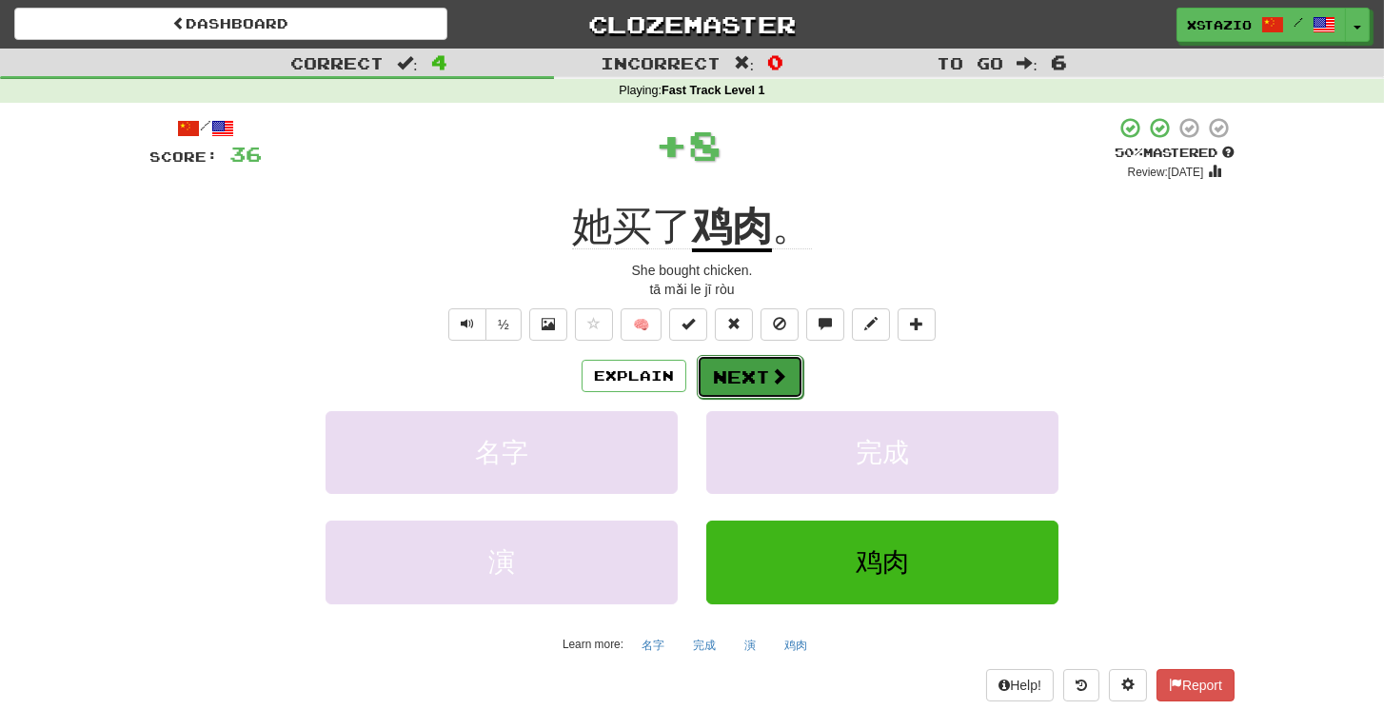
click at [763, 376] on button "Next" at bounding box center [750, 377] width 107 height 44
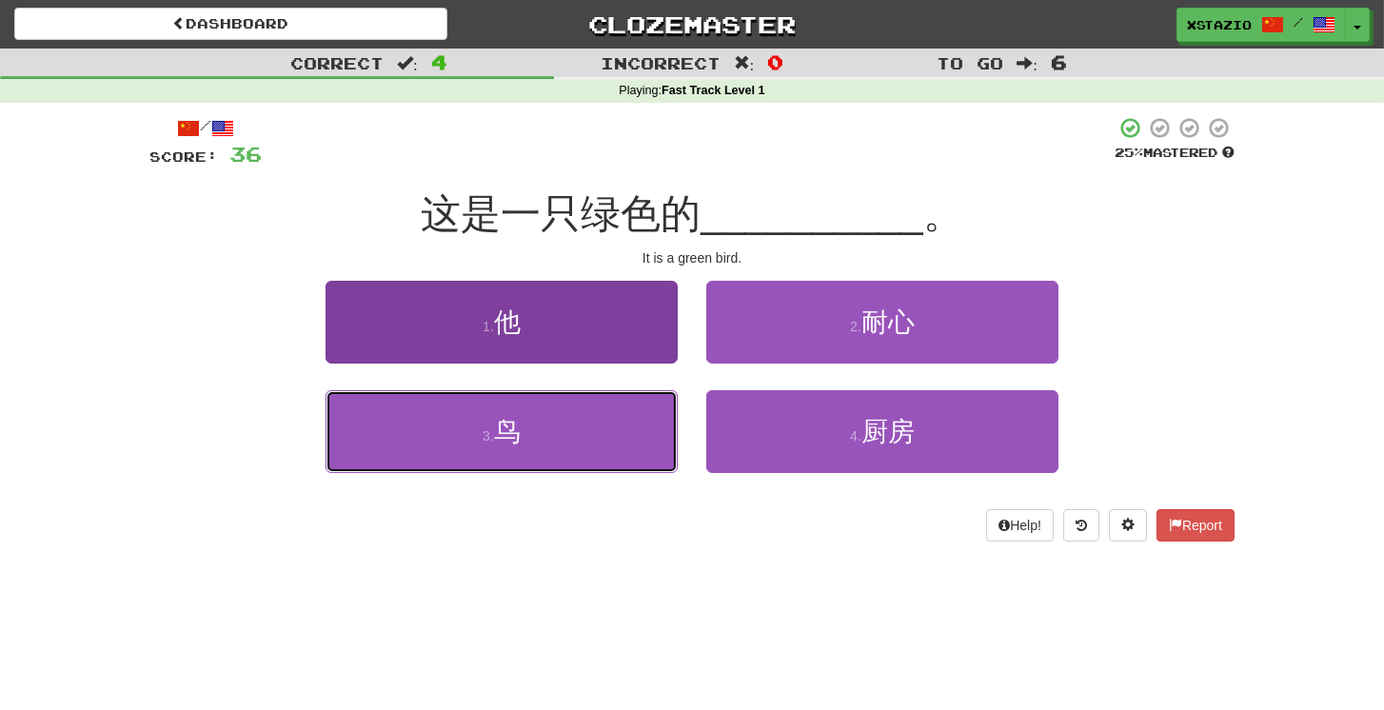
click at [606, 427] on button "3 . 鸟" at bounding box center [502, 431] width 352 height 83
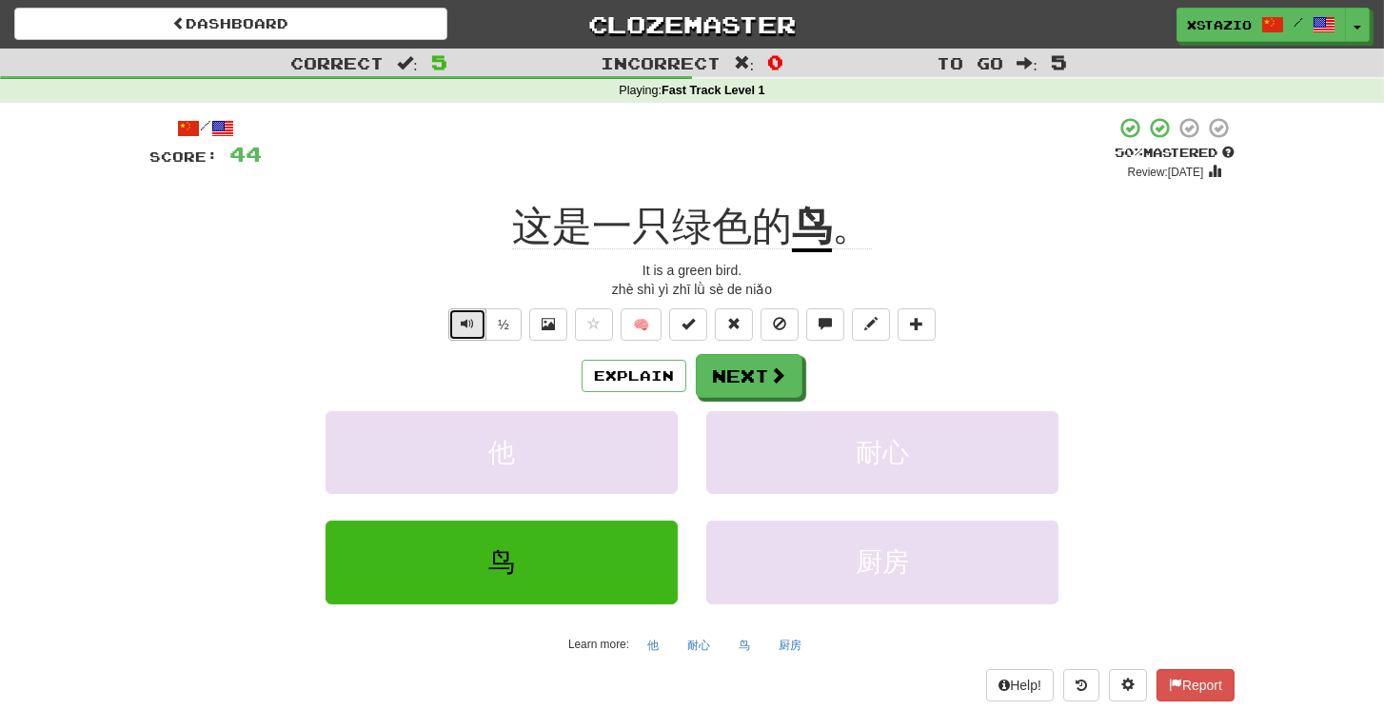
click at [486, 324] on button "Text-to-speech controls" at bounding box center [467, 324] width 38 height 32
click at [755, 368] on button "Next" at bounding box center [750, 377] width 107 height 44
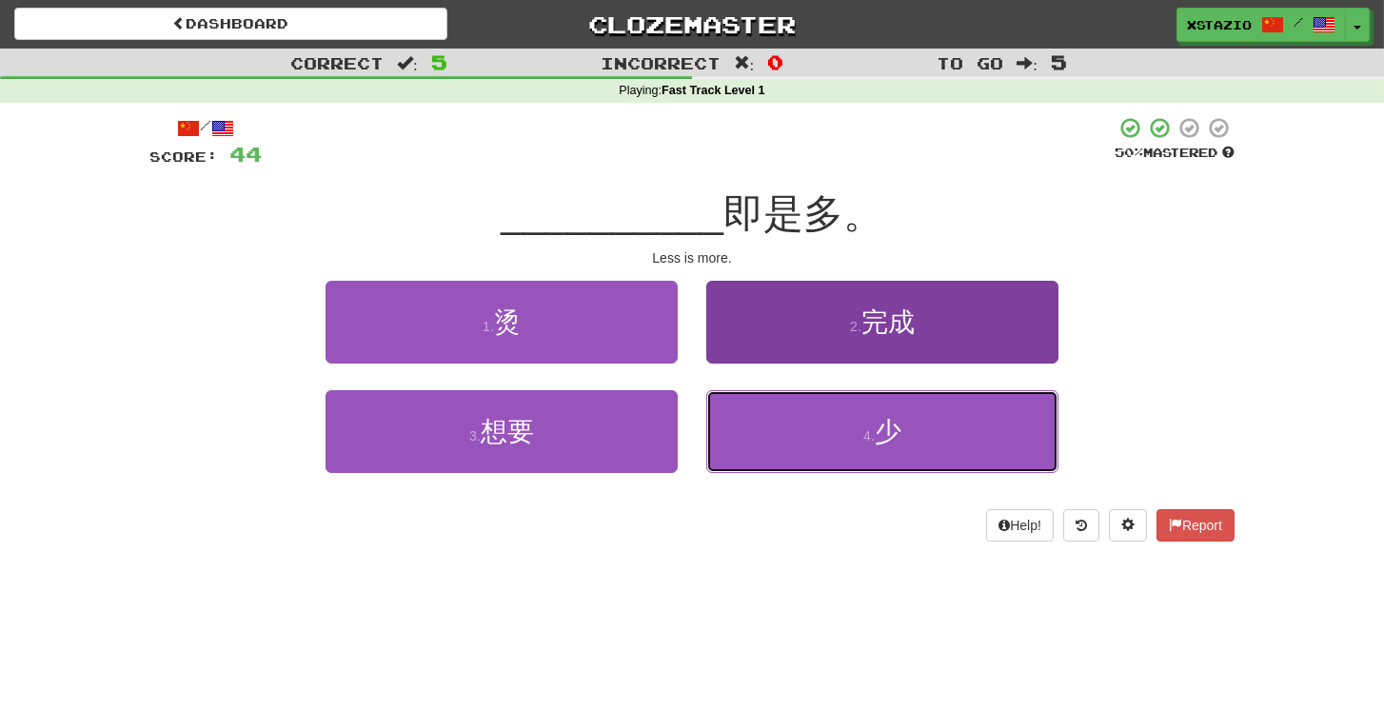
click at [845, 431] on button "4 . 少" at bounding box center [882, 431] width 352 height 83
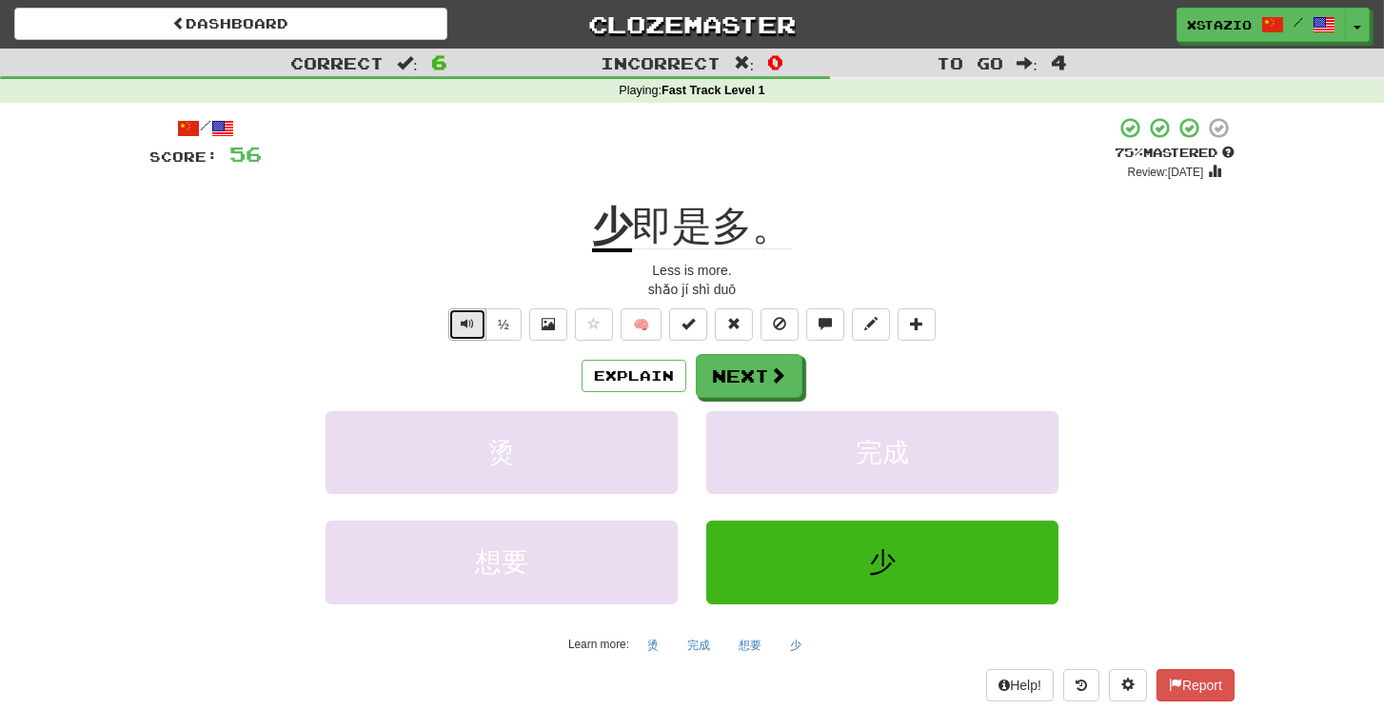
click at [464, 322] on span "Text-to-speech controls" at bounding box center [467, 323] width 13 height 13
click at [728, 362] on button "Next" at bounding box center [750, 377] width 107 height 44
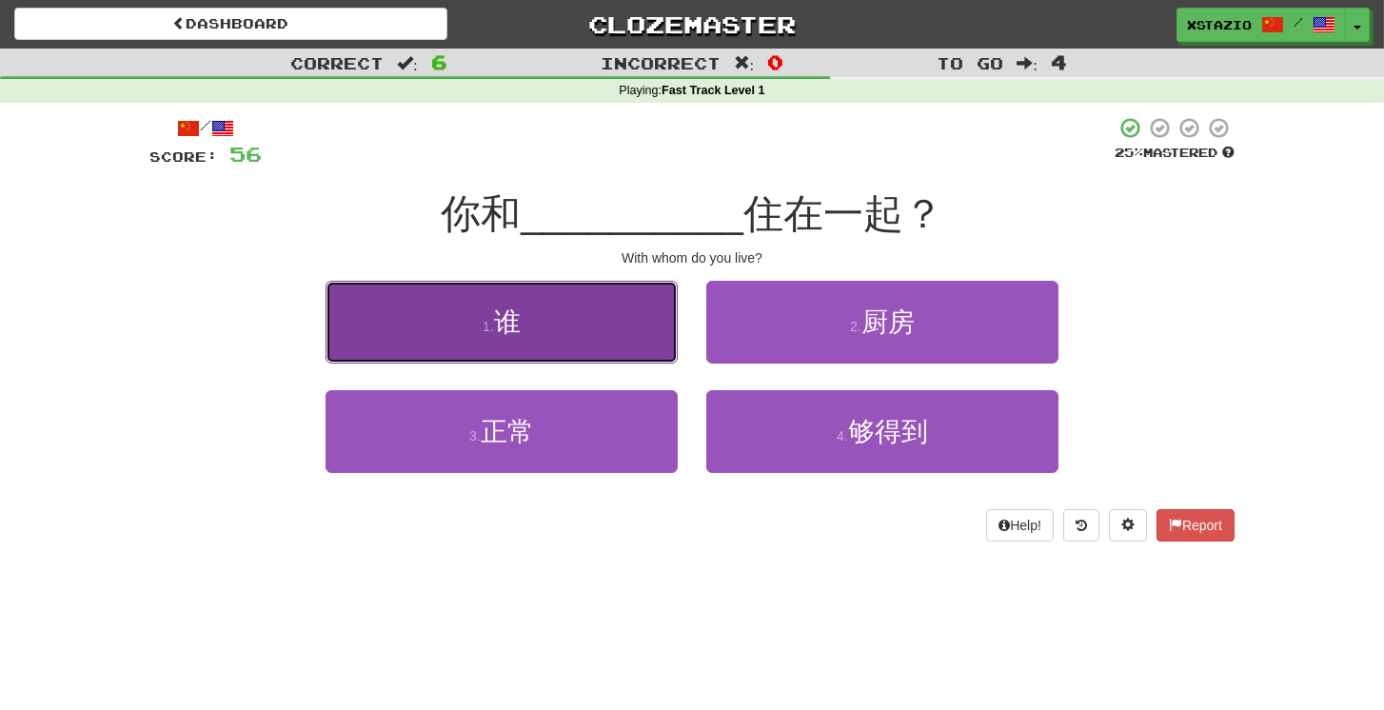
click at [550, 323] on button "1 . 谁" at bounding box center [502, 322] width 352 height 83
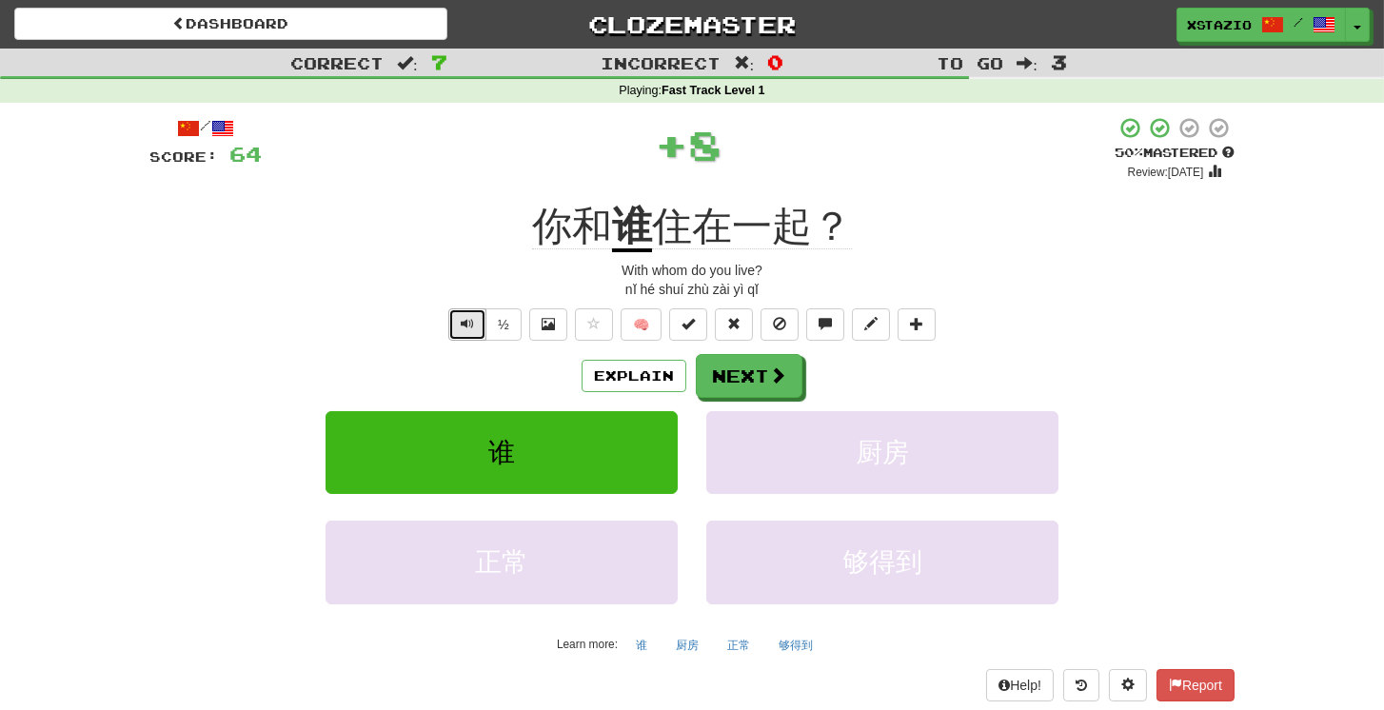
click at [477, 321] on button "Text-to-speech controls" at bounding box center [467, 324] width 38 height 32
click at [732, 382] on button "Next" at bounding box center [750, 377] width 107 height 44
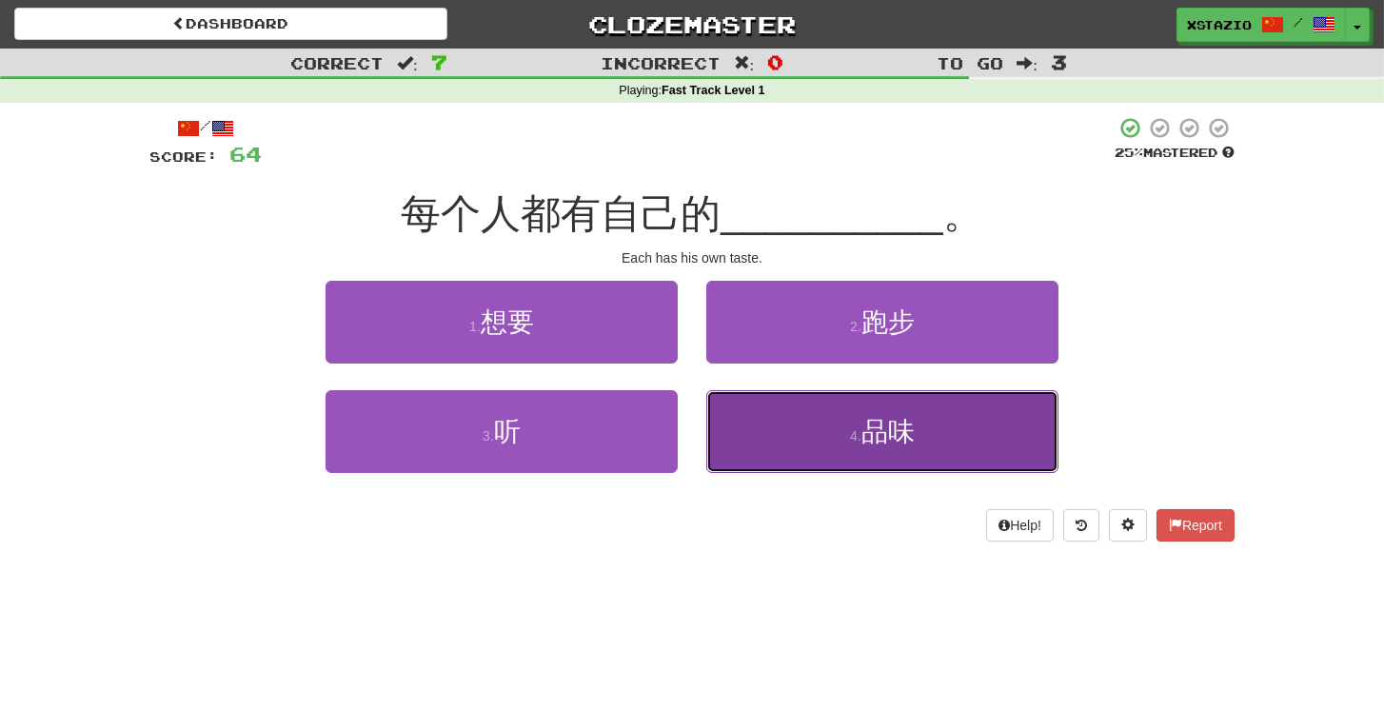
click at [864, 409] on button "4 . 品味" at bounding box center [882, 431] width 352 height 83
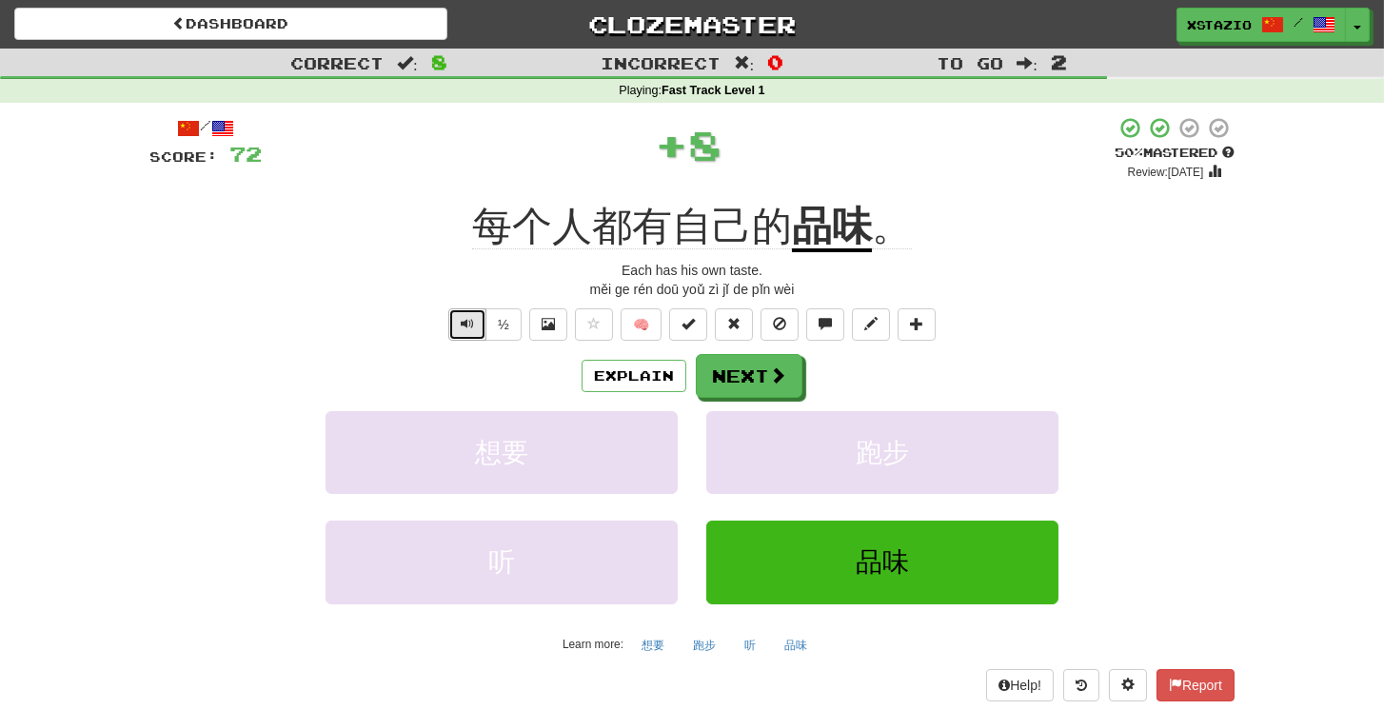
click at [478, 323] on button "Text-to-speech controls" at bounding box center [467, 324] width 38 height 32
click at [786, 371] on button "Next" at bounding box center [750, 377] width 107 height 44
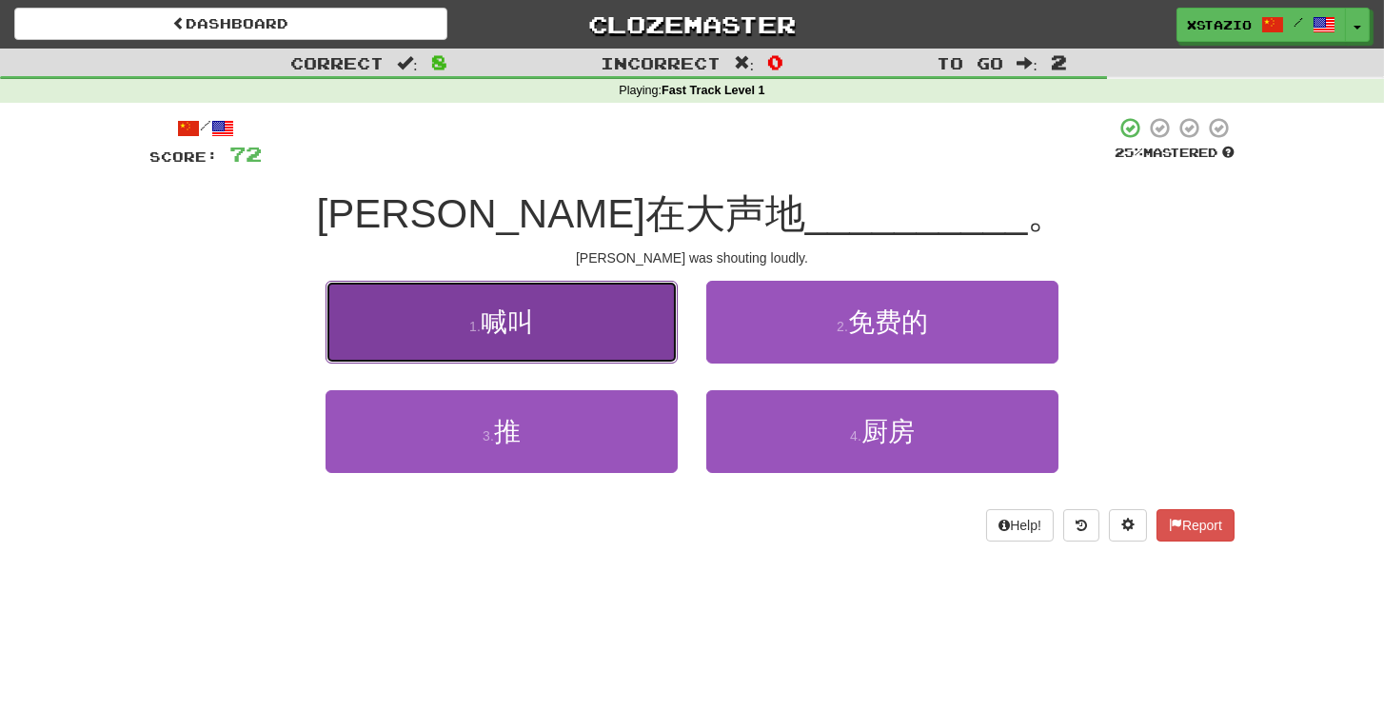
click at [586, 324] on button "1 . 喊叫" at bounding box center [502, 322] width 352 height 83
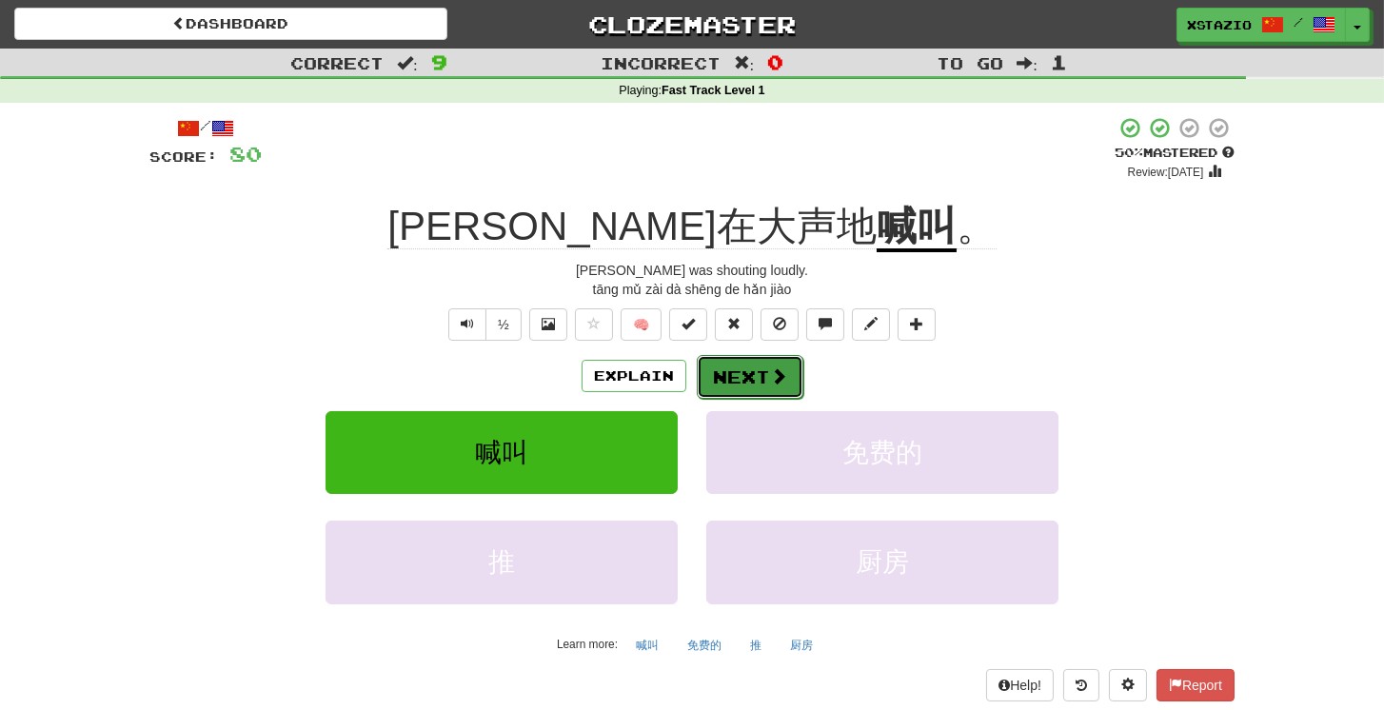
click at [733, 376] on button "Next" at bounding box center [750, 377] width 107 height 44
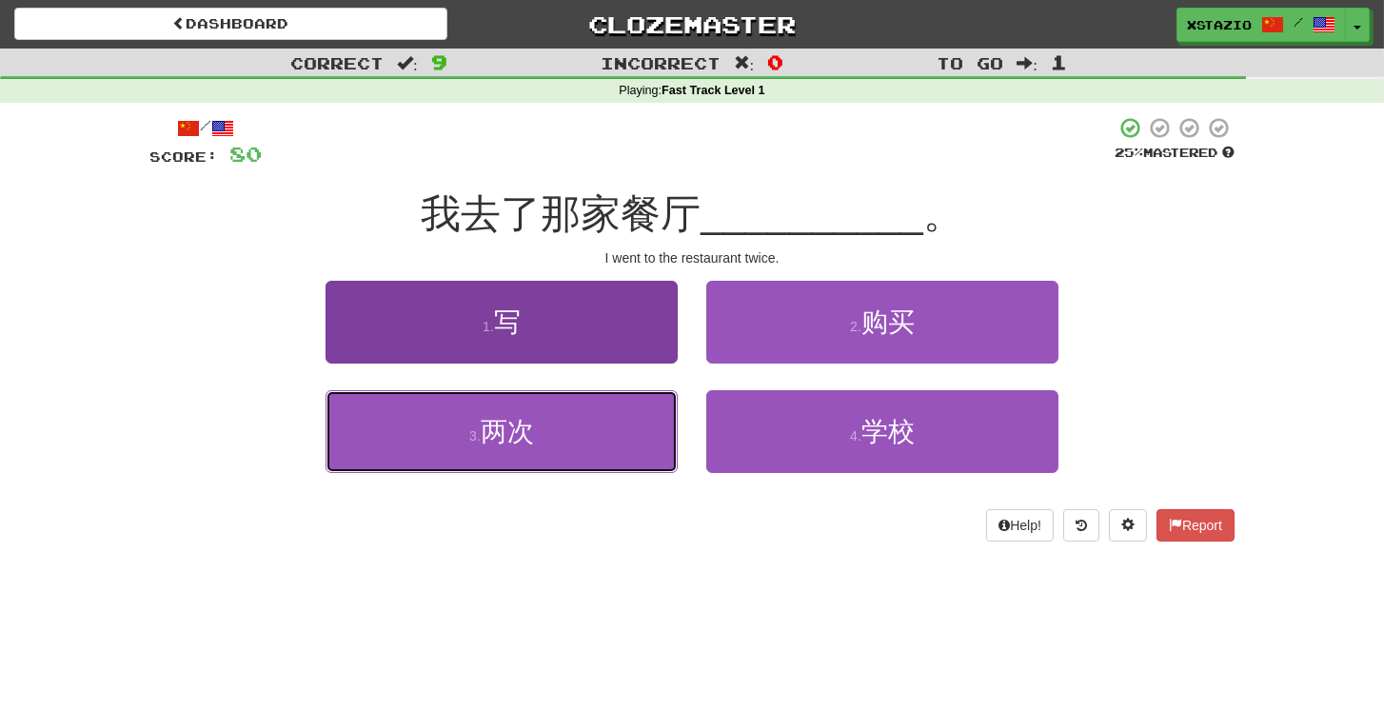
click at [603, 421] on button "3 . 两次" at bounding box center [502, 431] width 352 height 83
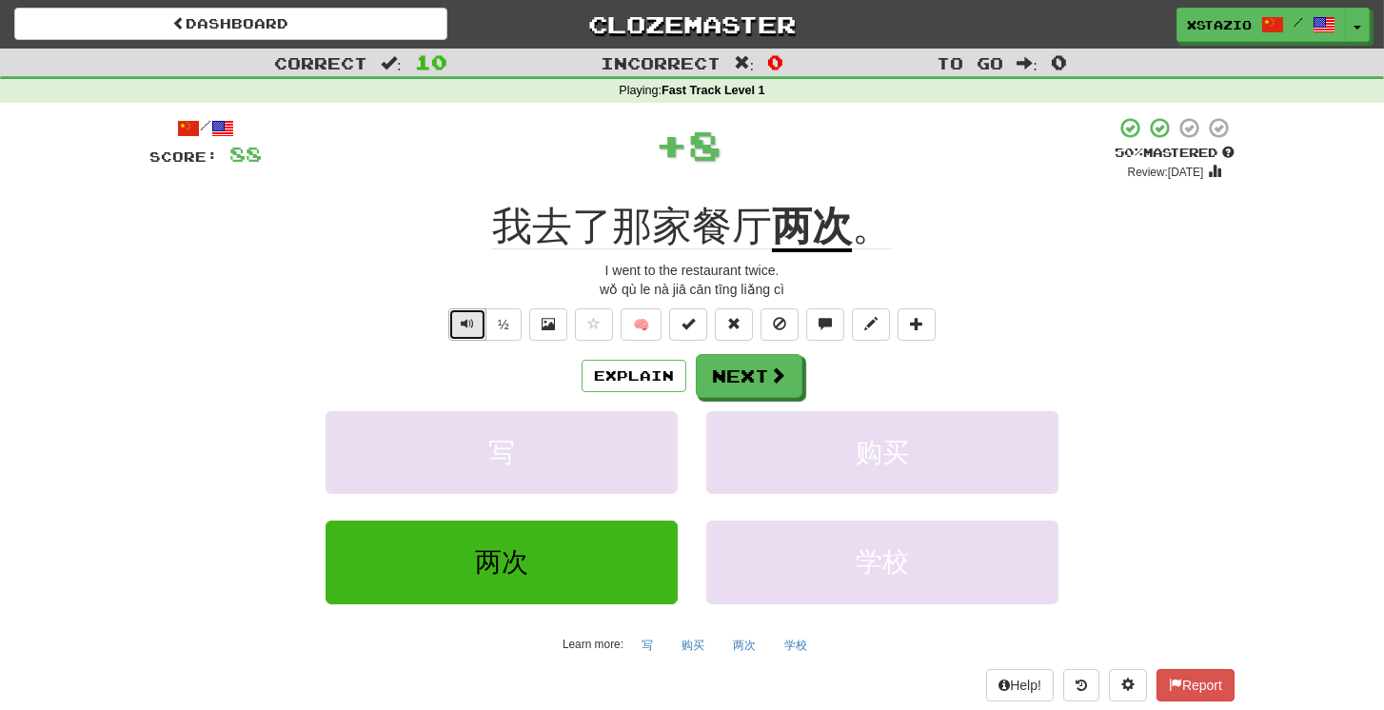
click at [474, 319] on span "Text-to-speech controls" at bounding box center [467, 323] width 13 height 13
click at [474, 328] on span "Text-to-speech controls" at bounding box center [467, 323] width 13 height 13
click at [776, 369] on span at bounding box center [778, 376] width 17 height 17
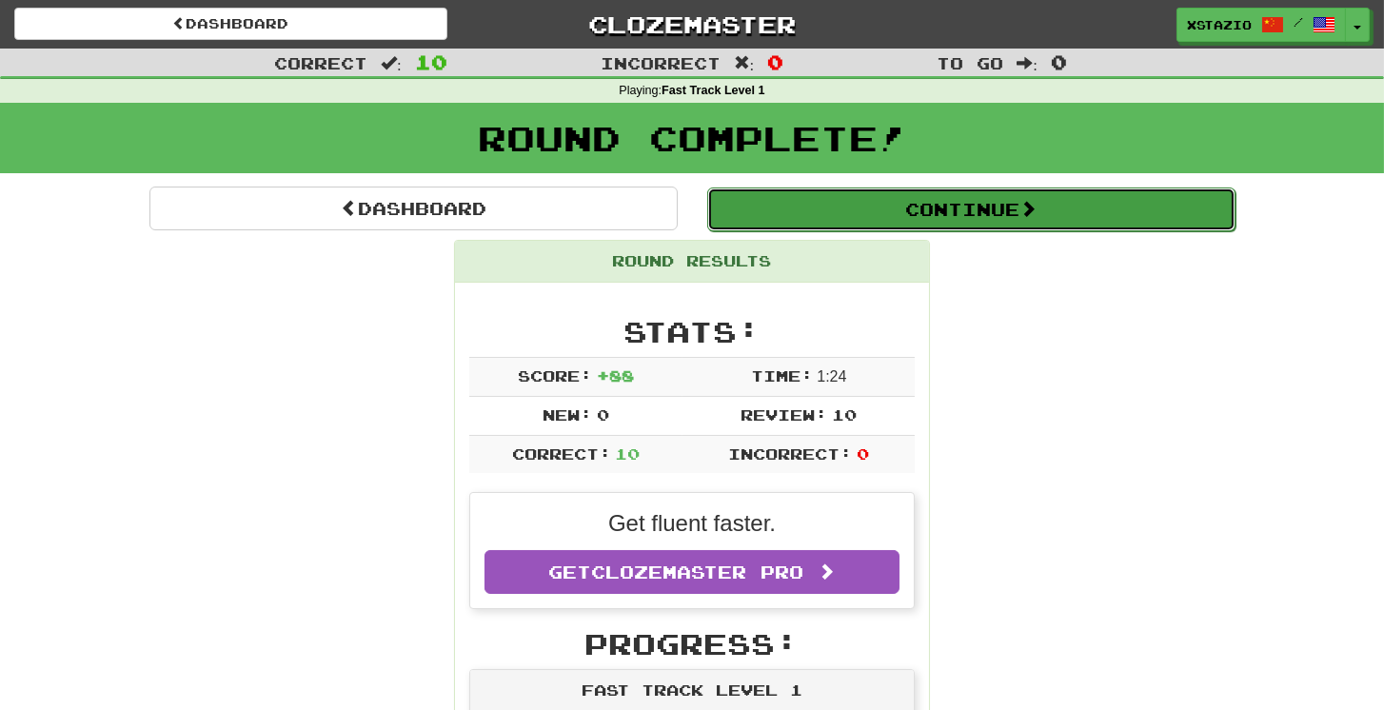
click at [821, 228] on button "Continue" at bounding box center [971, 210] width 528 height 44
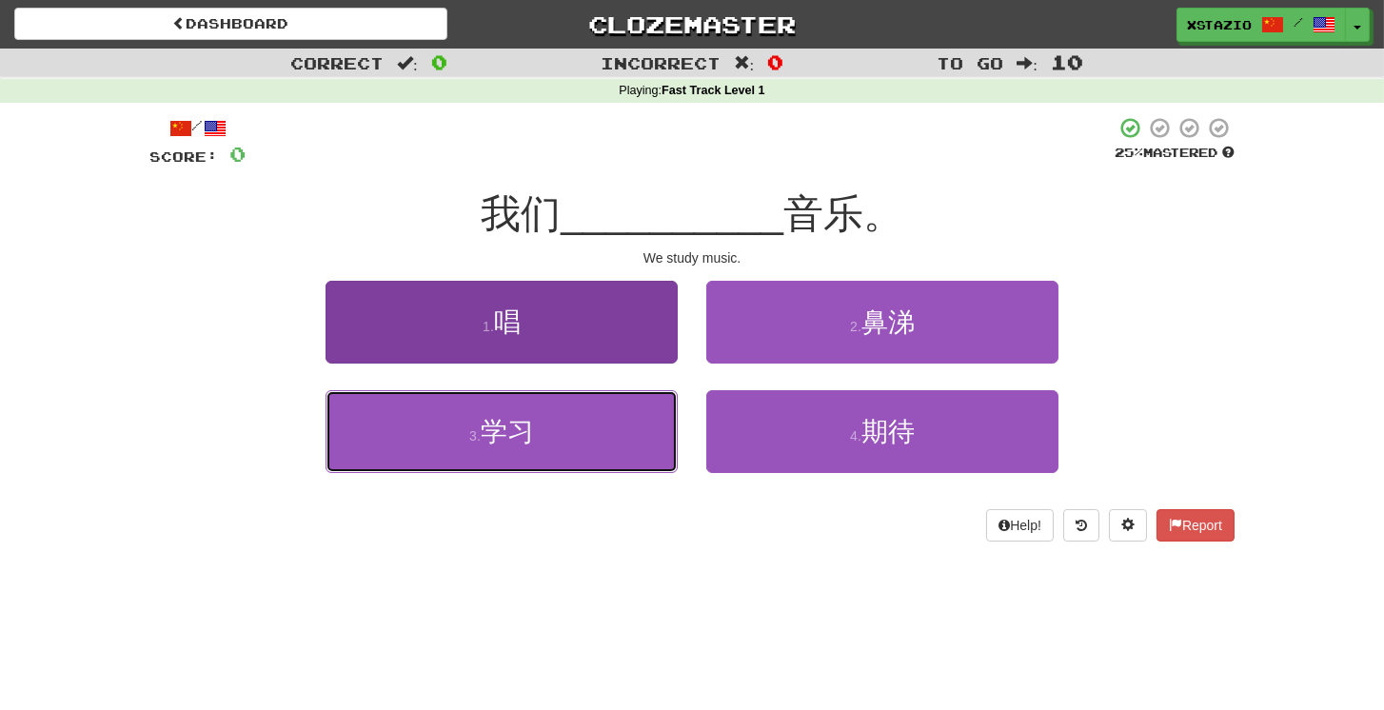
click at [521, 431] on span "学习" at bounding box center [507, 432] width 53 height 30
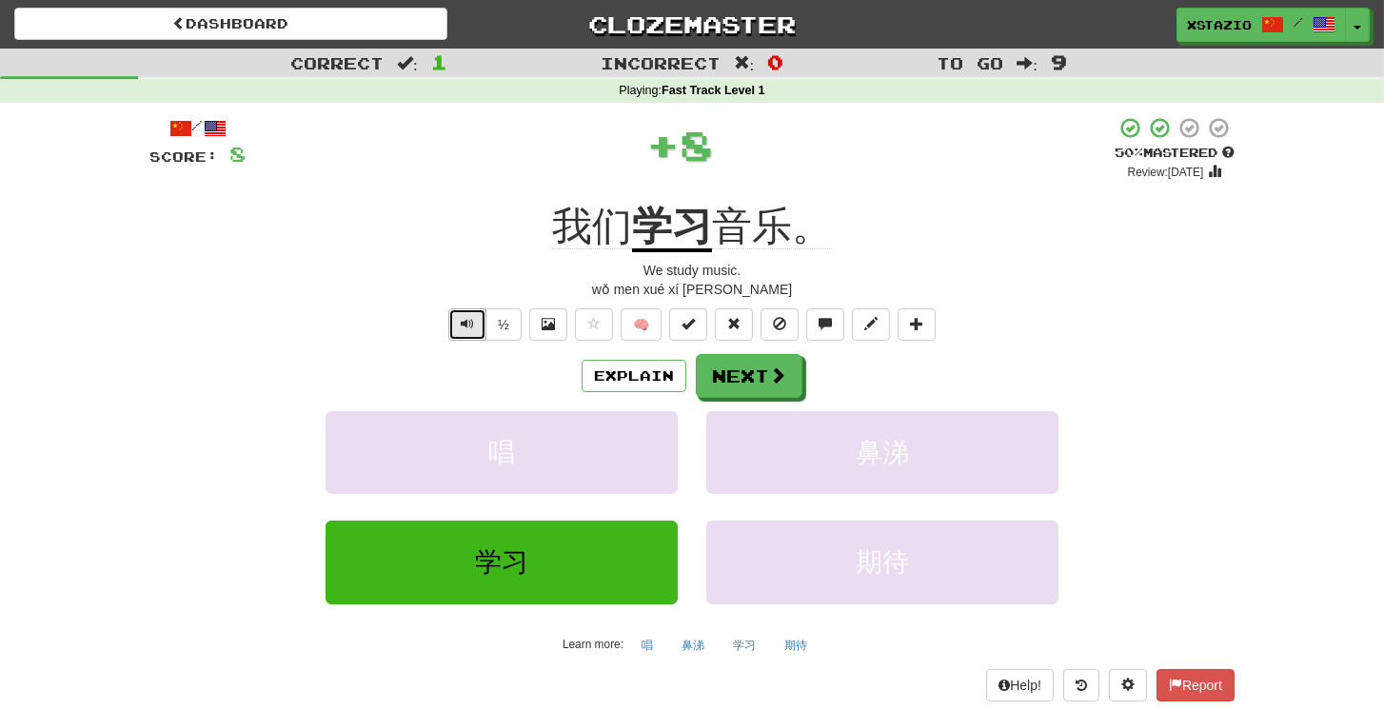
click at [481, 325] on button "Text-to-speech controls" at bounding box center [467, 324] width 38 height 32
click at [790, 375] on button "Next" at bounding box center [750, 377] width 107 height 44
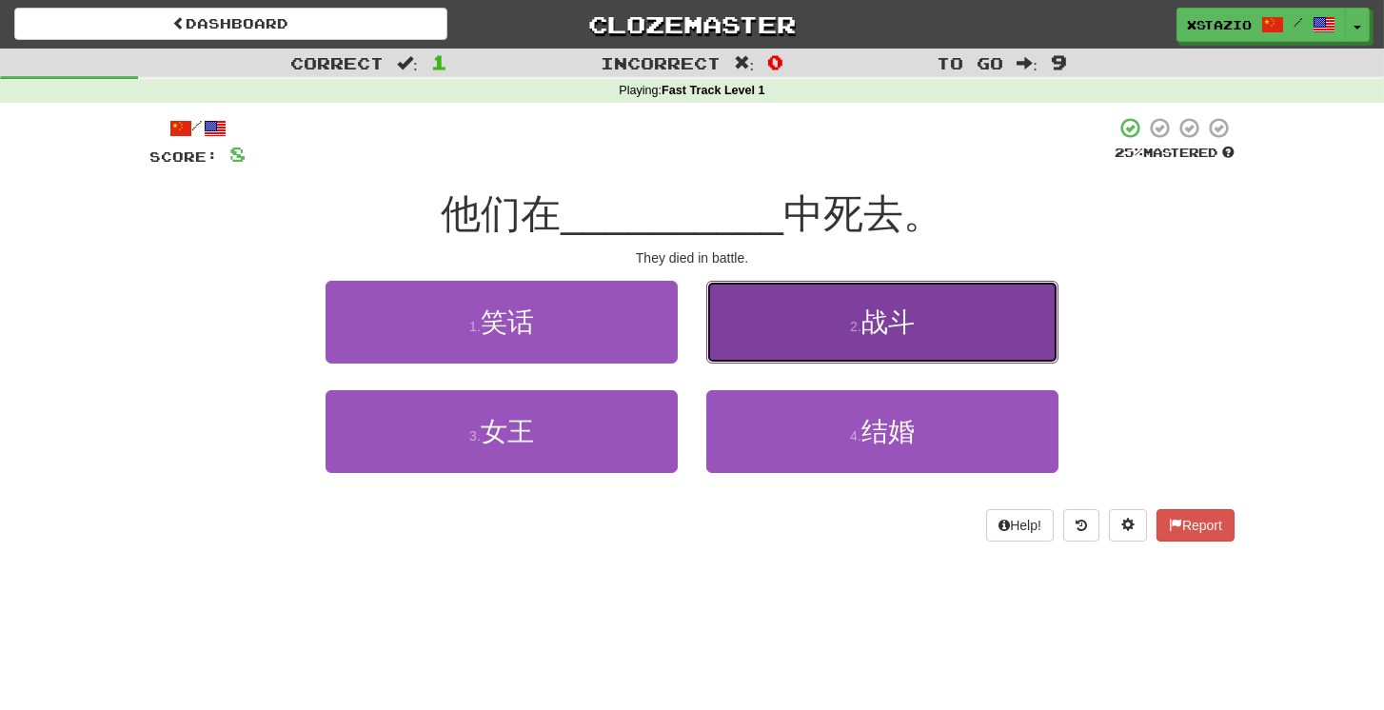
click at [831, 332] on button "2 . 战斗" at bounding box center [882, 322] width 352 height 83
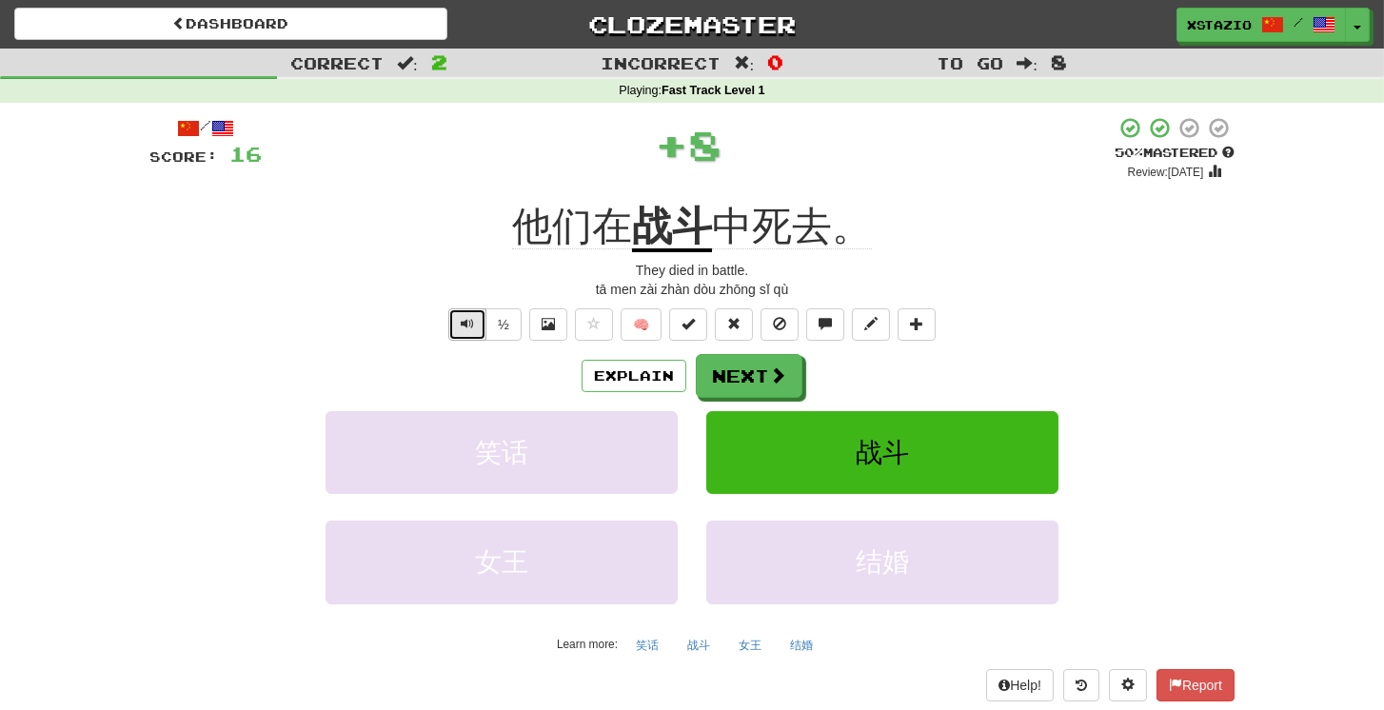
click at [472, 326] on span "Text-to-speech controls" at bounding box center [467, 323] width 13 height 13
click at [472, 325] on span "Text-to-speech controls" at bounding box center [467, 323] width 13 height 13
click at [789, 387] on button "Next" at bounding box center [750, 377] width 107 height 44
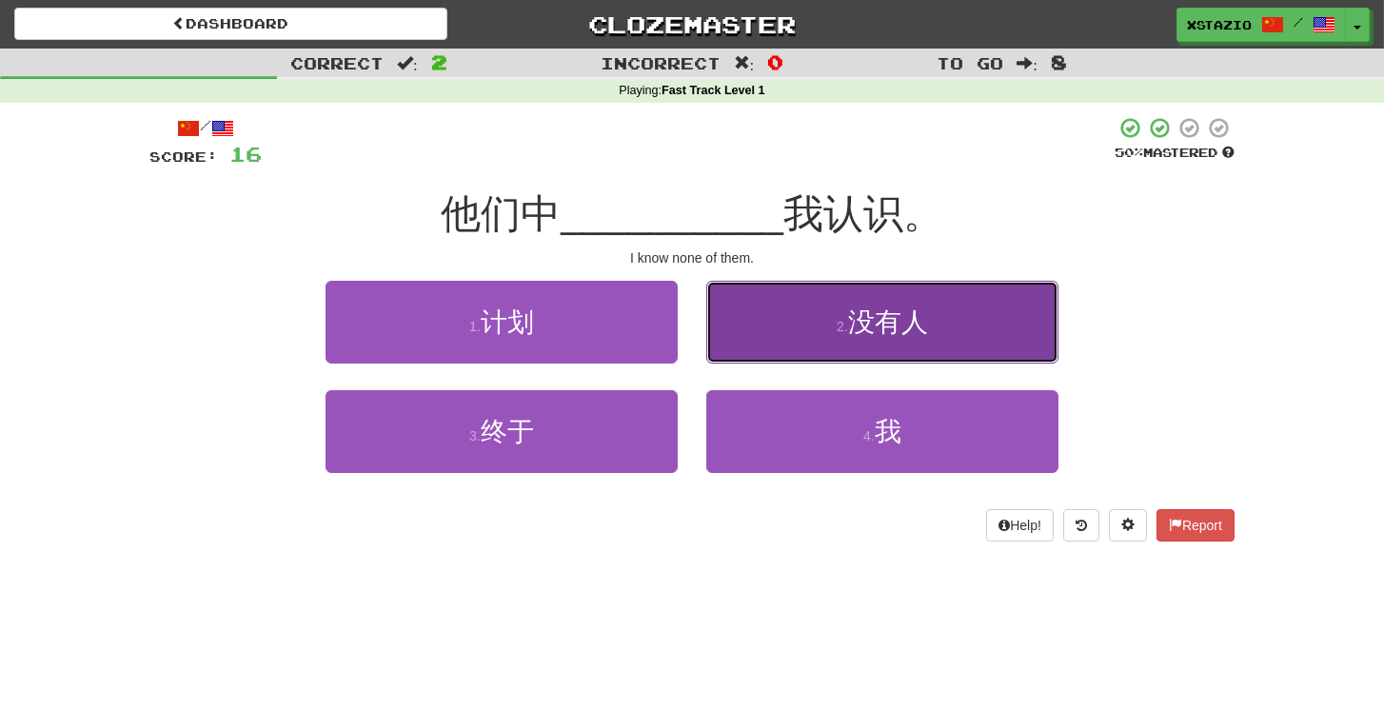
click at [864, 344] on button "2 . 没有人" at bounding box center [882, 322] width 352 height 83
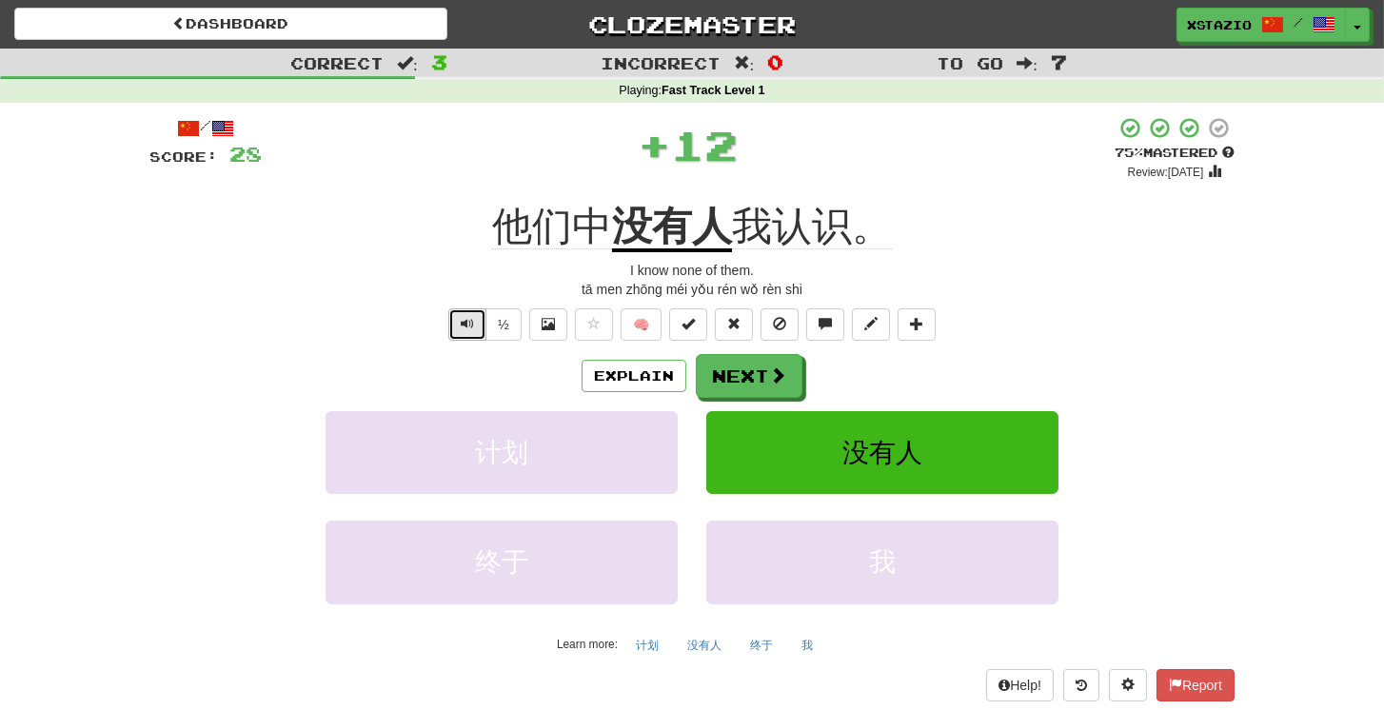
click at [469, 317] on span "Text-to-speech controls" at bounding box center [467, 323] width 13 height 13
click at [455, 319] on button "Text-to-speech controls" at bounding box center [467, 324] width 38 height 32
click at [766, 361] on button "Next" at bounding box center [750, 377] width 107 height 44
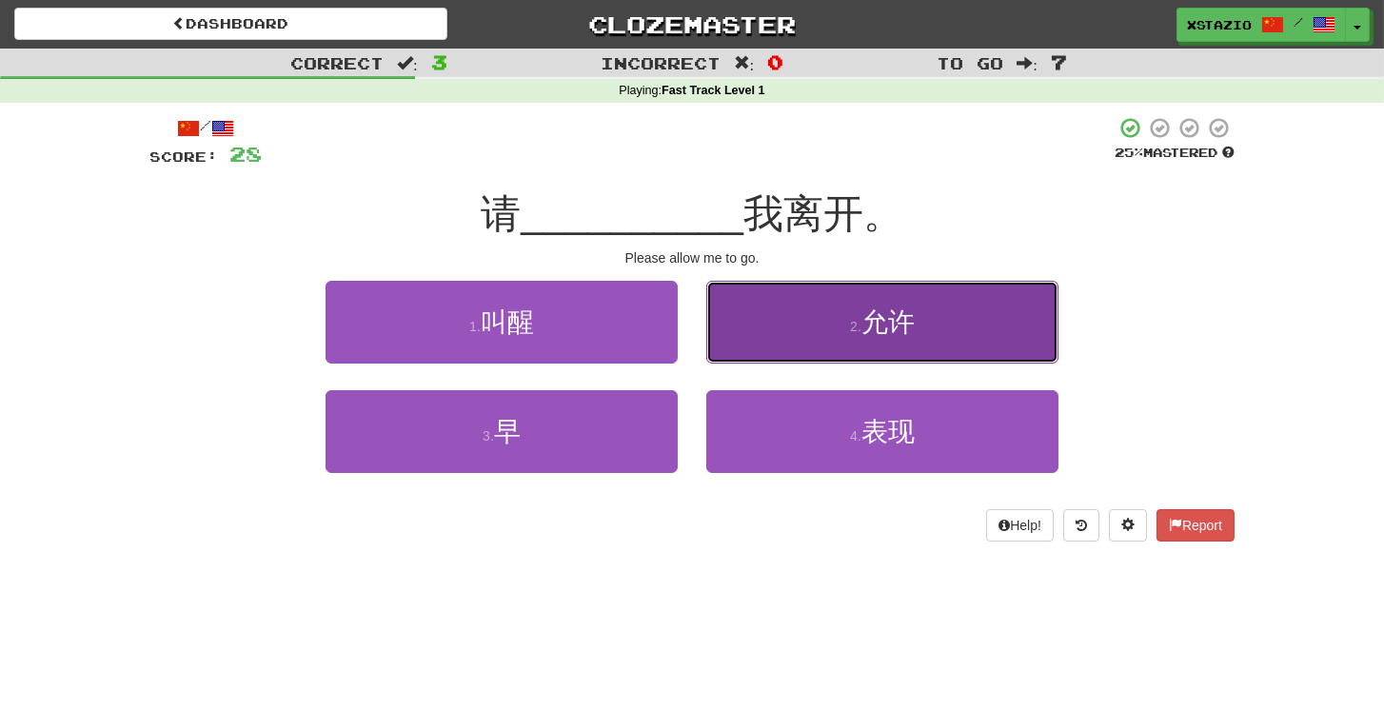
click at [868, 332] on span "允许" at bounding box center [888, 323] width 53 height 30
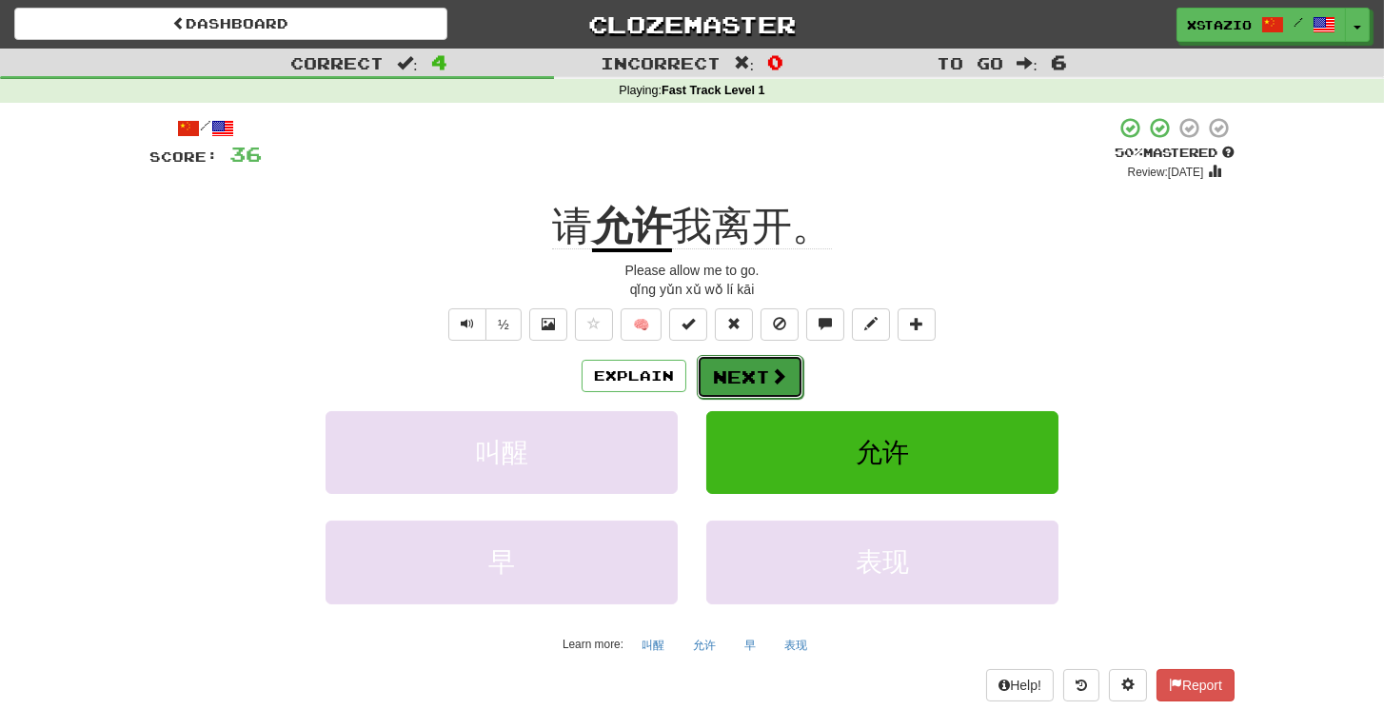
click at [745, 373] on button "Next" at bounding box center [750, 377] width 107 height 44
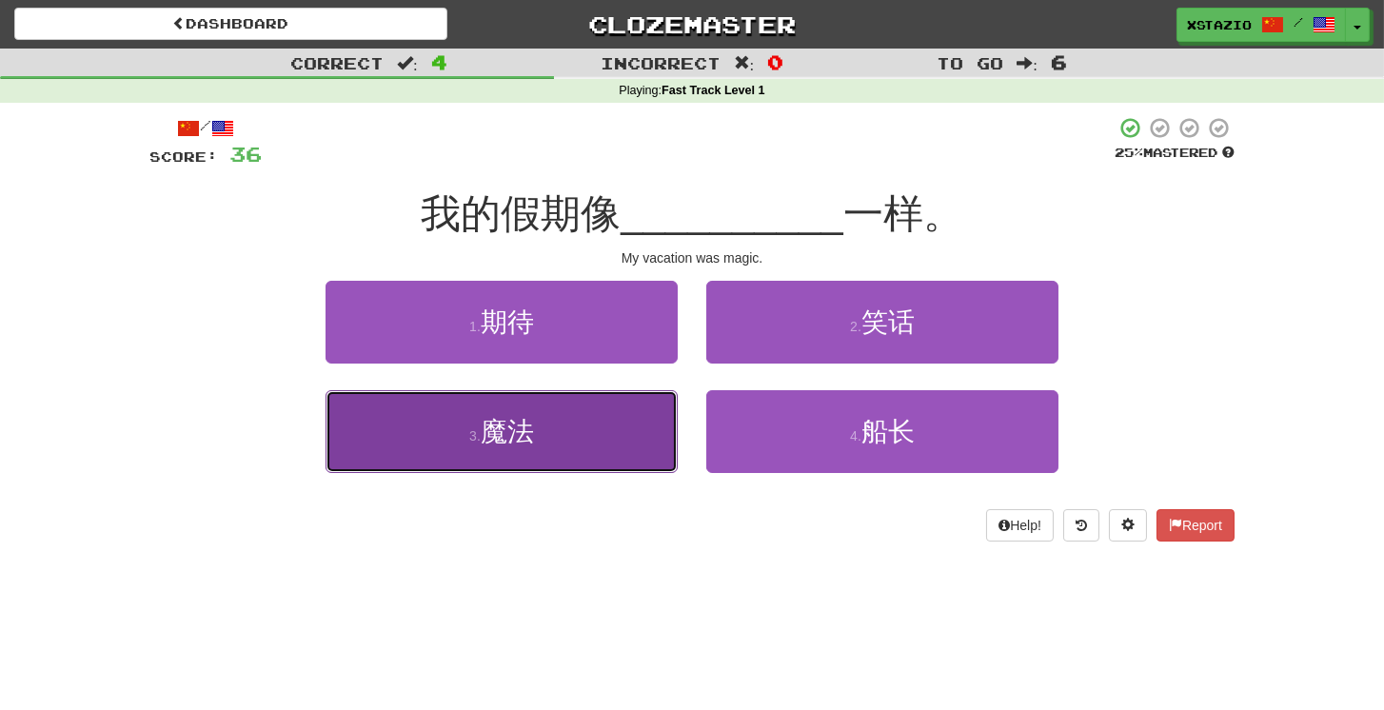
click at [605, 449] on button "3 . 魔法" at bounding box center [502, 431] width 352 height 83
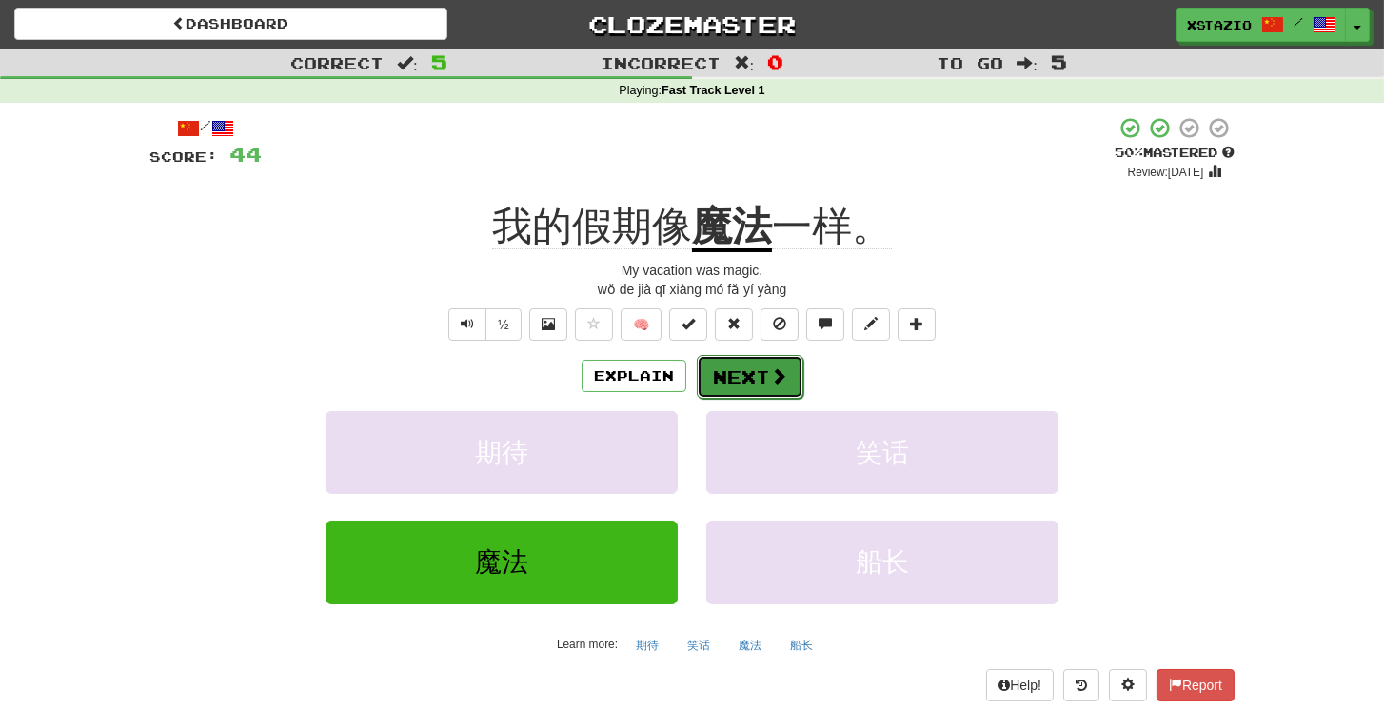
click at [745, 384] on button "Next" at bounding box center [750, 377] width 107 height 44
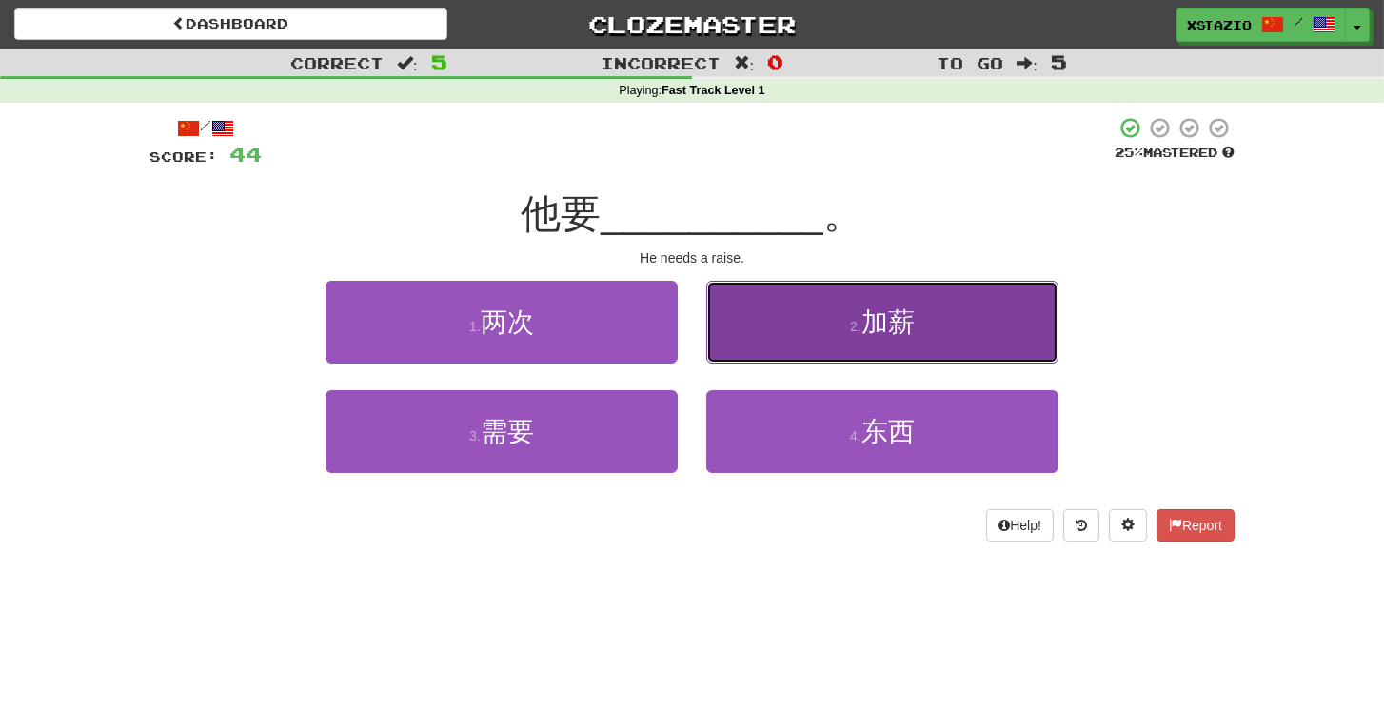
click at [915, 347] on button "2 . 加薪" at bounding box center [882, 322] width 352 height 83
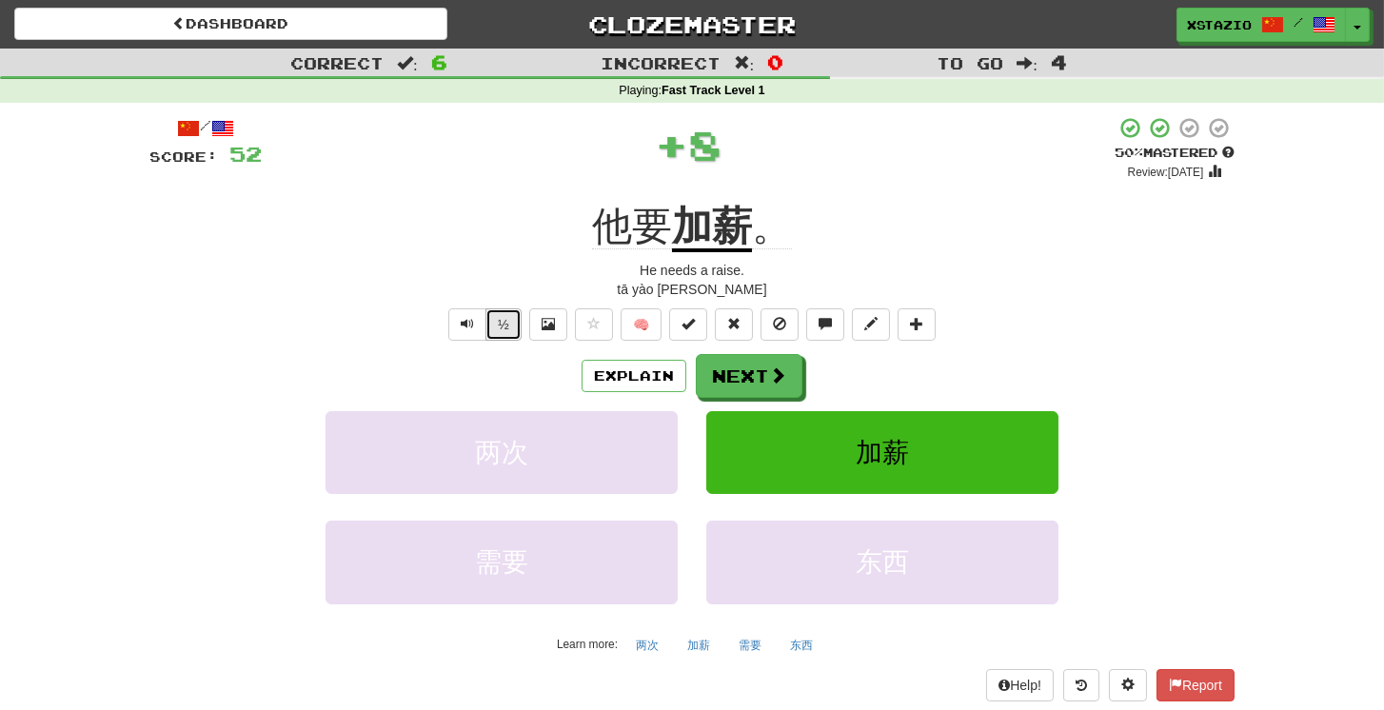
click at [487, 328] on button "½" at bounding box center [504, 324] width 36 height 32
click at [754, 382] on button "Next" at bounding box center [750, 377] width 107 height 44
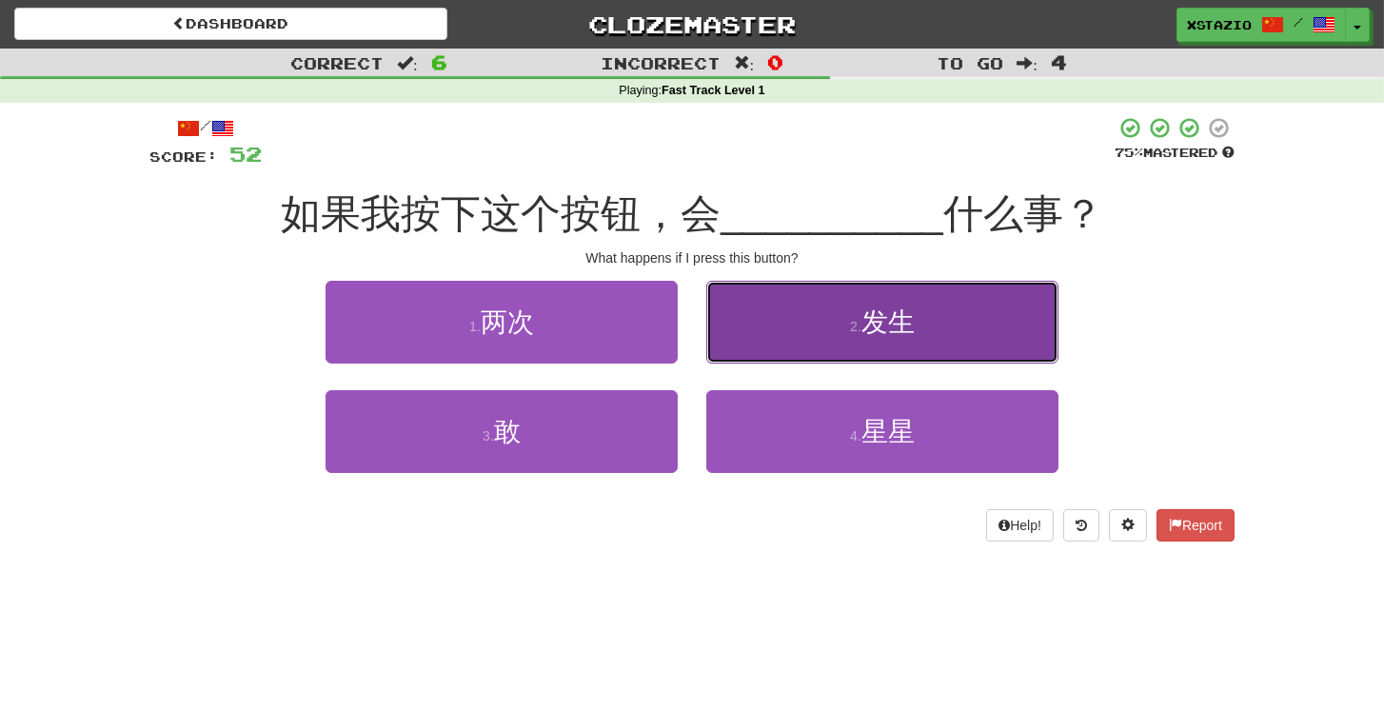
click at [878, 318] on span "发生" at bounding box center [888, 323] width 53 height 30
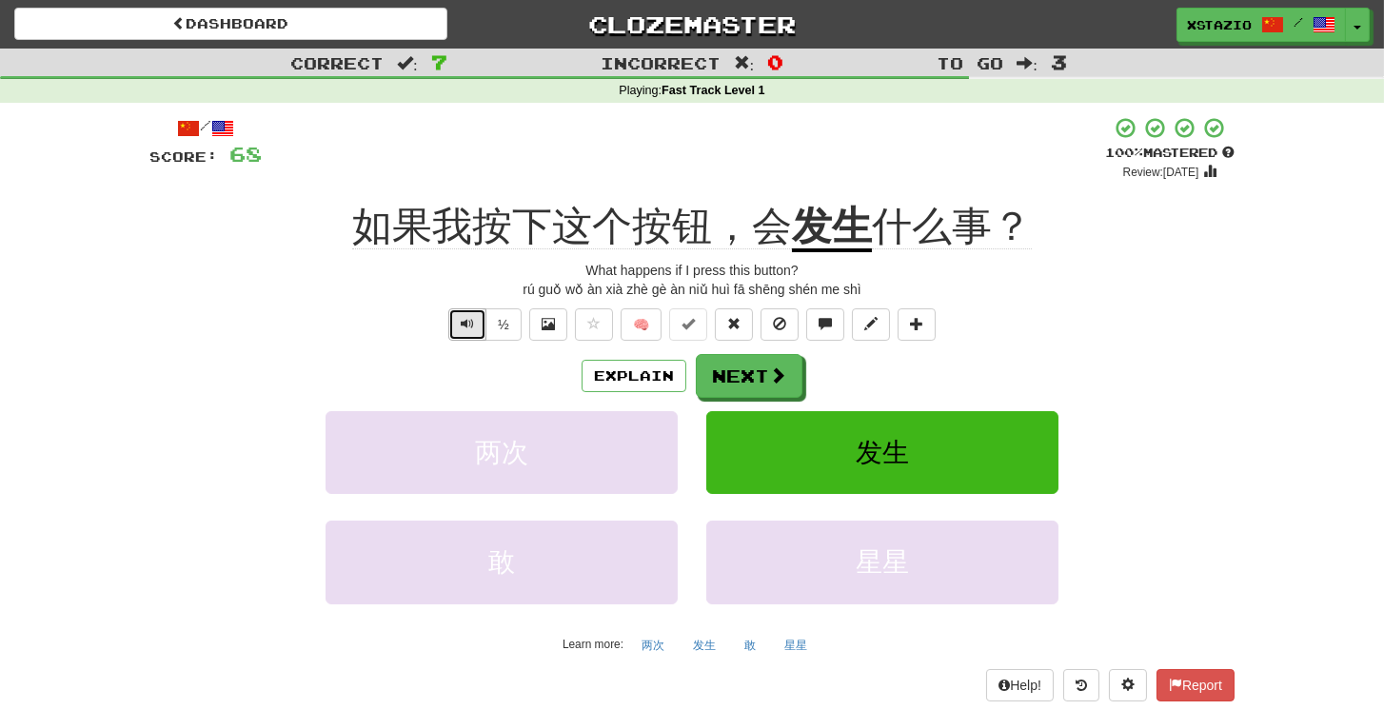
click at [453, 320] on button "Text-to-speech controls" at bounding box center [467, 324] width 38 height 32
click at [472, 328] on span "Text-to-speech controls" at bounding box center [467, 323] width 13 height 13
click at [750, 375] on button "Next" at bounding box center [750, 377] width 107 height 44
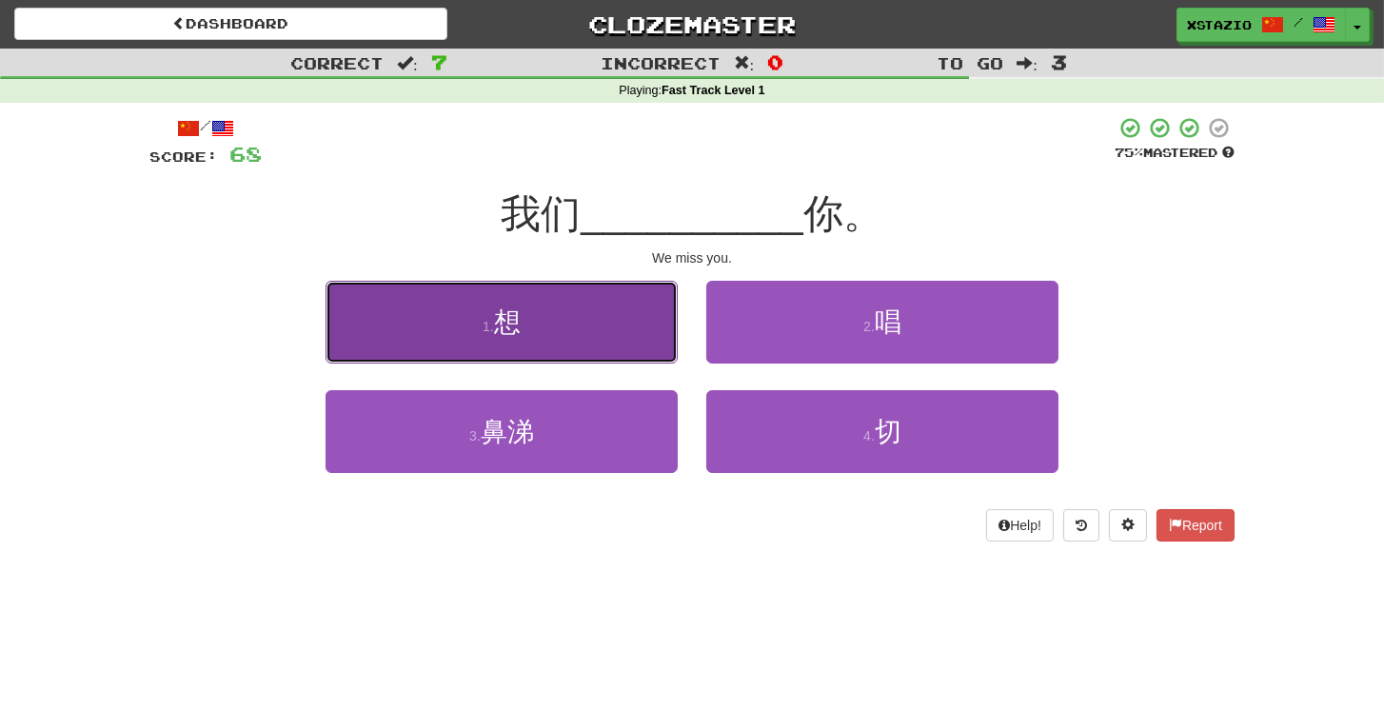
click at [580, 324] on button "1 . 想" at bounding box center [502, 322] width 352 height 83
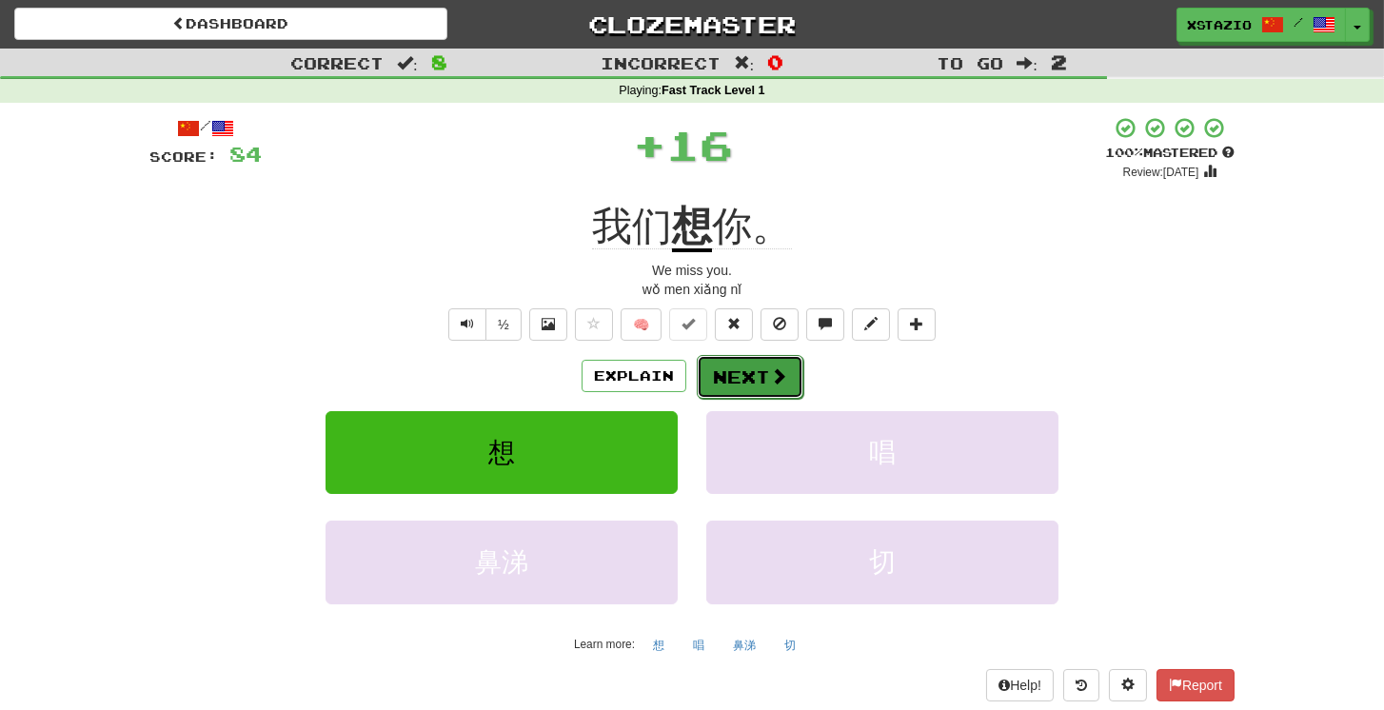
click at [770, 376] on span at bounding box center [778, 376] width 17 height 17
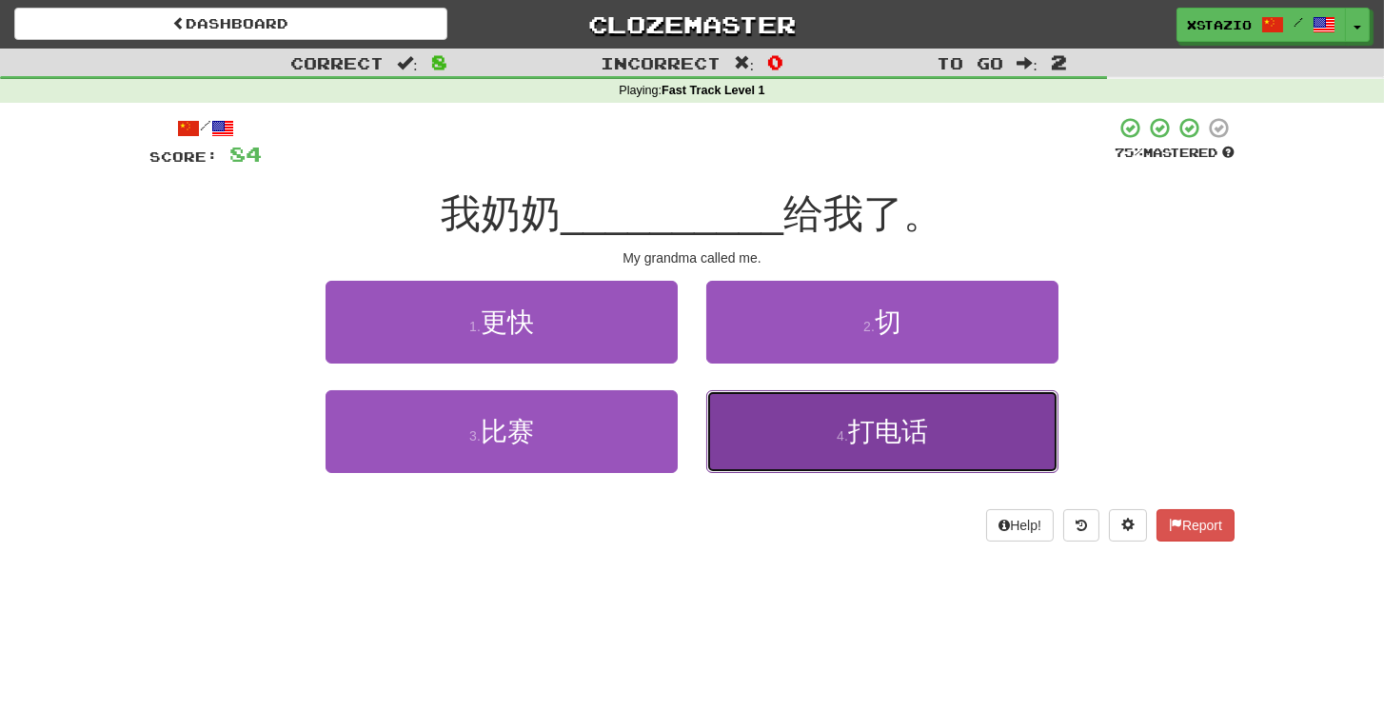
click at [846, 448] on button "4 . 打电话" at bounding box center [882, 431] width 352 height 83
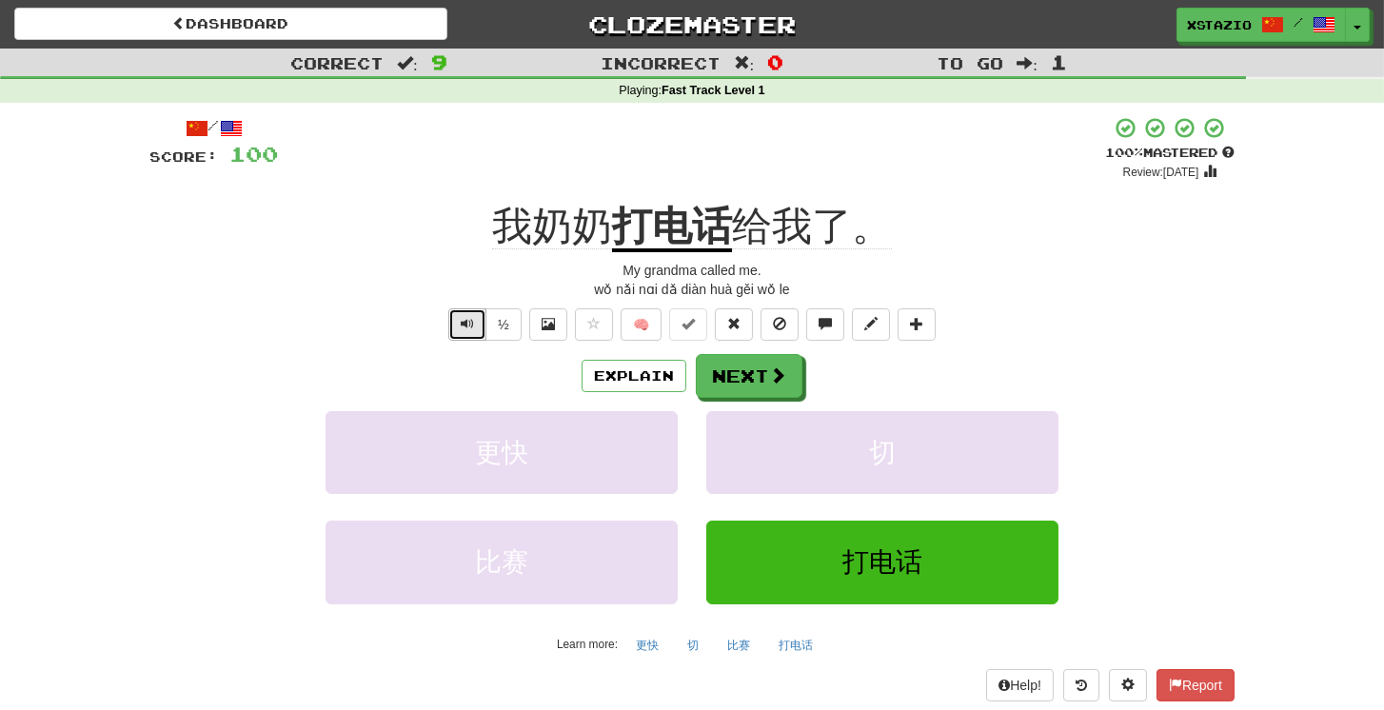
click at [462, 325] on span "Text-to-speech controls" at bounding box center [467, 323] width 13 height 13
click at [772, 368] on span at bounding box center [778, 376] width 17 height 17
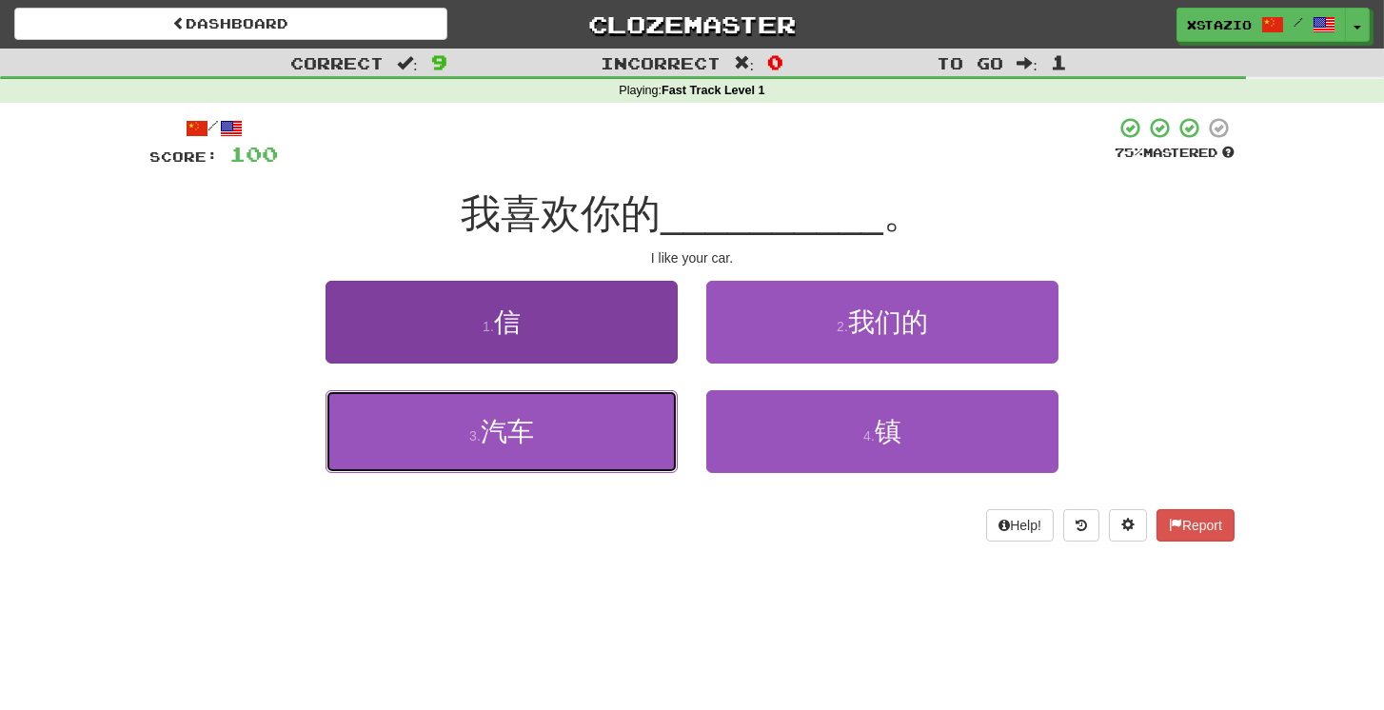
drag, startPoint x: 542, startPoint y: 434, endPoint x: 541, endPoint y: 423, distance: 11.5
click at [545, 433] on button "3 . 汽车" at bounding box center [502, 431] width 352 height 83
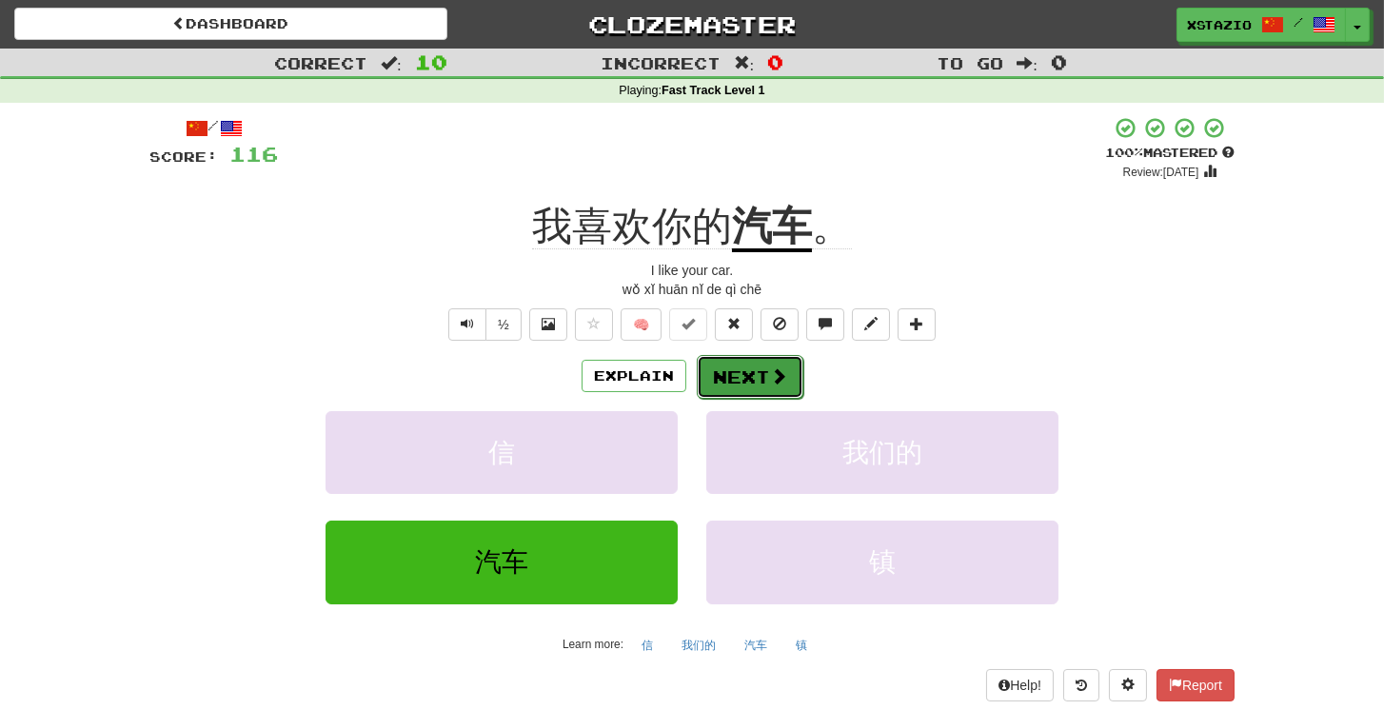
click at [758, 355] on button "Next" at bounding box center [750, 377] width 107 height 44
